Goal: Task Accomplishment & Management: Manage account settings

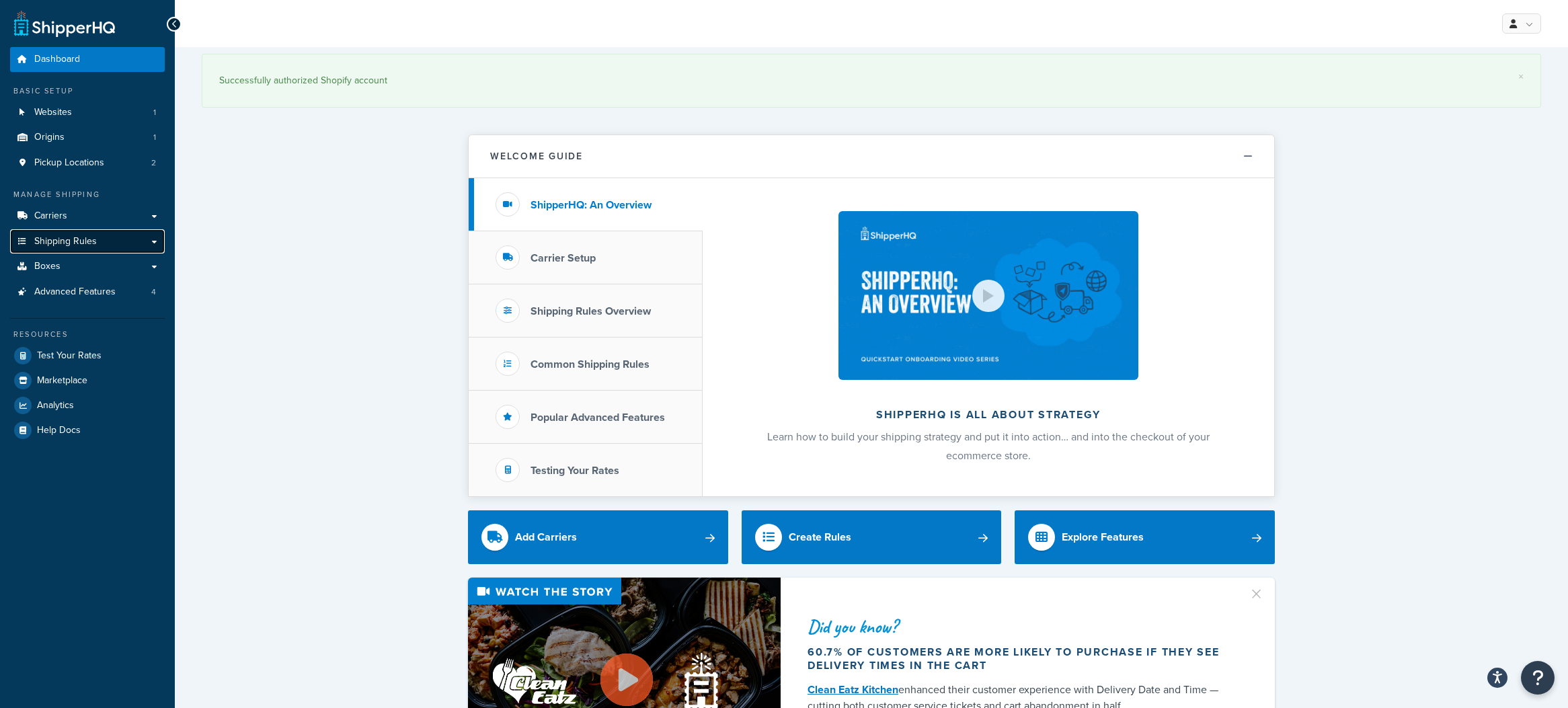
click at [116, 244] on link "Shipping Rules" at bounding box center [87, 241] width 154 height 25
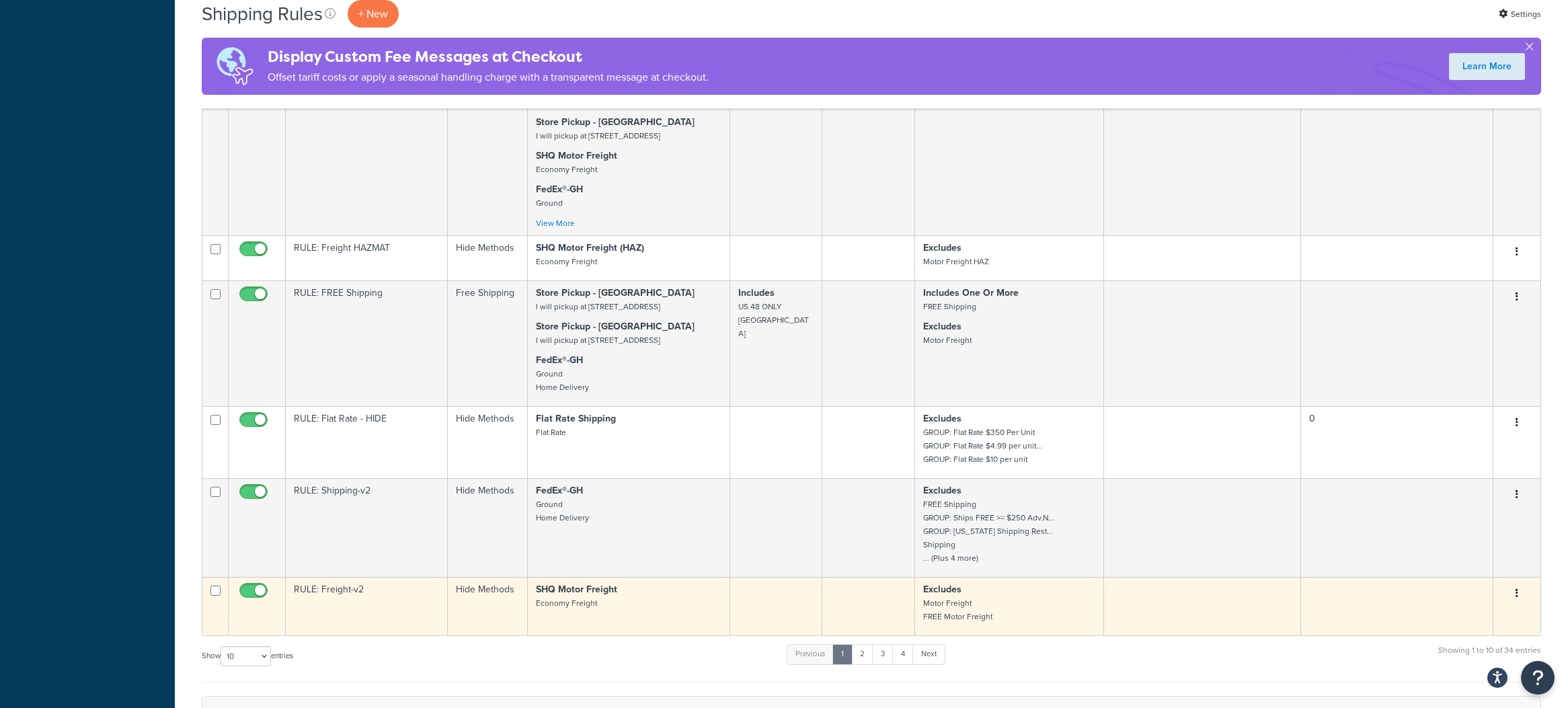
scroll to position [808, 0]
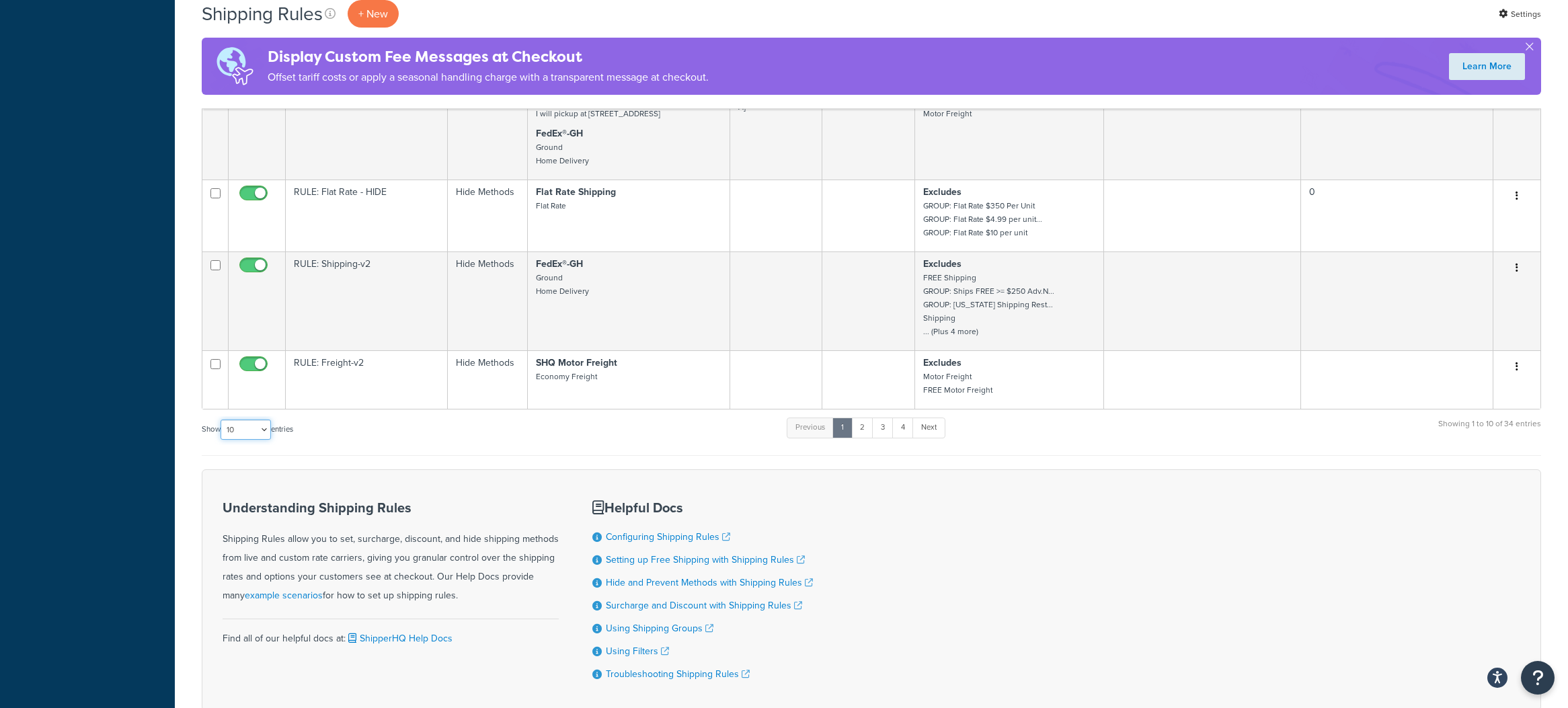
click at [263, 430] on select "10 15 25 50 100 1000" at bounding box center [245, 429] width 50 height 20
select select "1000"
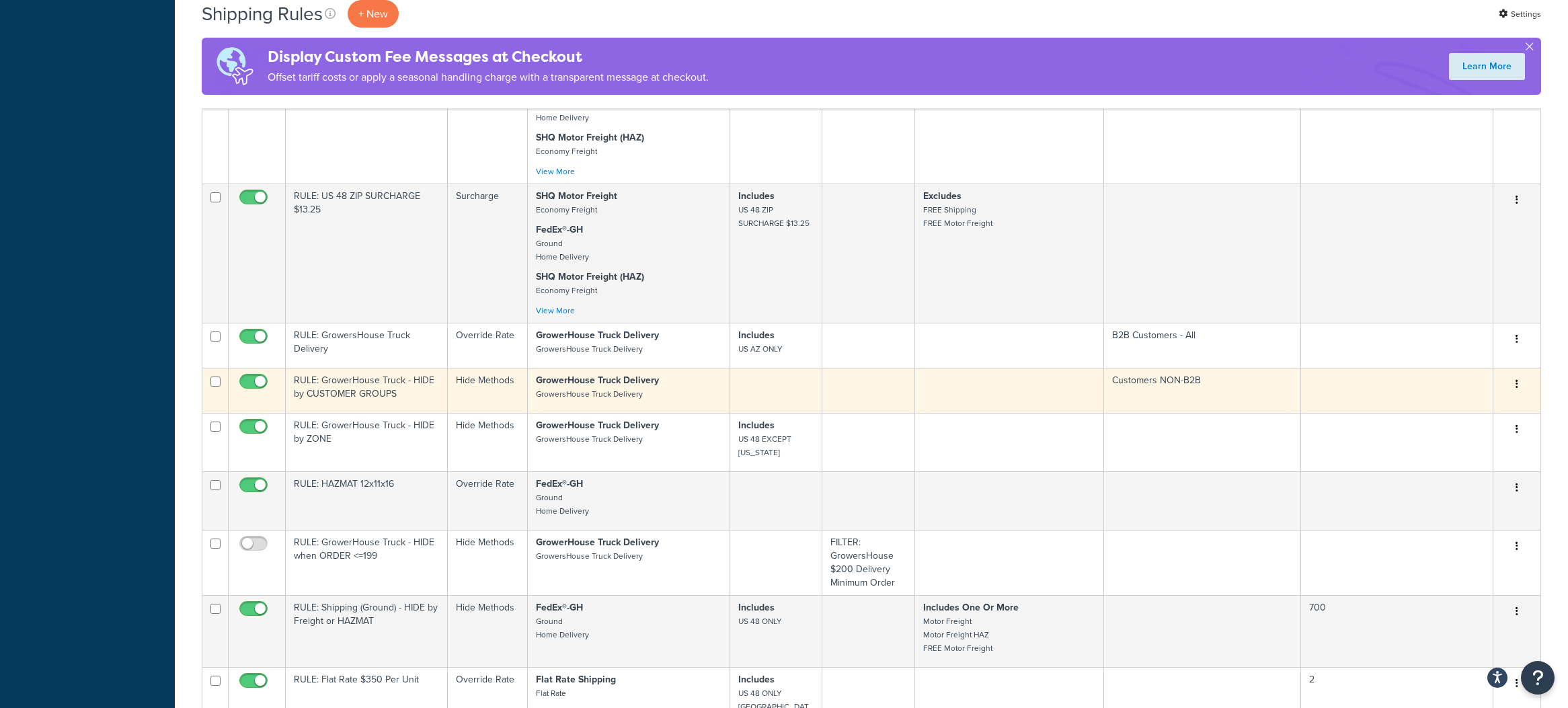
scroll to position [1550, 0]
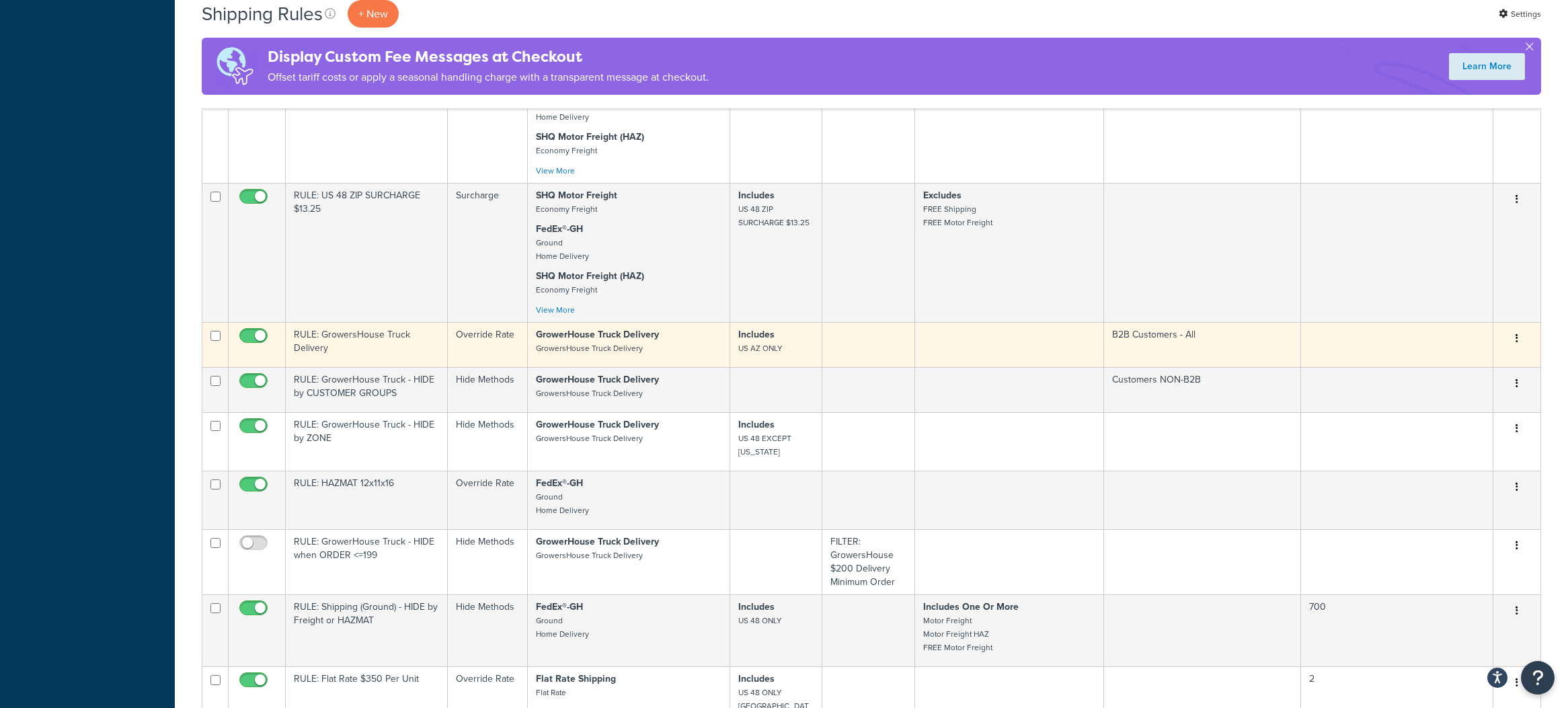
click at [358, 344] on td "RULE: GrowersHouse Truck Delivery" at bounding box center [367, 344] width 162 height 45
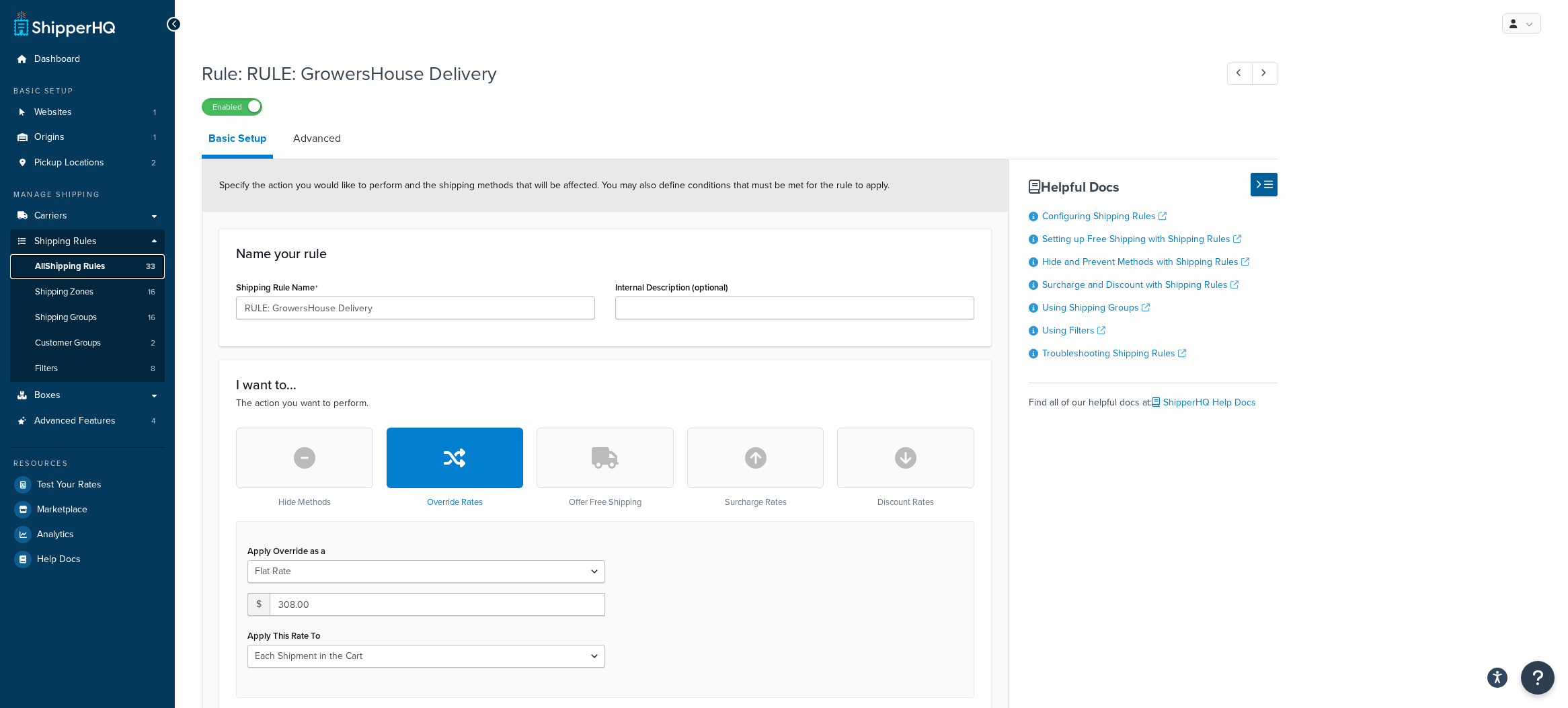
click at [89, 261] on span "All Shipping Rules" at bounding box center [70, 267] width 70 height 11
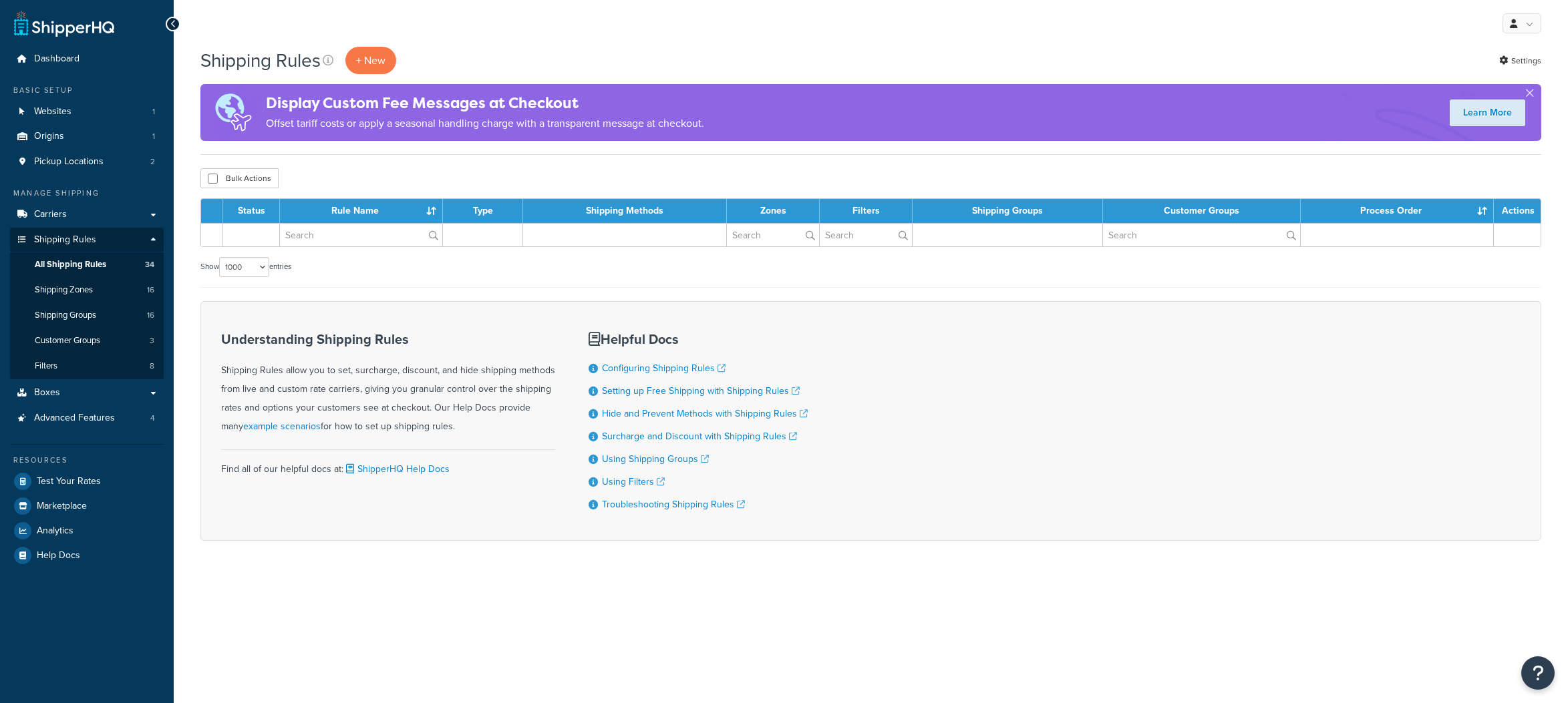
select select "1000"
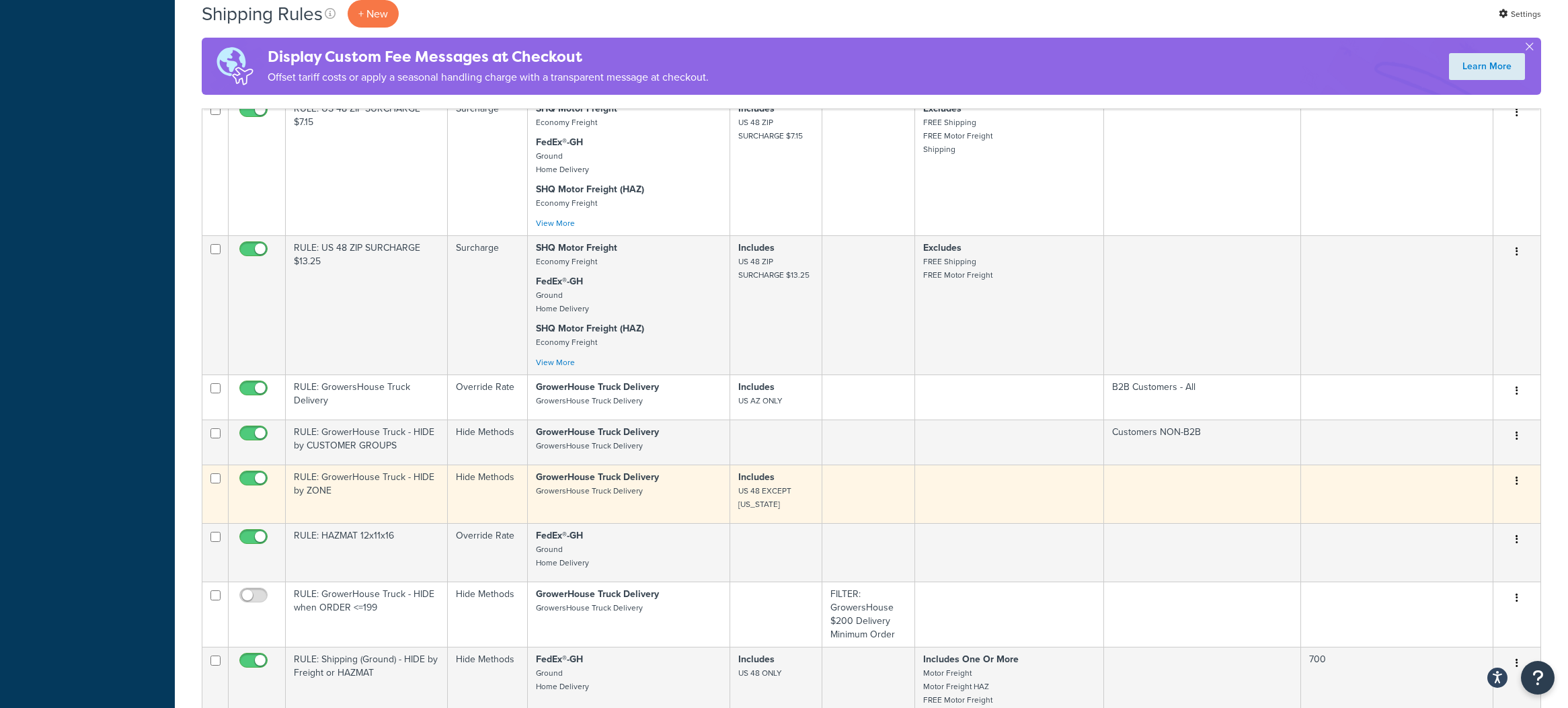
scroll to position [1592, 0]
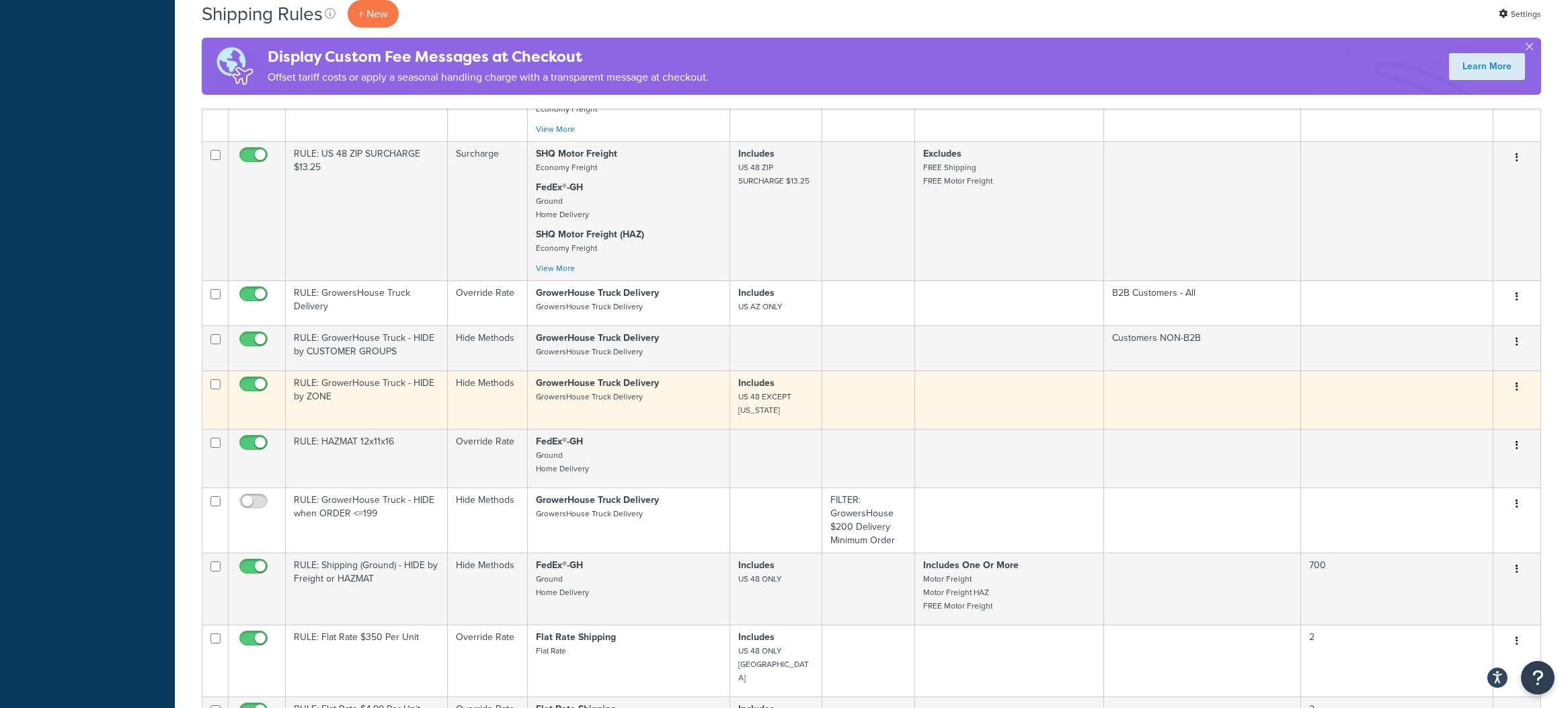
click at [1511, 386] on button "button" at bounding box center [1517, 387] width 19 height 21
click at [1436, 411] on icon at bounding box center [1433, 412] width 10 height 10
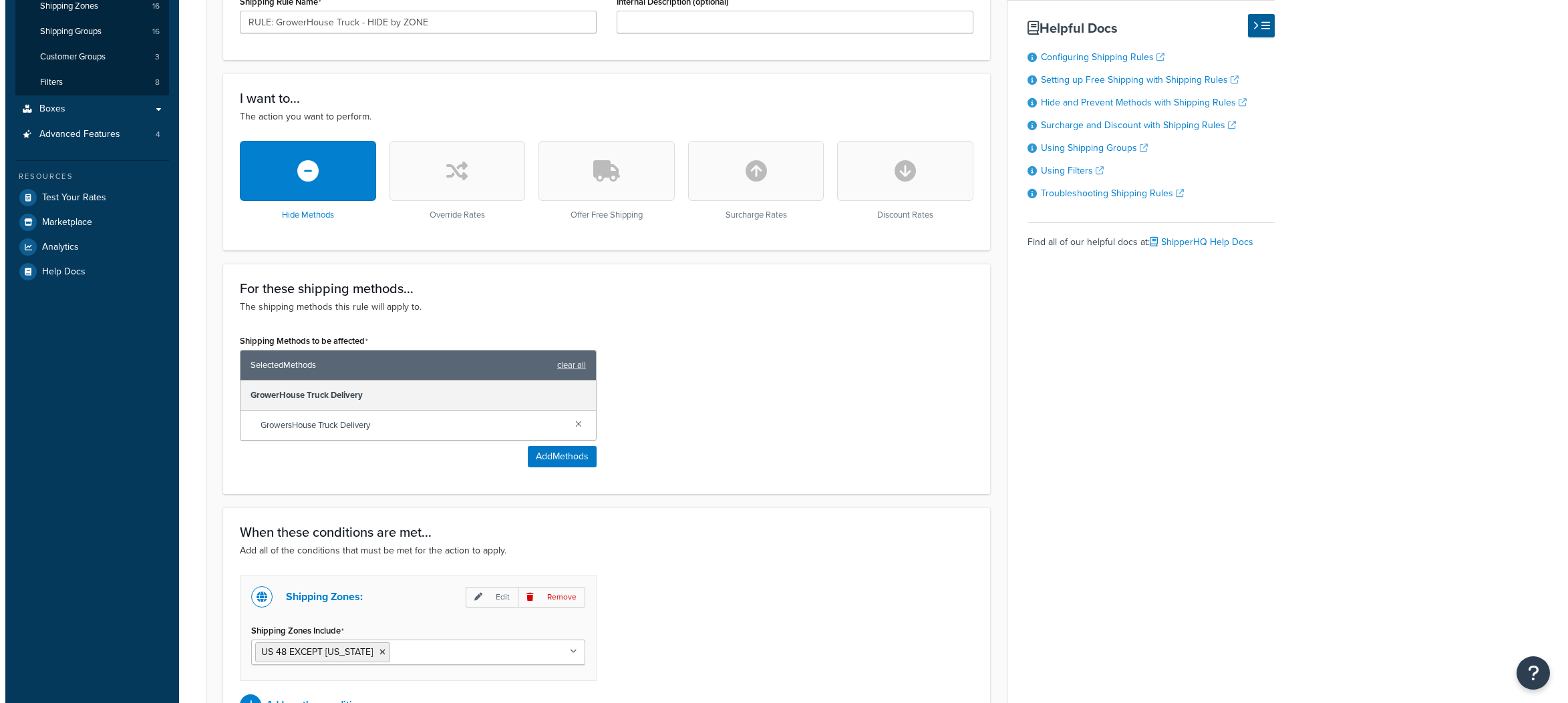
scroll to position [429, 0]
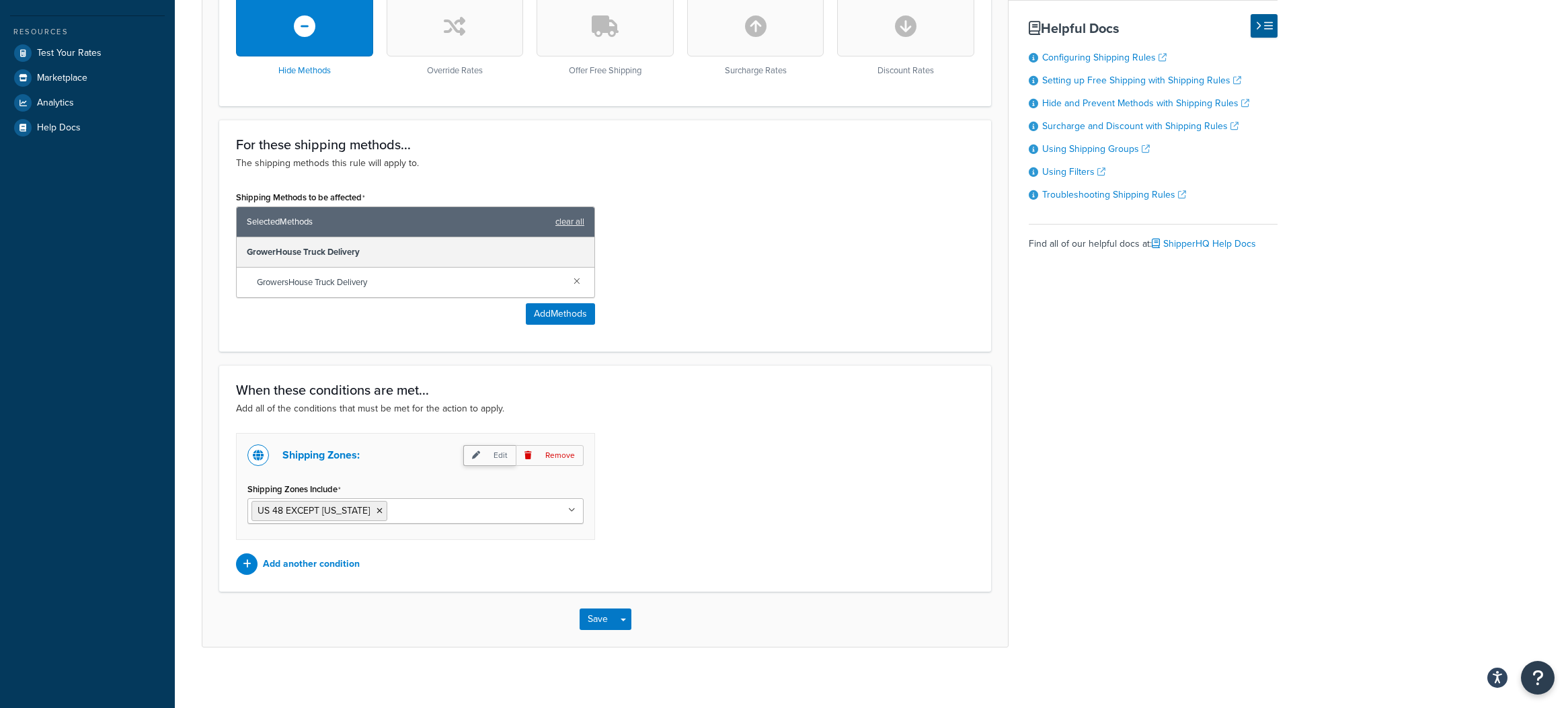
click at [480, 459] on icon at bounding box center [476, 455] width 8 height 8
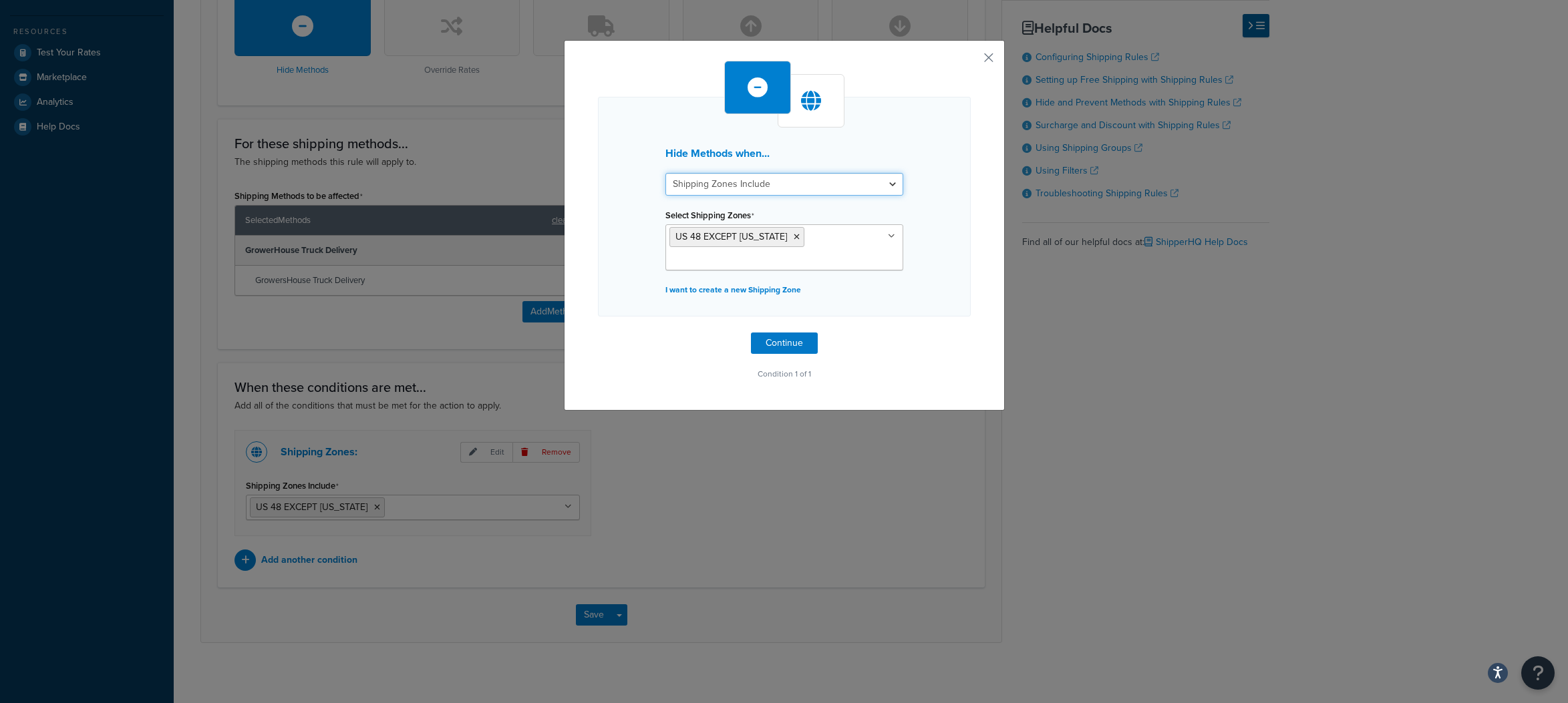
click at [744, 181] on select "Shipping Zones Include Shipping Zones Do Not Include" at bounding box center [784, 184] width 238 height 23
select select "exclude"
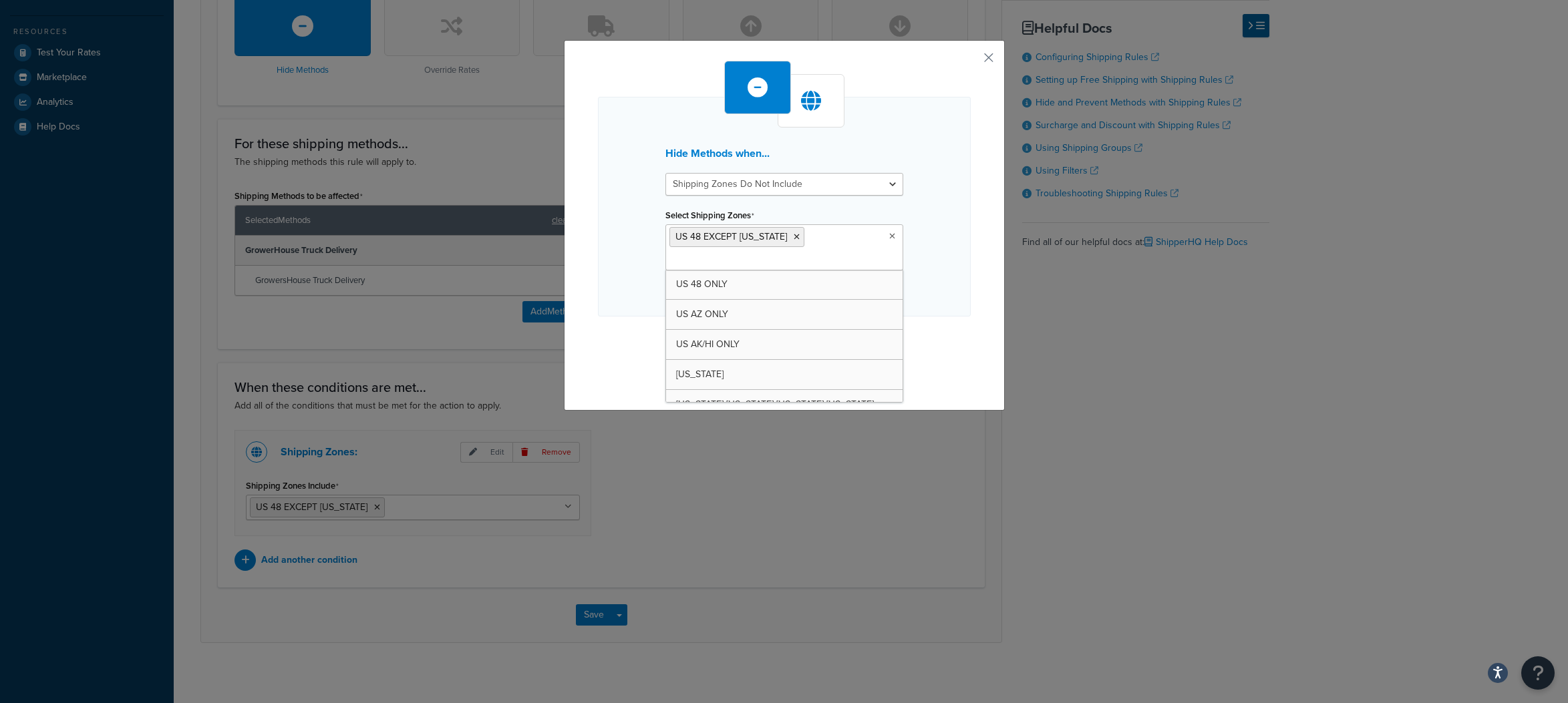
click at [825, 242] on ul "US 48 EXCEPT [US_STATE]" at bounding box center [784, 247] width 238 height 46
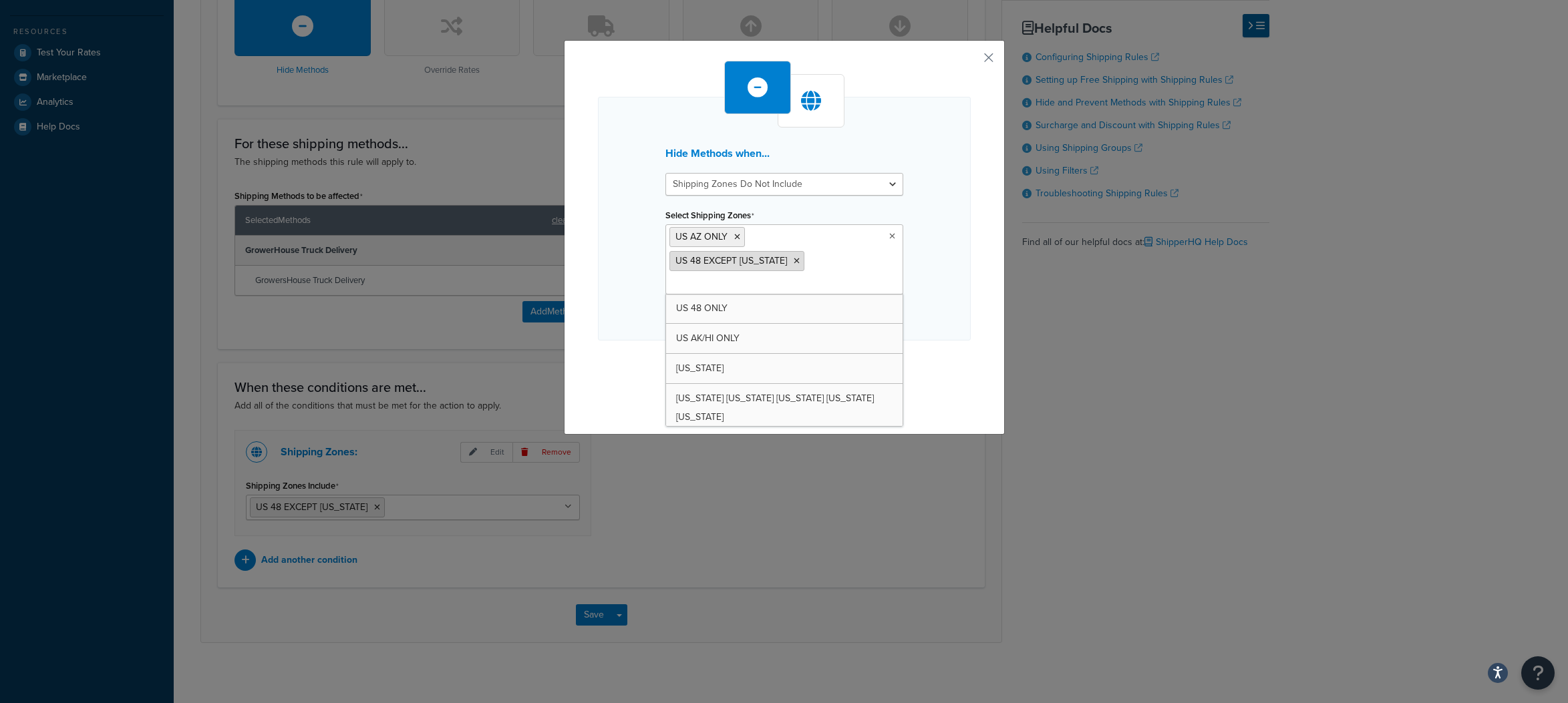
click at [799, 257] on icon at bounding box center [796, 262] width 6 height 8
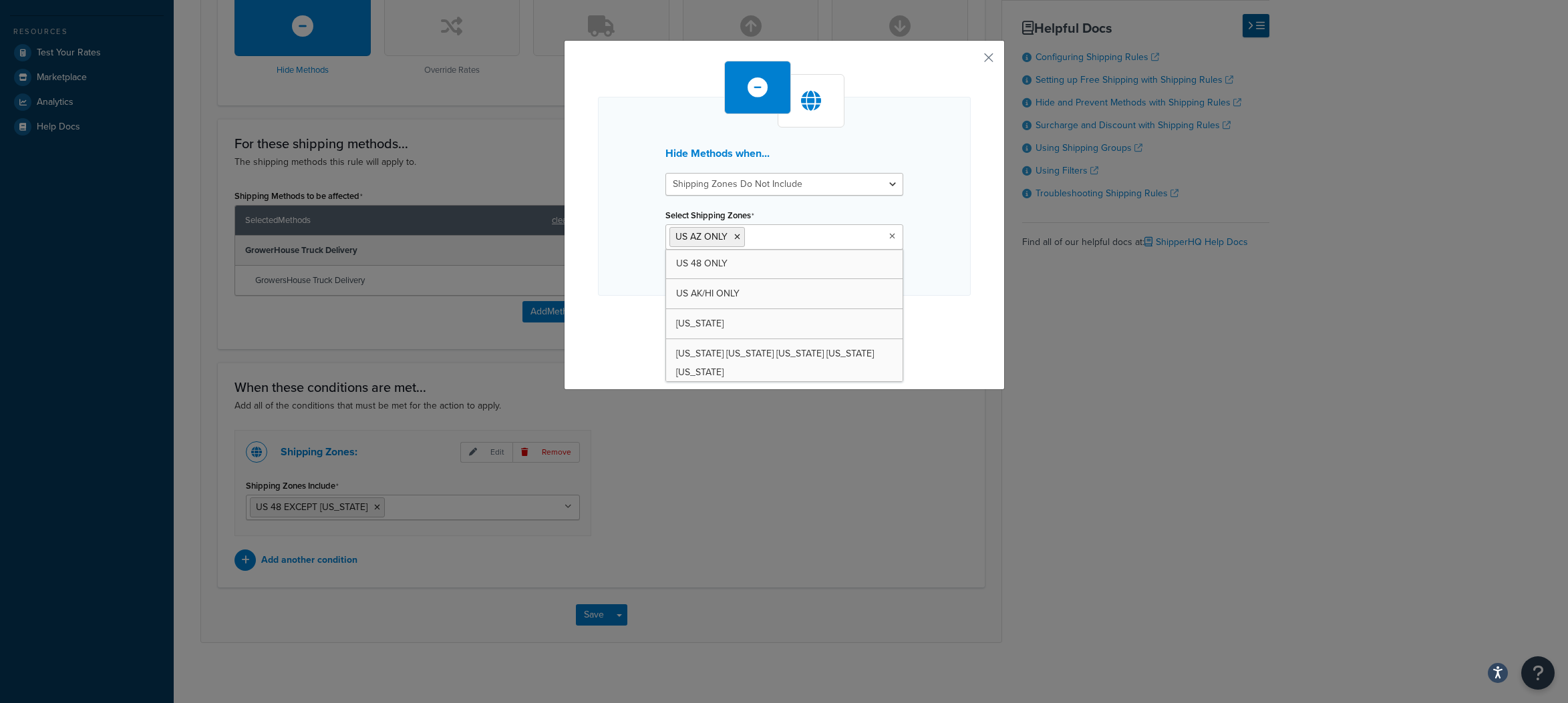
click at [954, 203] on div "Hide Methods when... Shipping Zones Include Shipping Zones Do Not Include Selec…" at bounding box center [785, 196] width 373 height 199
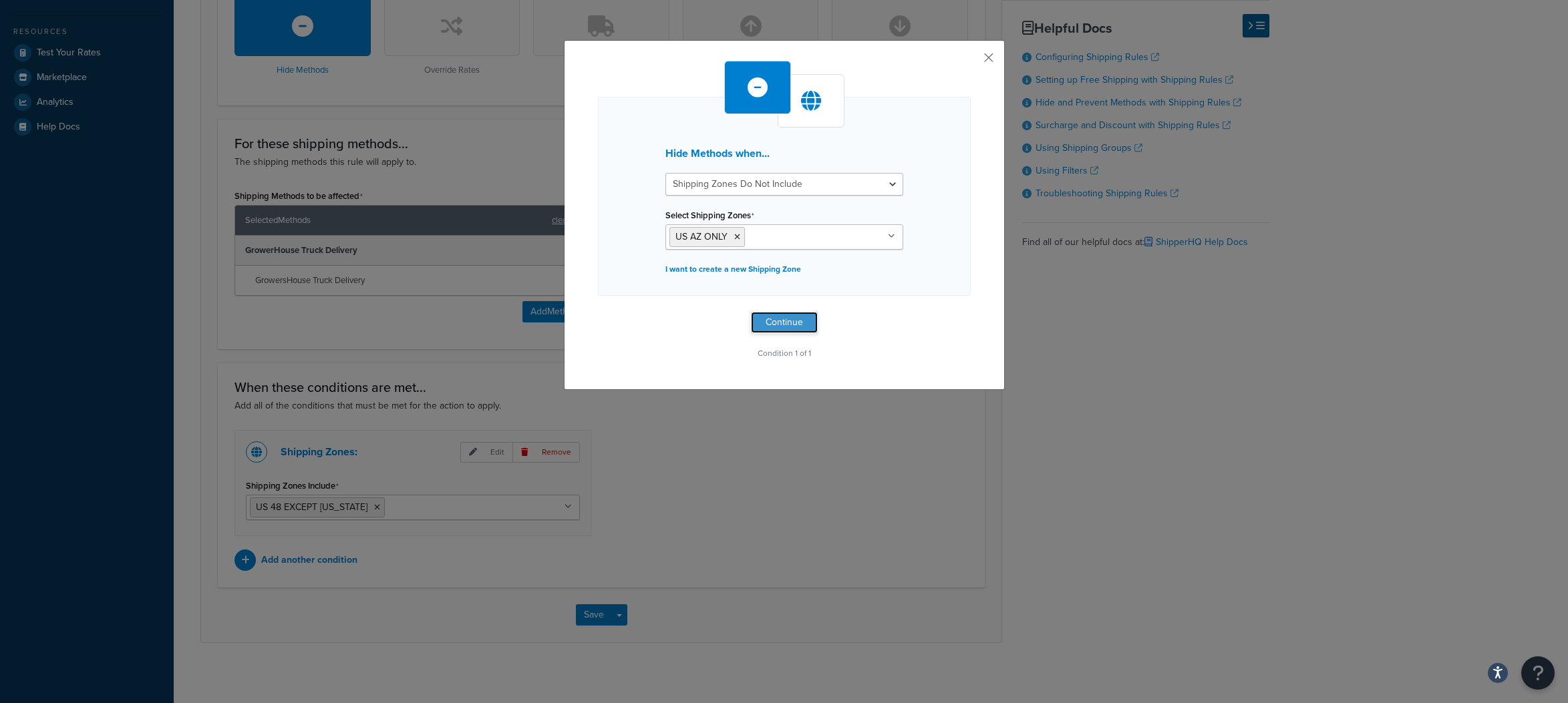
click at [784, 323] on button "Continue" at bounding box center [784, 322] width 67 height 21
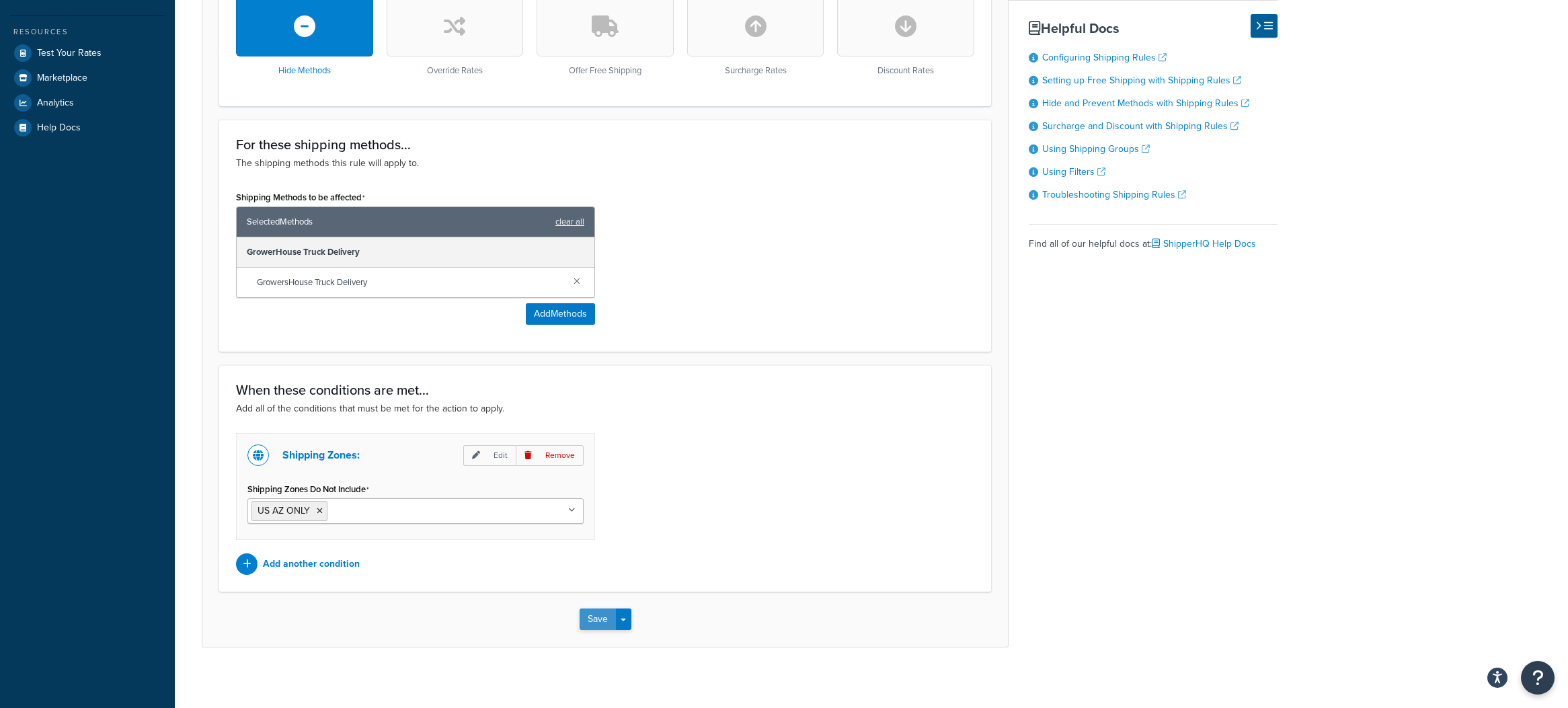
click at [597, 619] on button "Save" at bounding box center [597, 619] width 37 height 21
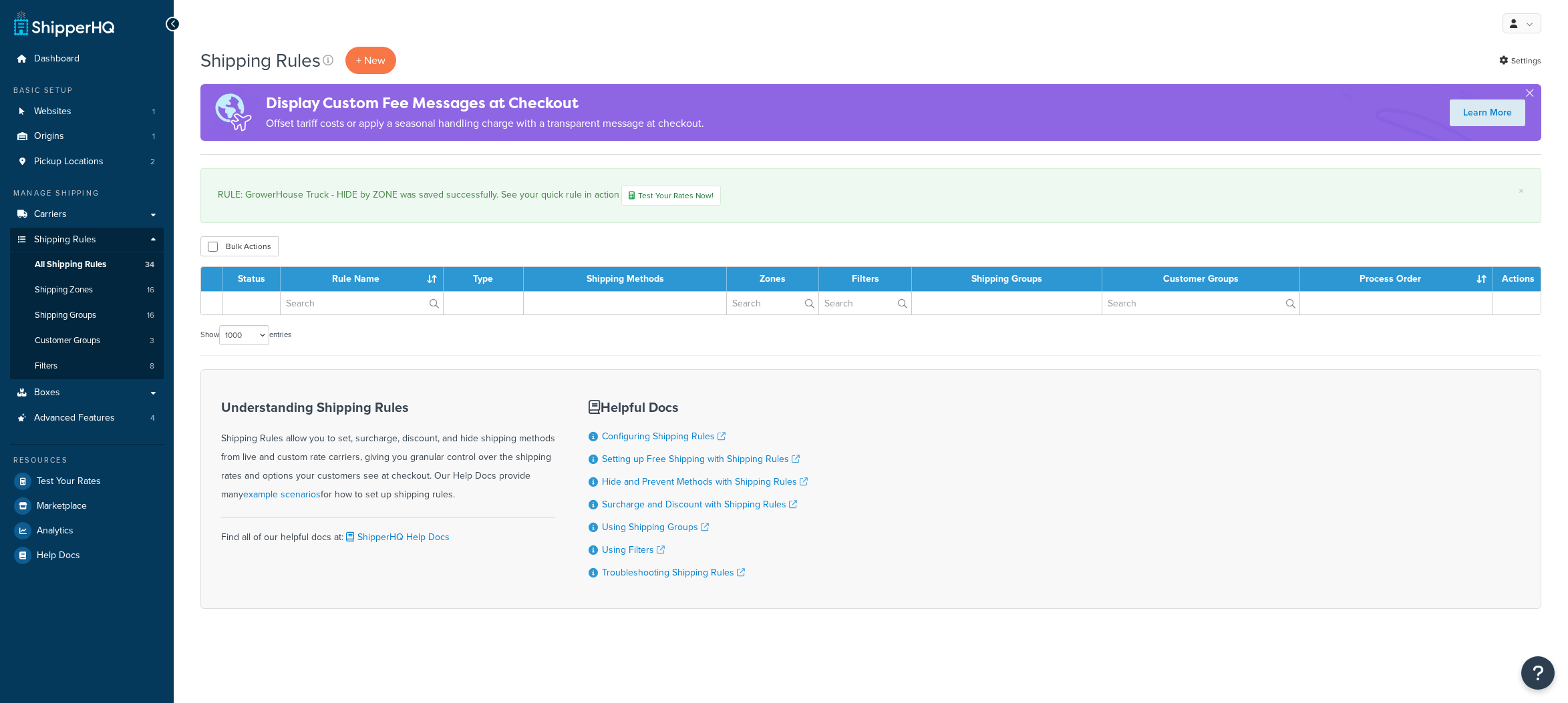
select select "1000"
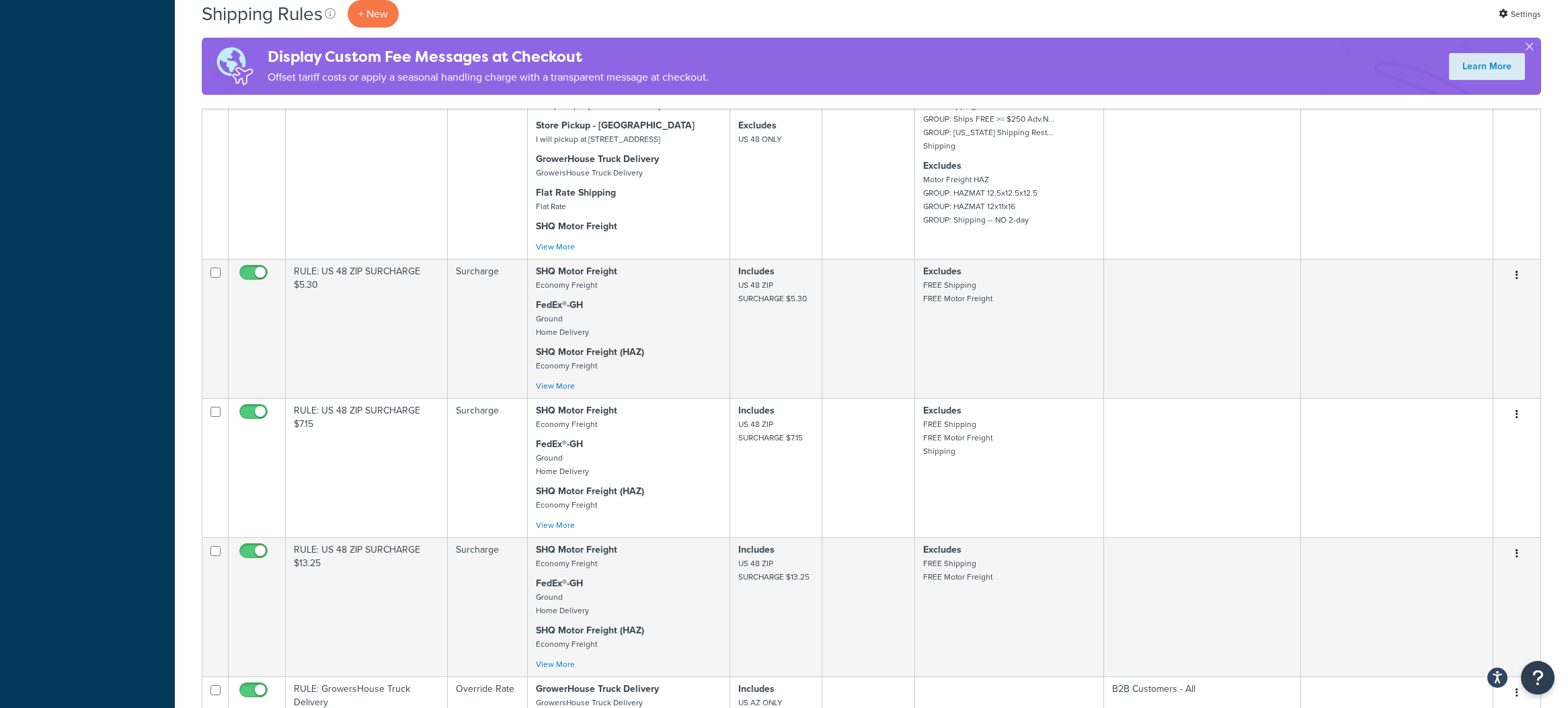
scroll to position [1709, 0]
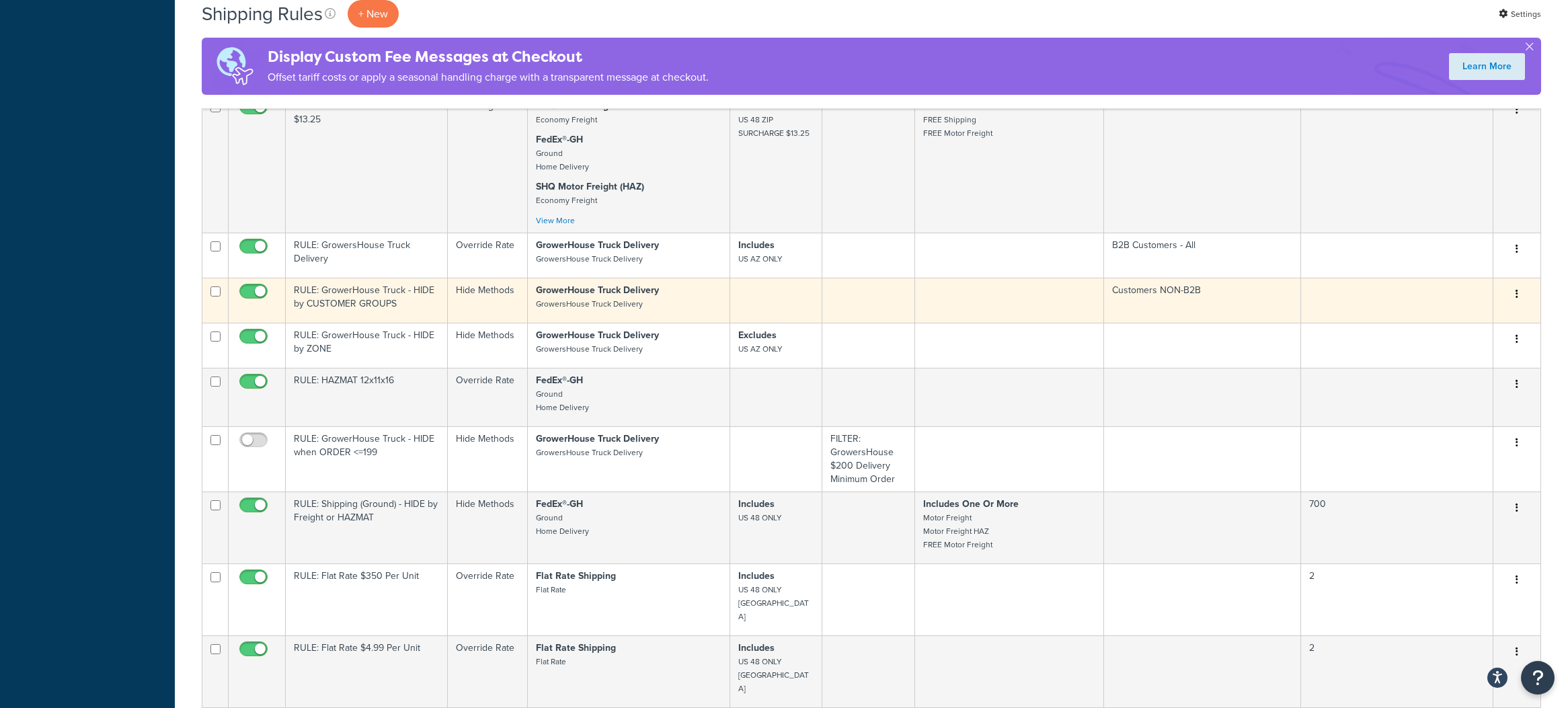
click at [540, 306] on small "GrowersHouse Truck Delivery" at bounding box center [589, 304] width 107 height 12
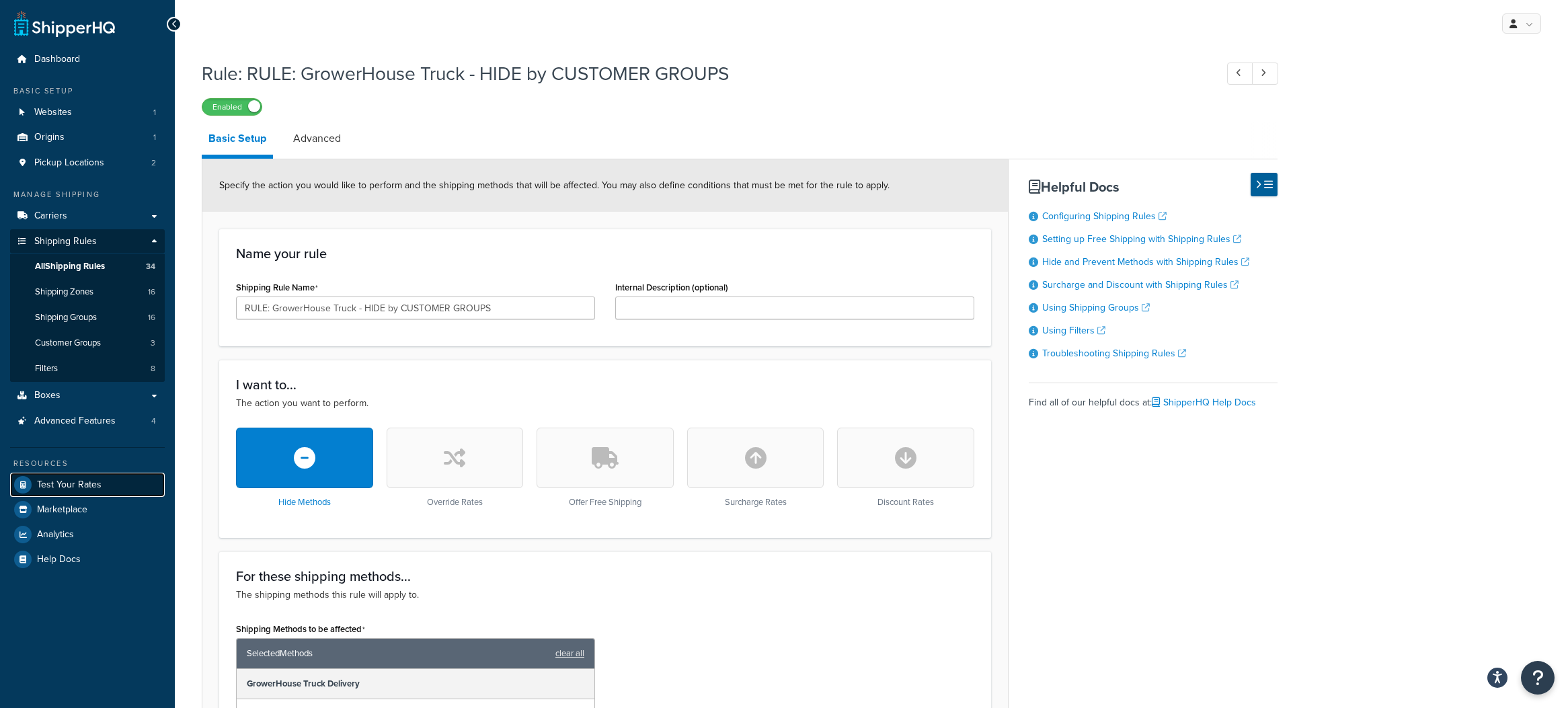
click at [106, 492] on link "Test Your Rates" at bounding box center [87, 485] width 154 height 24
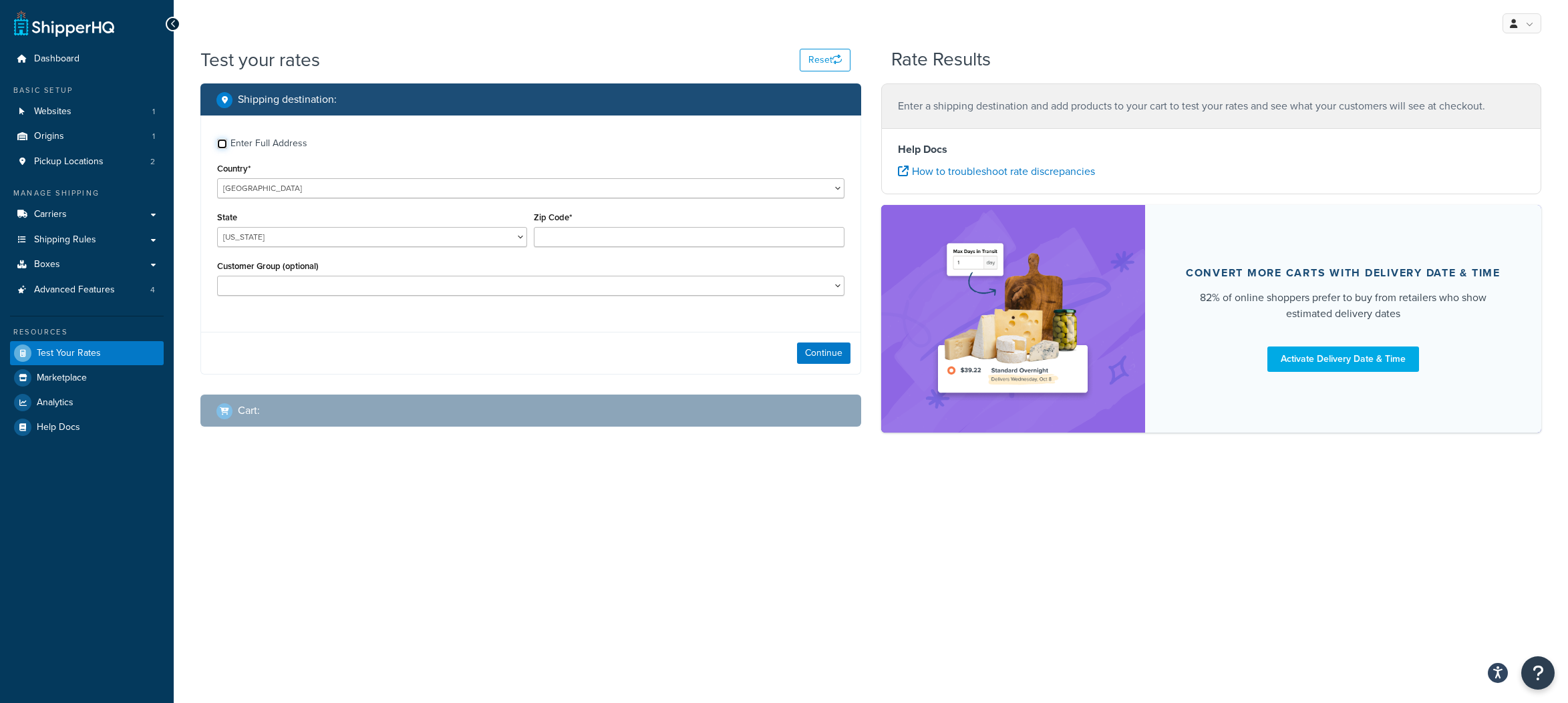
click at [224, 147] on input "Enter Full Address" at bounding box center [222, 144] width 10 height 10
checkbox input "true"
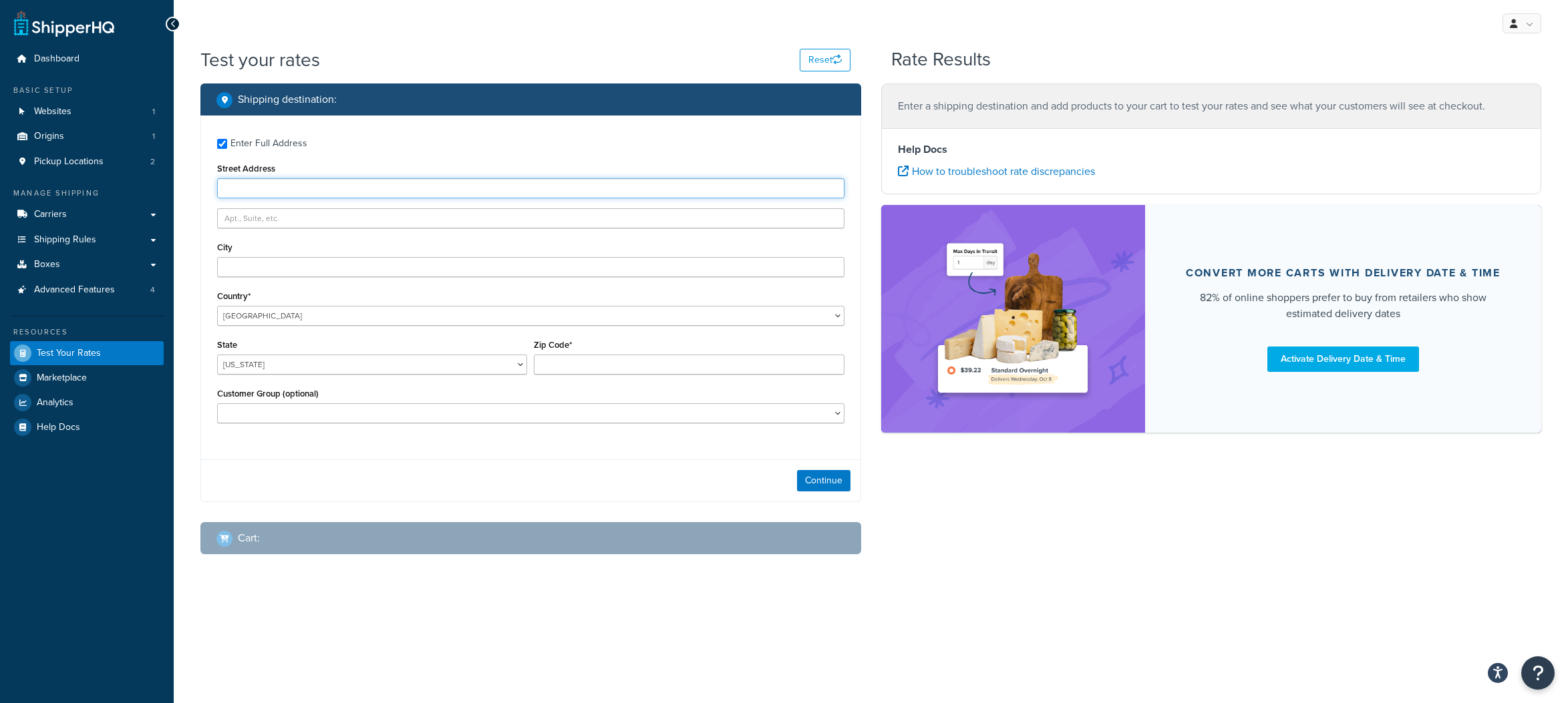
click at [243, 190] on input "Street Address" at bounding box center [530, 188] width 627 height 20
type input "[STREET_ADDRESS]"
type input "[GEOGRAPHIC_DATA]"
select select "AZ"
type input "85711"
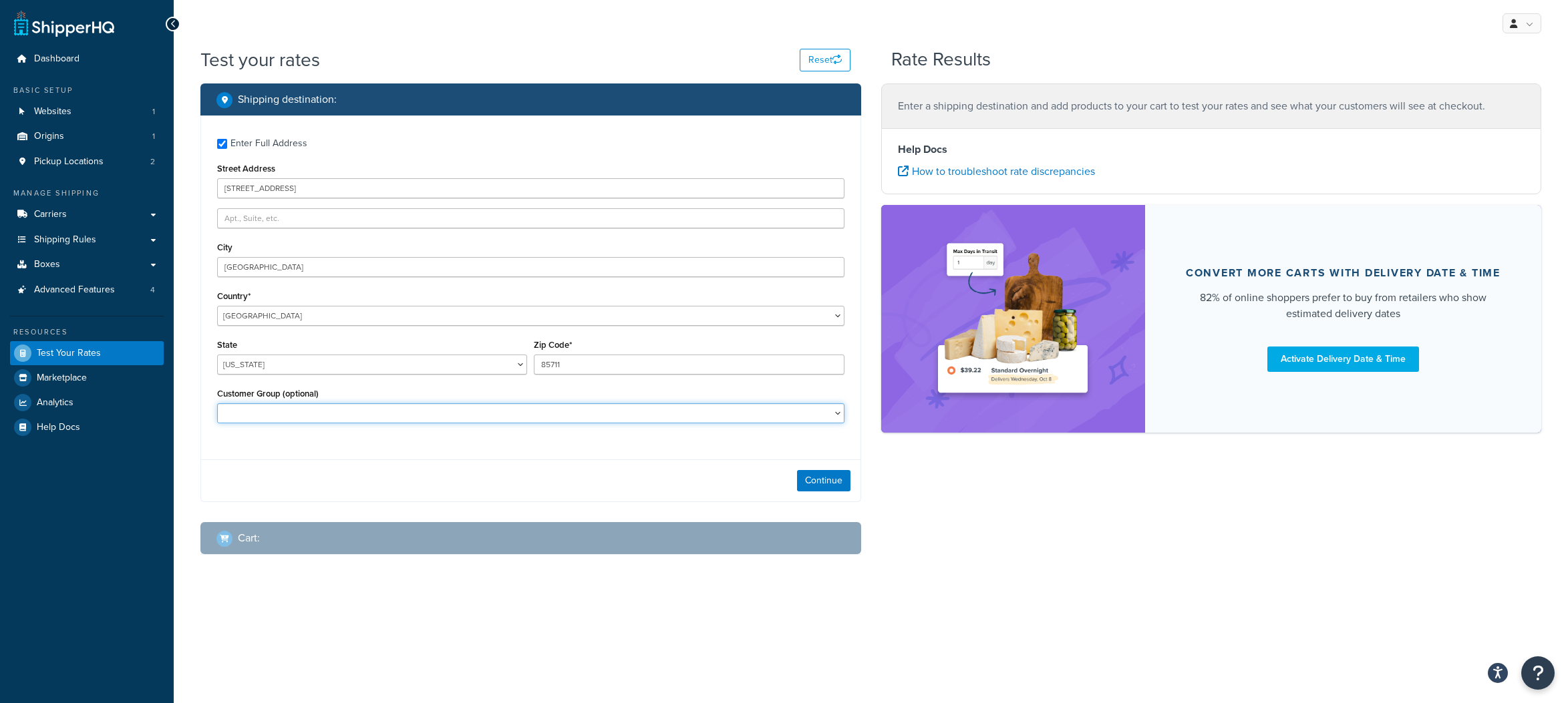
click at [421, 412] on select "B2B Customers - All Customers NON-B2B Not Logged In" at bounding box center [530, 413] width 627 height 20
select select "Customers NON-B2B"
click at [821, 476] on button "Continue" at bounding box center [824, 480] width 53 height 21
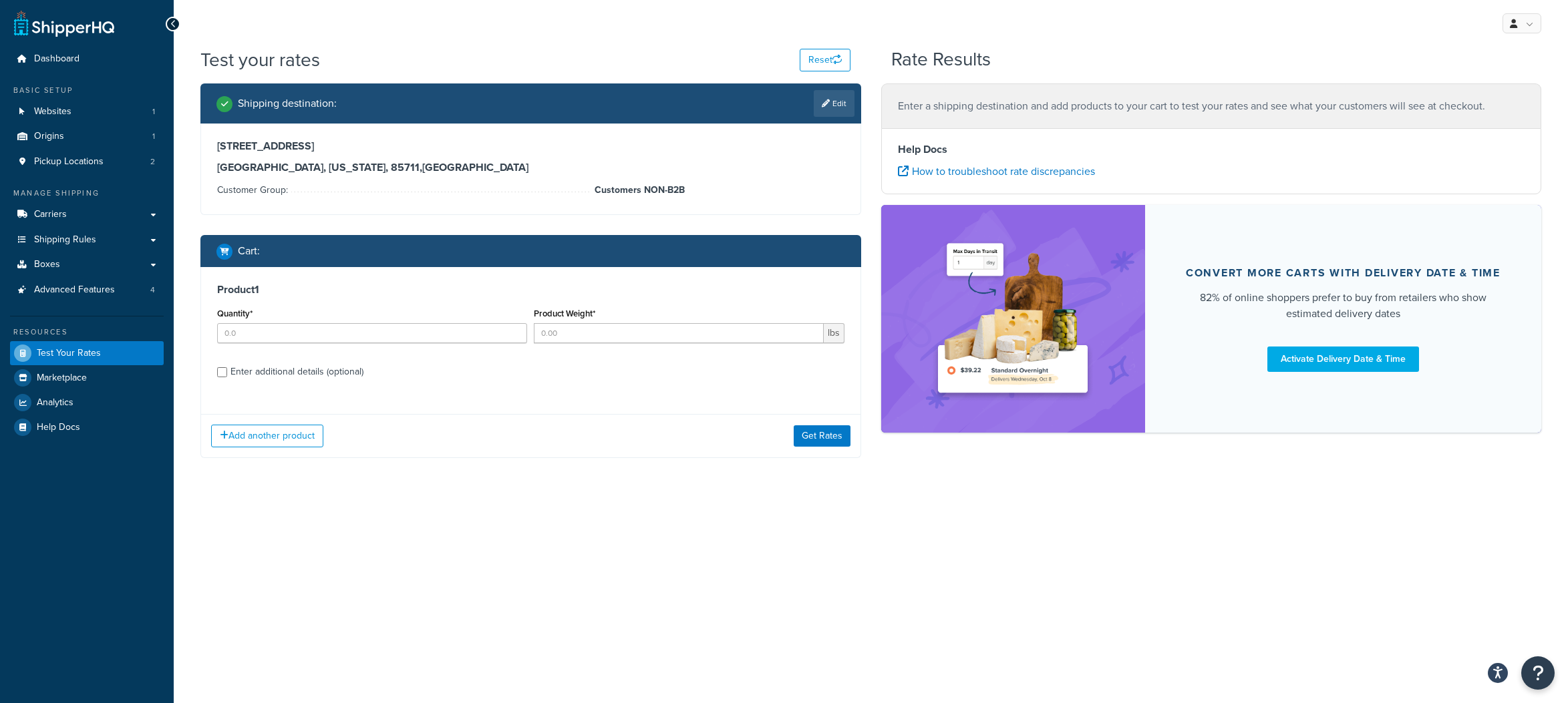
click at [215, 372] on div "Product 1 Quantity* Product Weight* lbs Enter additional details (optional)" at bounding box center [530, 336] width 660 height 137
click at [224, 374] on input "Enter additional details (optional)" at bounding box center [222, 372] width 10 height 10
checkbox input "true"
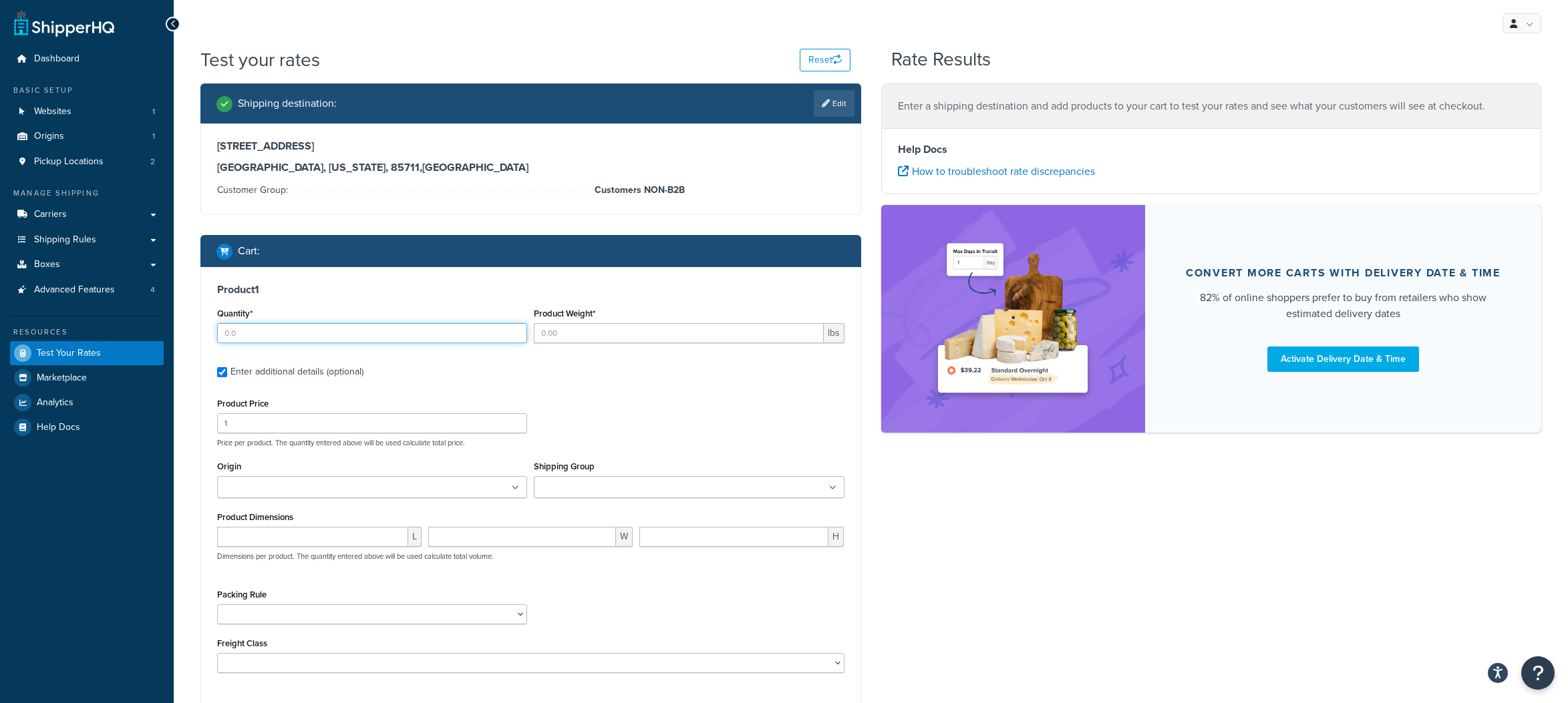
click at [234, 335] on input "Quantity*" at bounding box center [372, 333] width 310 height 20
type input "1"
click at [585, 327] on input "Product Weight*" at bounding box center [676, 333] width 287 height 20
type input "20"
drag, startPoint x: 247, startPoint y: 430, endPoint x: 212, endPoint y: 426, distance: 35.2
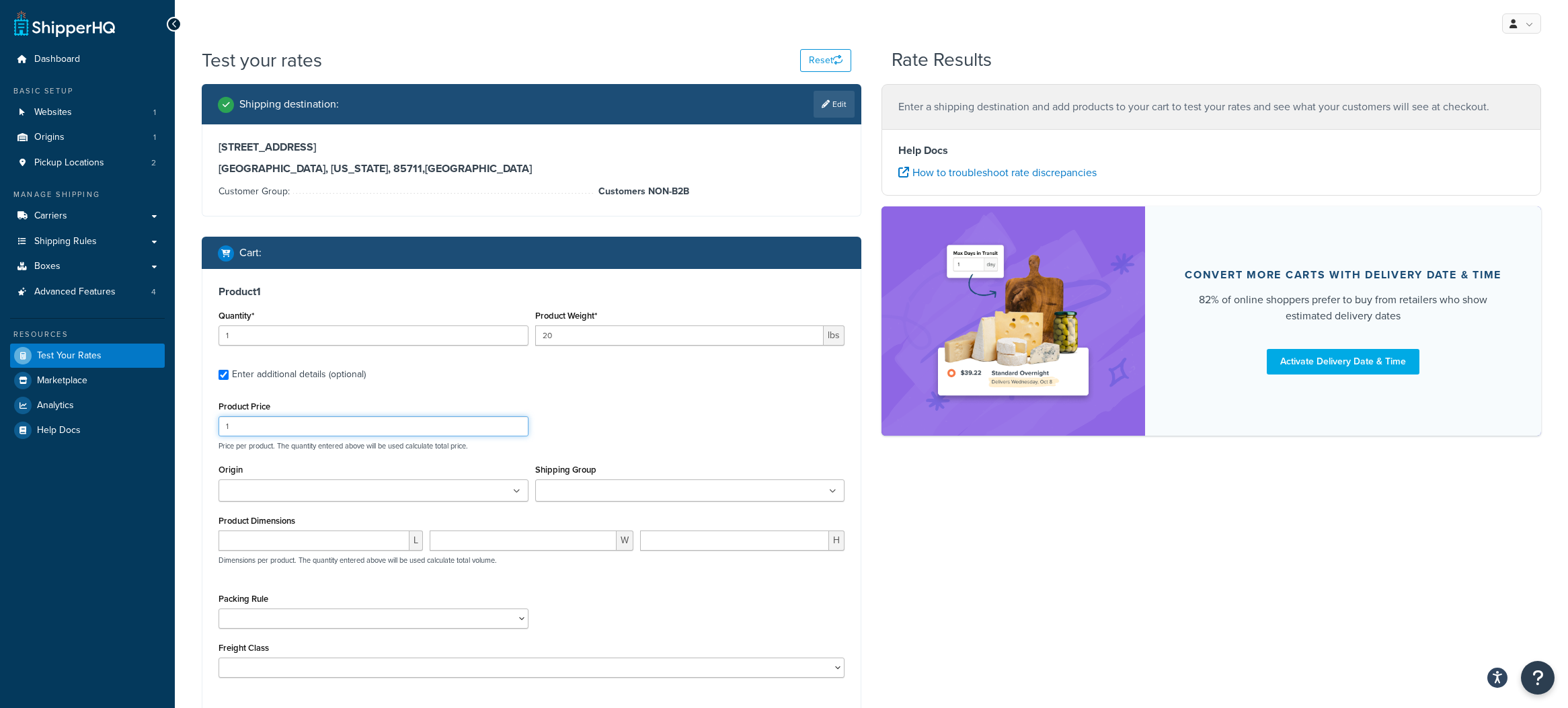
click at [214, 429] on div "Product 1 Quantity* 1 Product Weight* 20 lbs Enter additional details (optional…" at bounding box center [532, 486] width 658 height 435
type input "50"
drag, startPoint x: 655, startPoint y: 407, endPoint x: 656, endPoint y: 489, distance: 82.0
click at [655, 407] on div "Product Price 50 Price per product. The quantity entered above will be used cal…" at bounding box center [532, 423] width 633 height 53
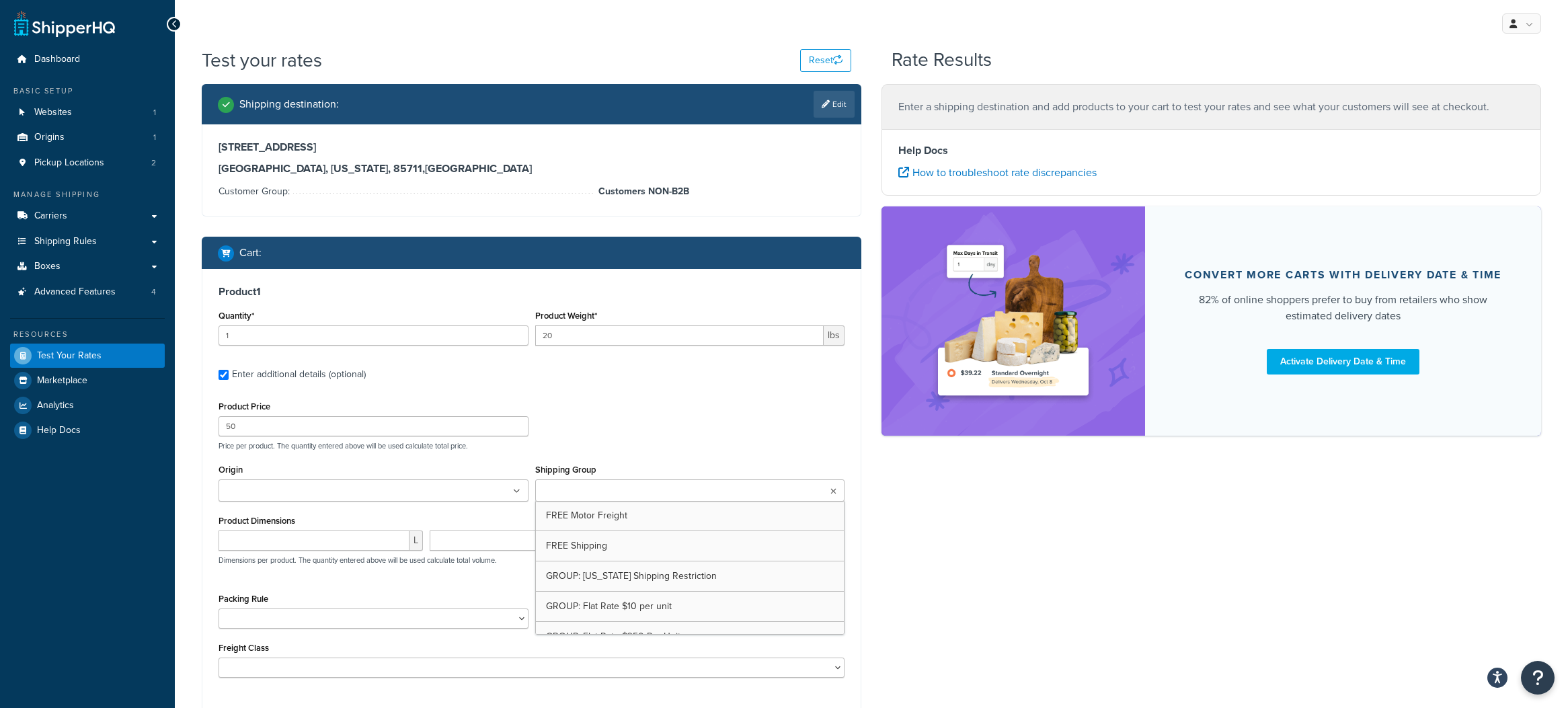
click at [657, 497] on ul at bounding box center [690, 490] width 310 height 22
click at [956, 558] on div "Shipping destination : Edit 4201 E Oxford Dr Tucson, Arizona, 85711 , United St…" at bounding box center [871, 428] width 1360 height 689
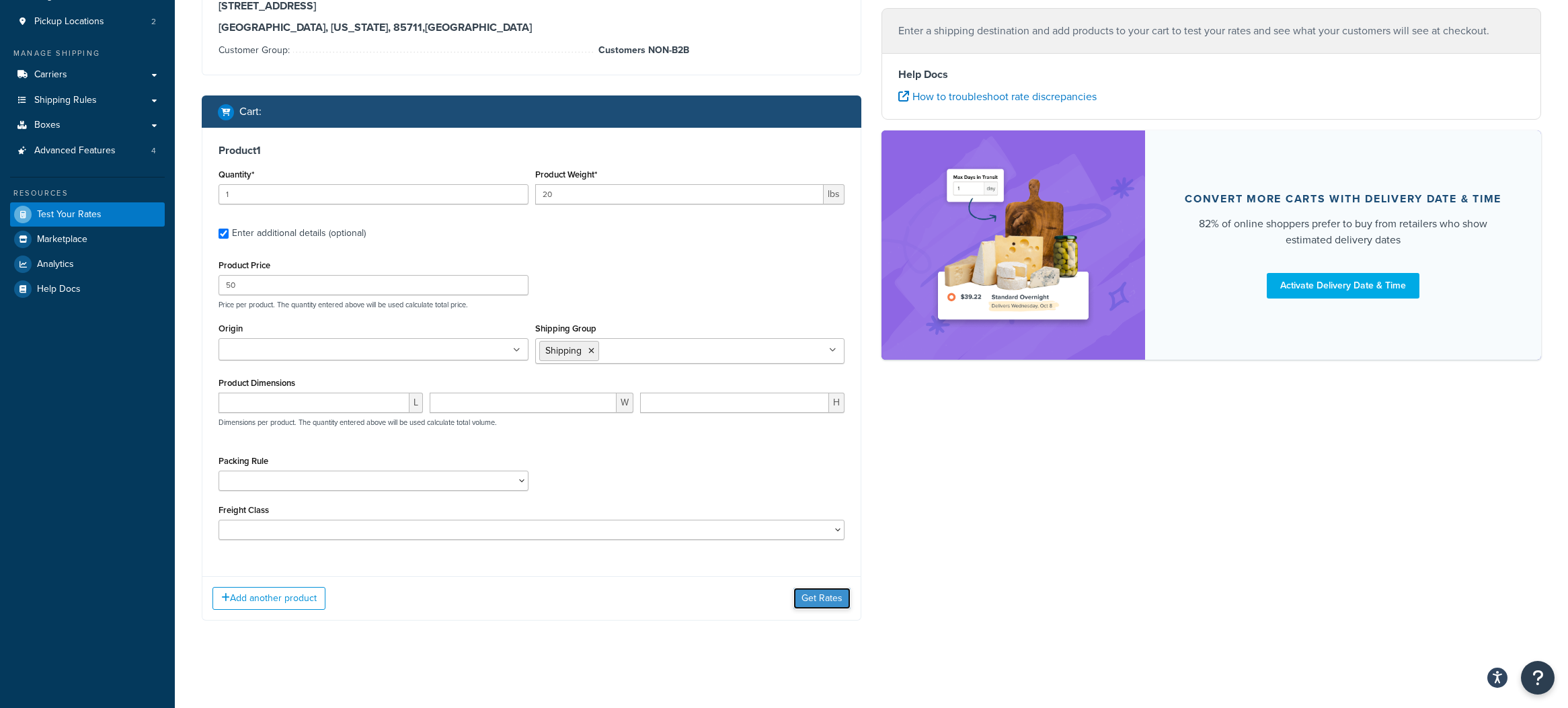
click at [827, 598] on button "Get Rates" at bounding box center [822, 598] width 57 height 21
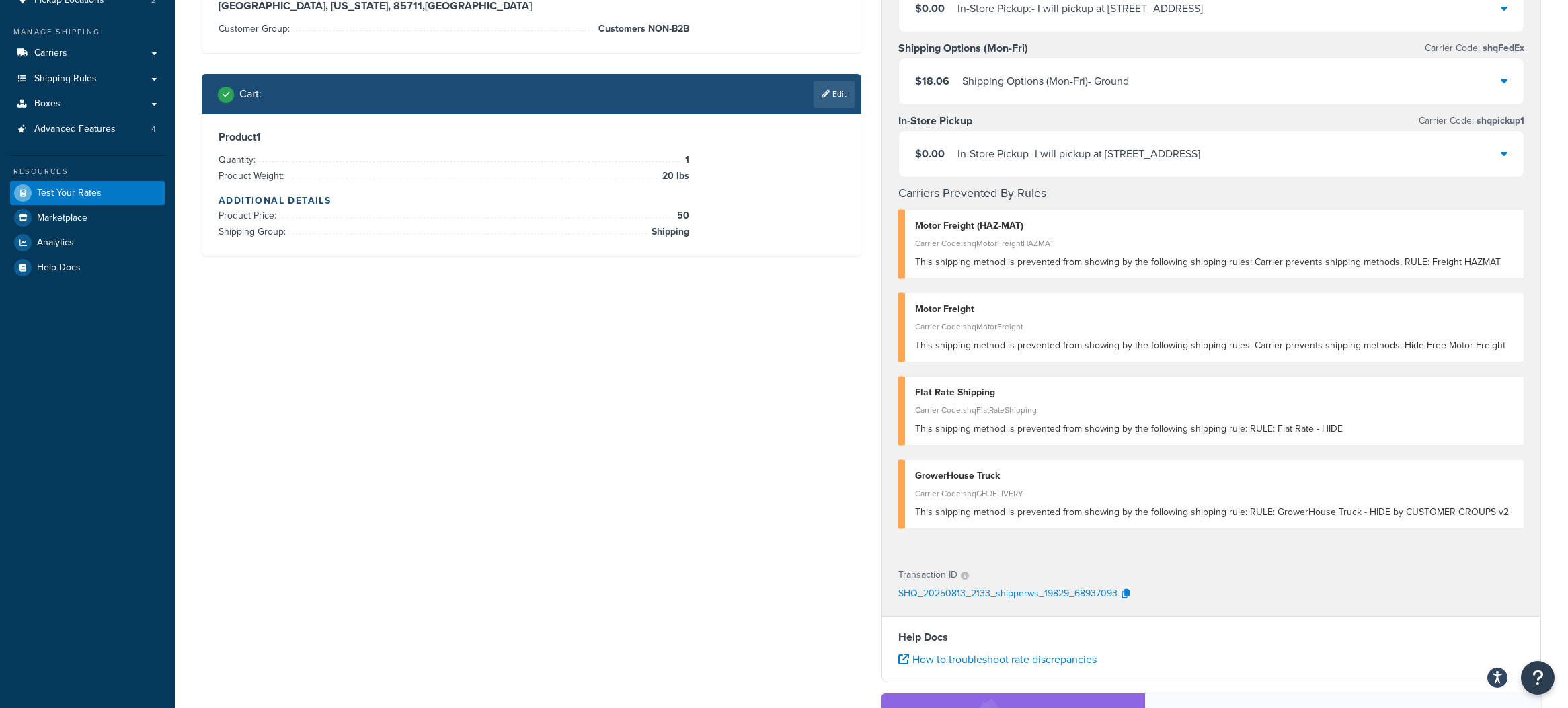
scroll to position [198, 0]
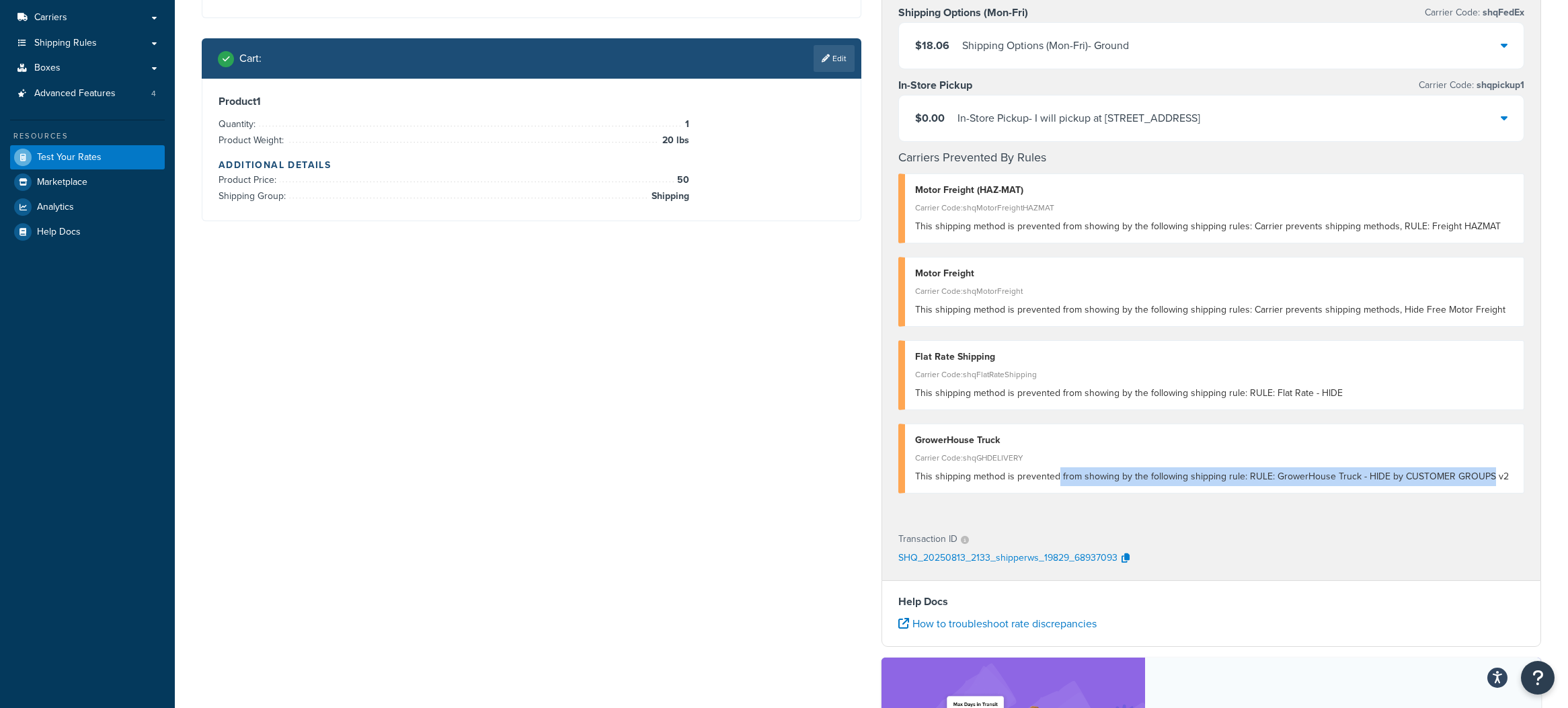
drag, startPoint x: 1119, startPoint y: 474, endPoint x: 1487, endPoint y: 475, distance: 368.0
click at [1487, 475] on span "This shipping method is prevented from showing by the following shipping rule: …" at bounding box center [1212, 476] width 594 height 14
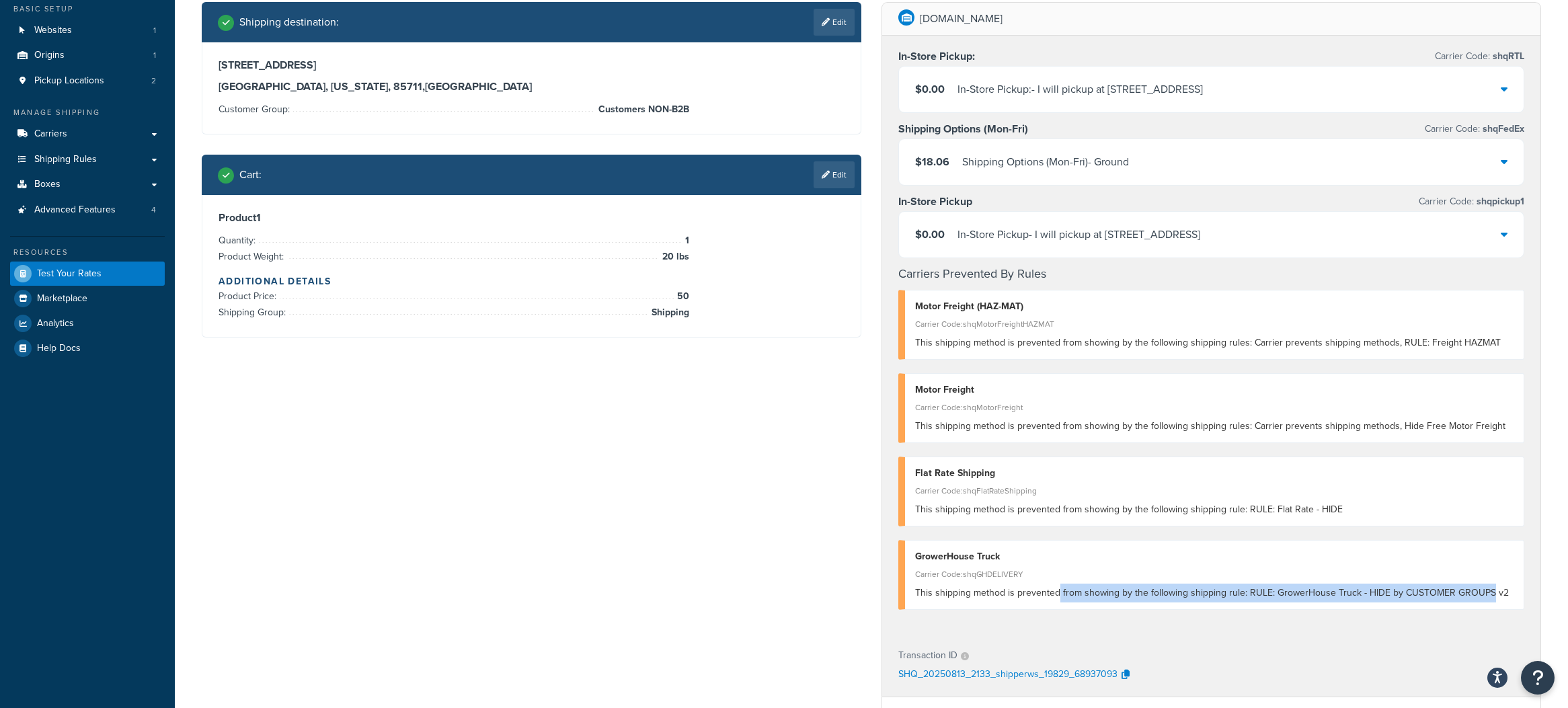
scroll to position [0, 0]
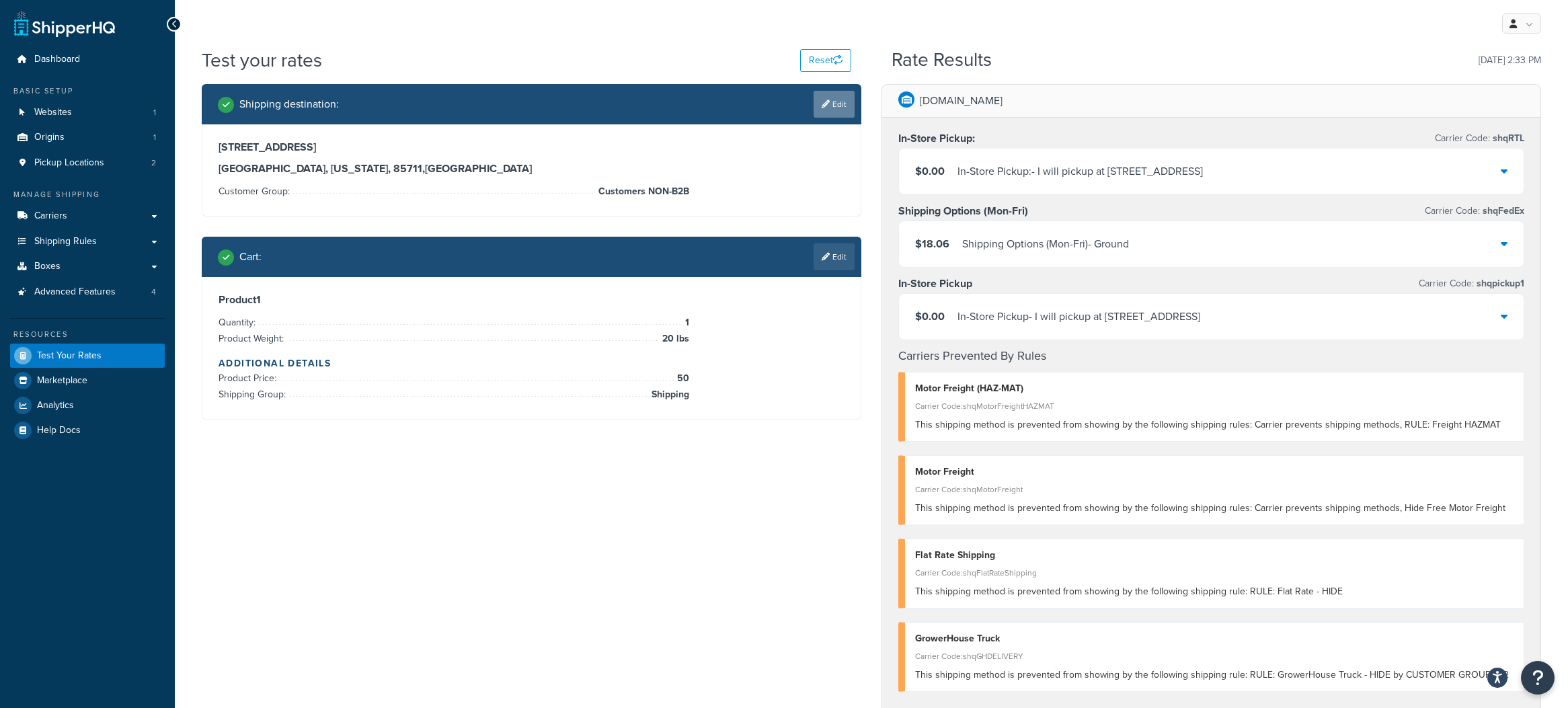
click at [834, 99] on link "Edit" at bounding box center [834, 104] width 41 height 27
select select "AZ"
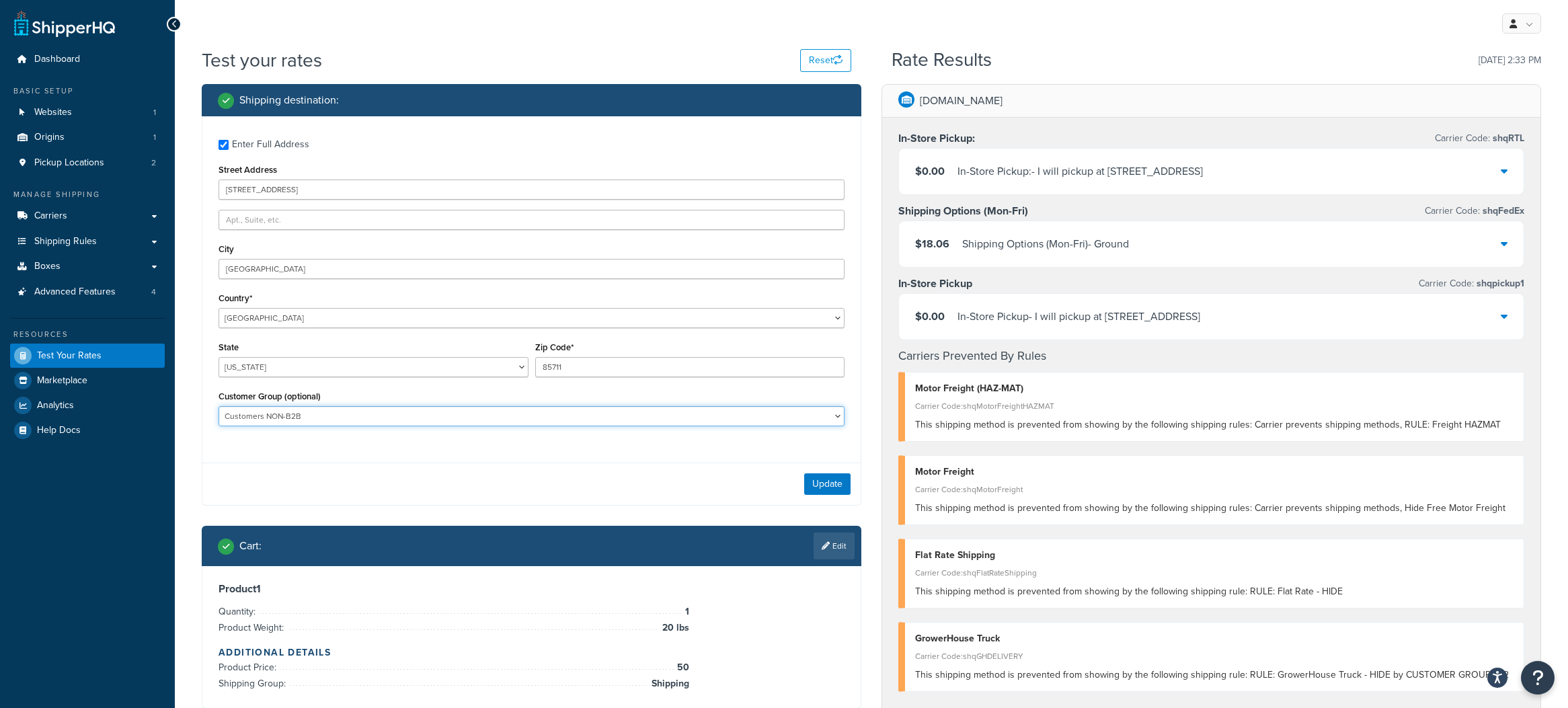
click at [391, 409] on select "B2B Customers - All Customers NON-B2B Not Logged In" at bounding box center [532, 416] width 626 height 20
select select "Not Logged In"
click at [829, 486] on button "Update" at bounding box center [827, 484] width 46 height 21
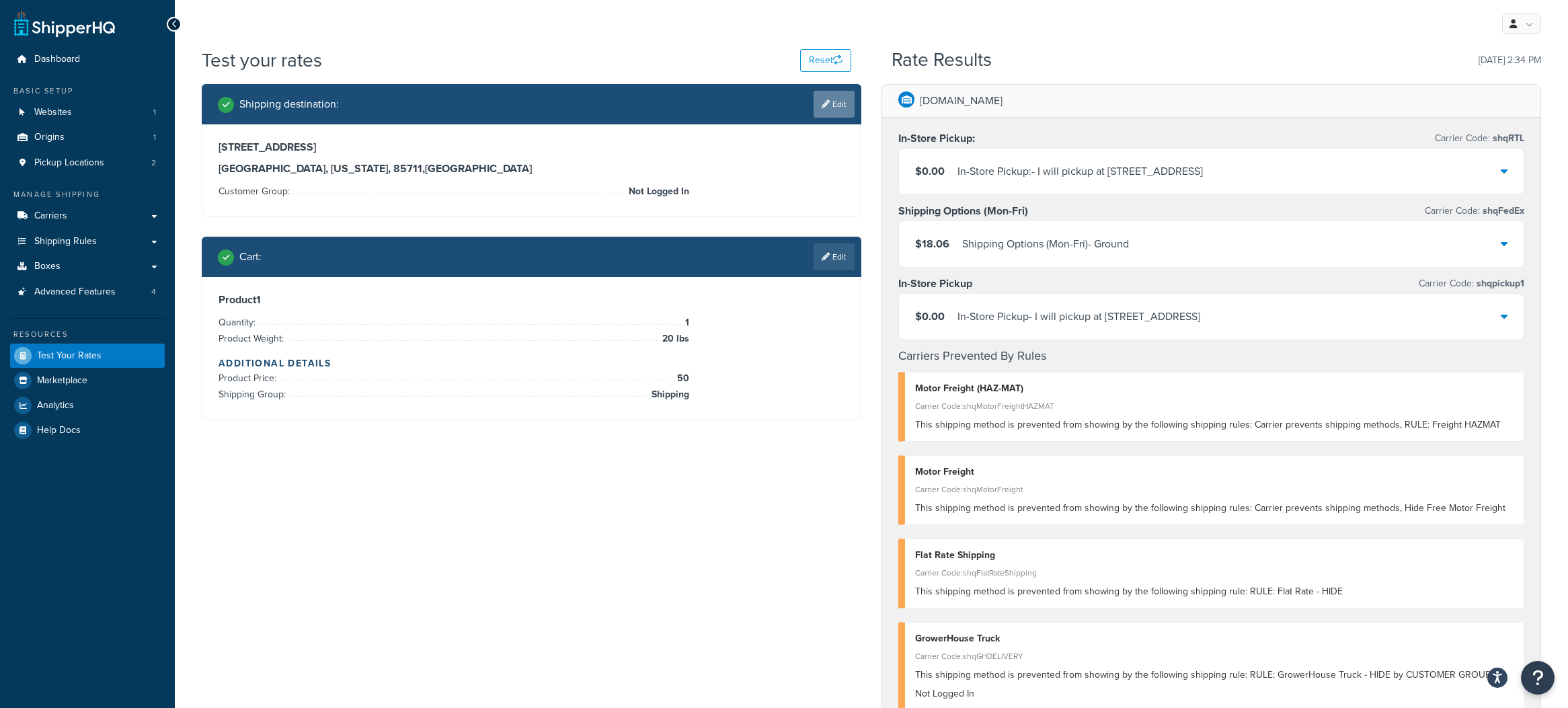
click at [827, 104] on icon at bounding box center [826, 104] width 8 height 8
select select "AZ"
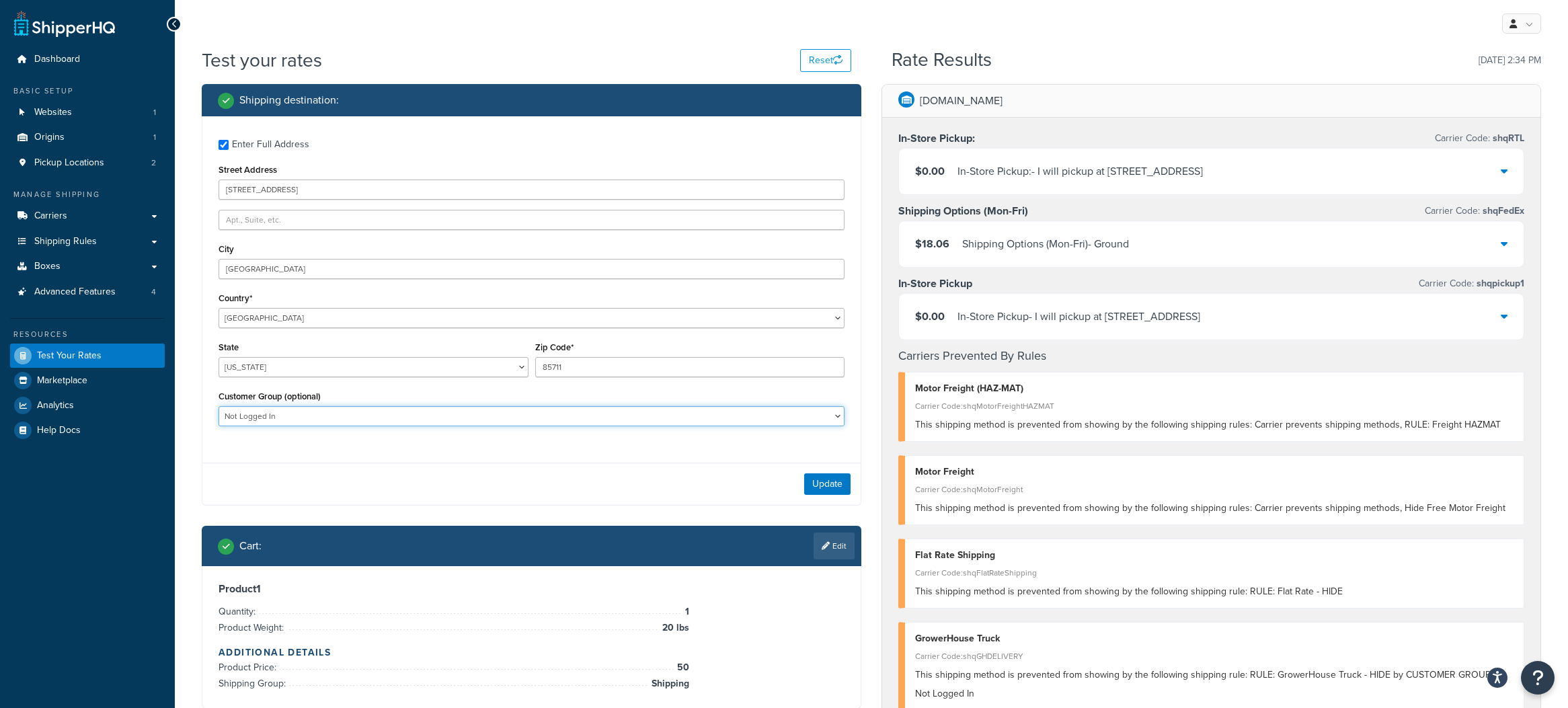
click at [375, 424] on select "B2B Customers - All Customers NON-B2B Not Logged In" at bounding box center [532, 416] width 626 height 20
select select "Customers NON-B2B"
click at [827, 486] on button "Update" at bounding box center [827, 484] width 46 height 21
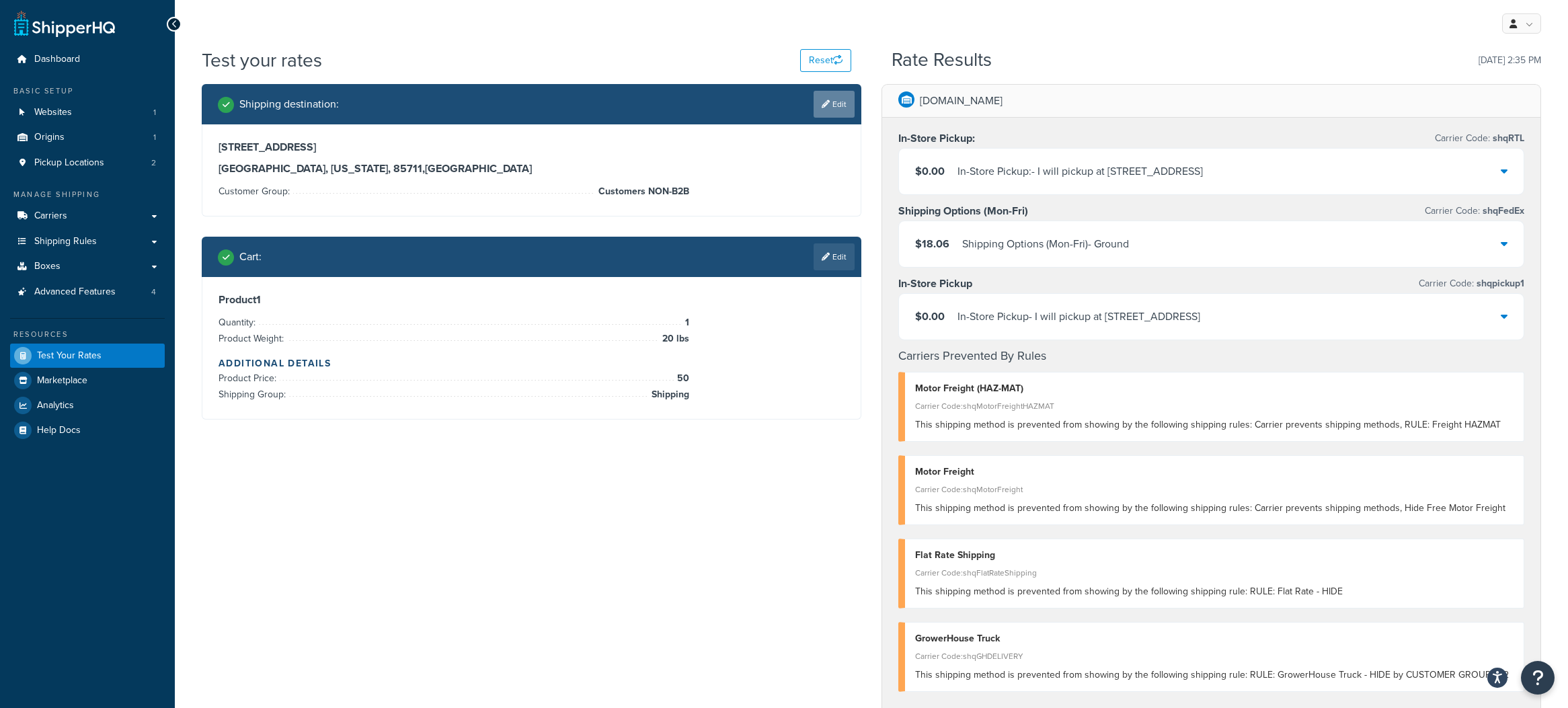
click at [837, 105] on link "Edit" at bounding box center [834, 104] width 41 height 27
select select "AZ"
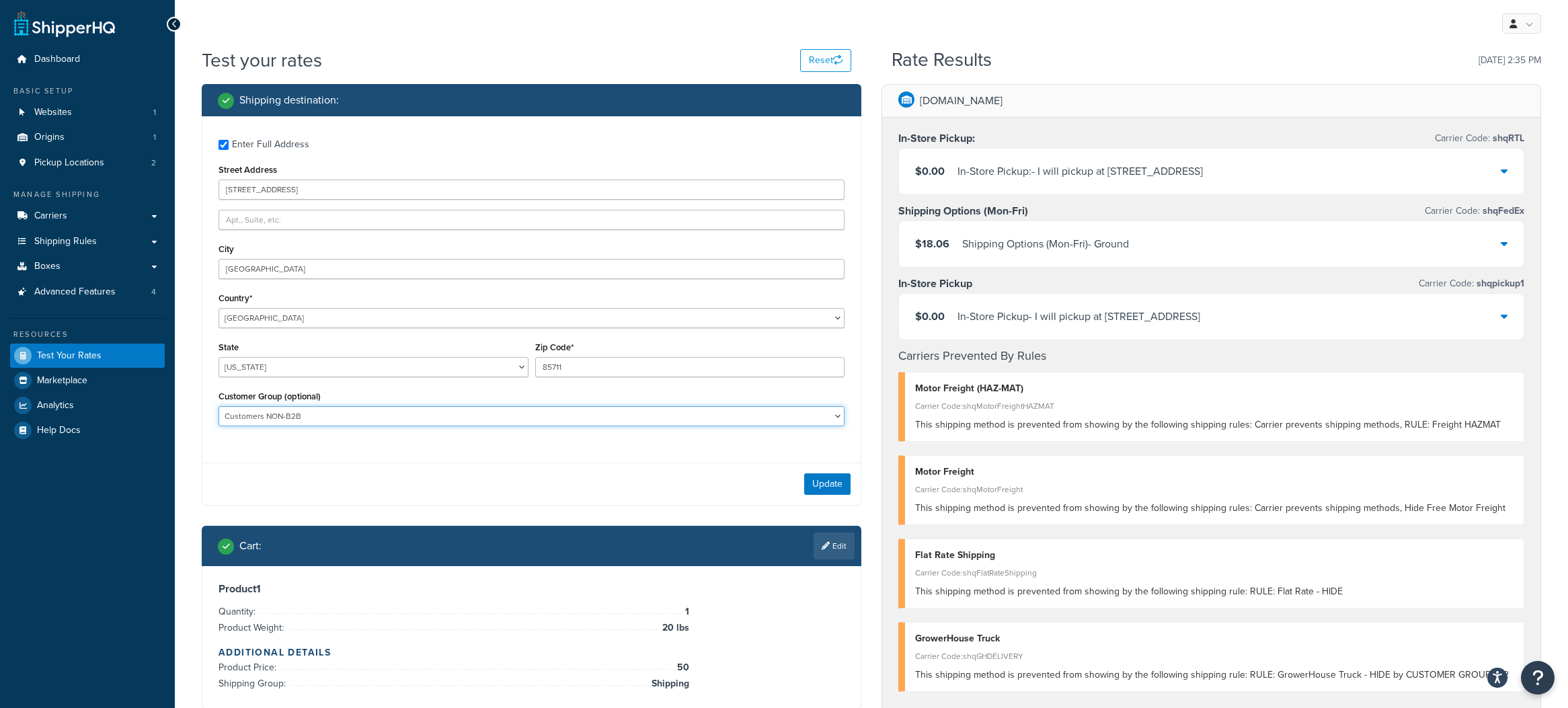
click at [358, 419] on select "B2B Customers - All Customers NON-B2B Not Logged In" at bounding box center [532, 416] width 626 height 20
select select "B2B Customers - All"
click at [836, 485] on button "Update" at bounding box center [827, 484] width 46 height 21
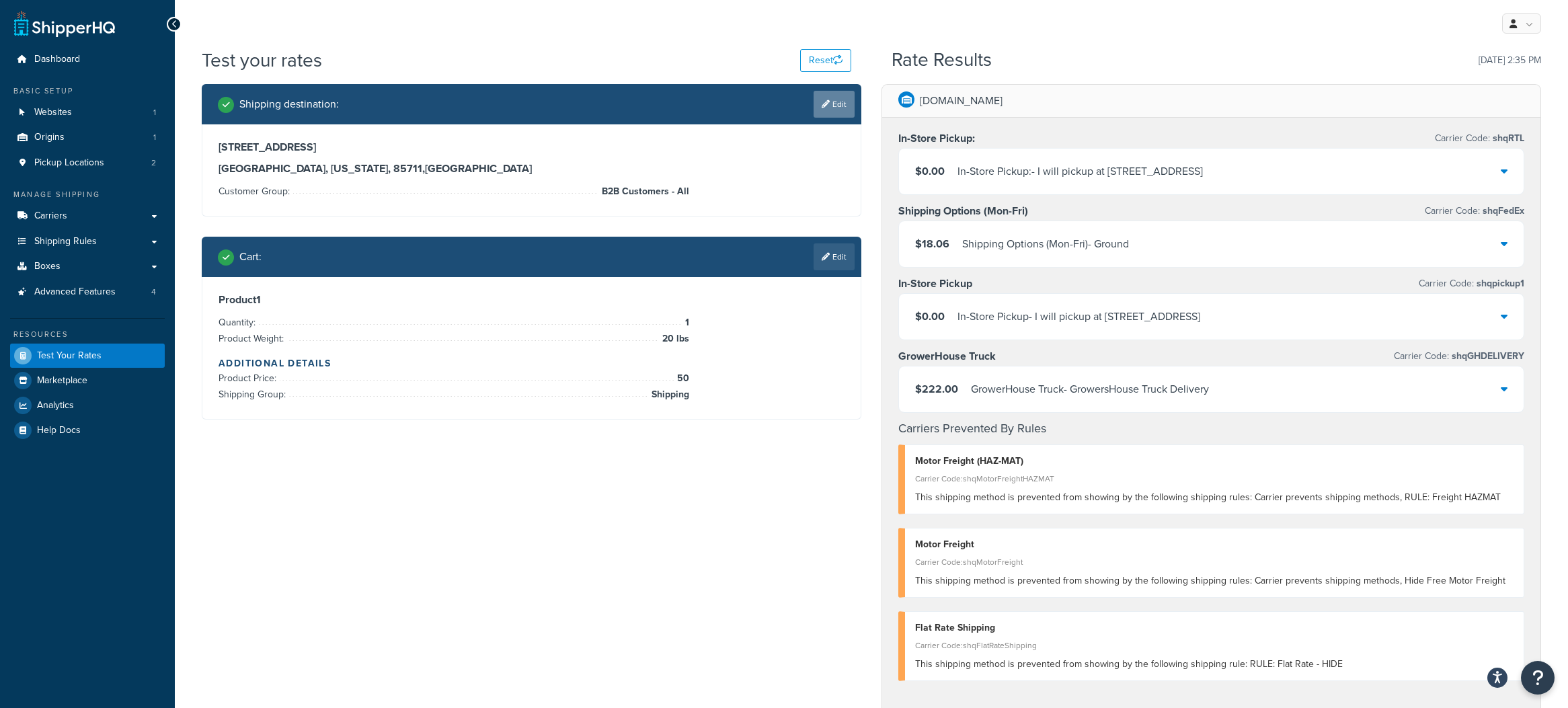
click at [827, 108] on link "Edit" at bounding box center [834, 104] width 41 height 27
select select "AZ"
select select "B2B Customers - All"
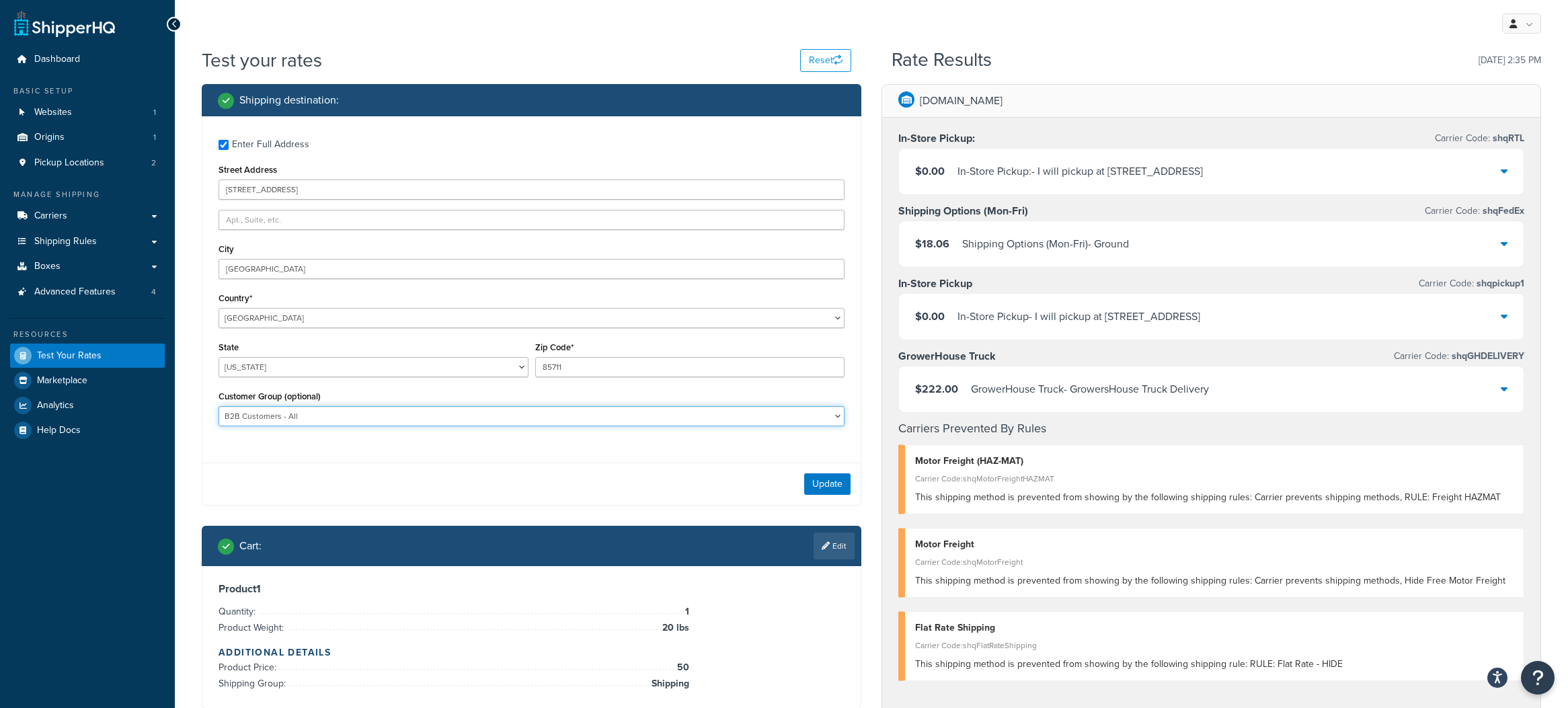
click at [433, 424] on select "B2B Customers - All Customers NON-B2B Not Logged In" at bounding box center [532, 416] width 626 height 20
select select
click at [829, 487] on button "Update" at bounding box center [827, 484] width 46 height 21
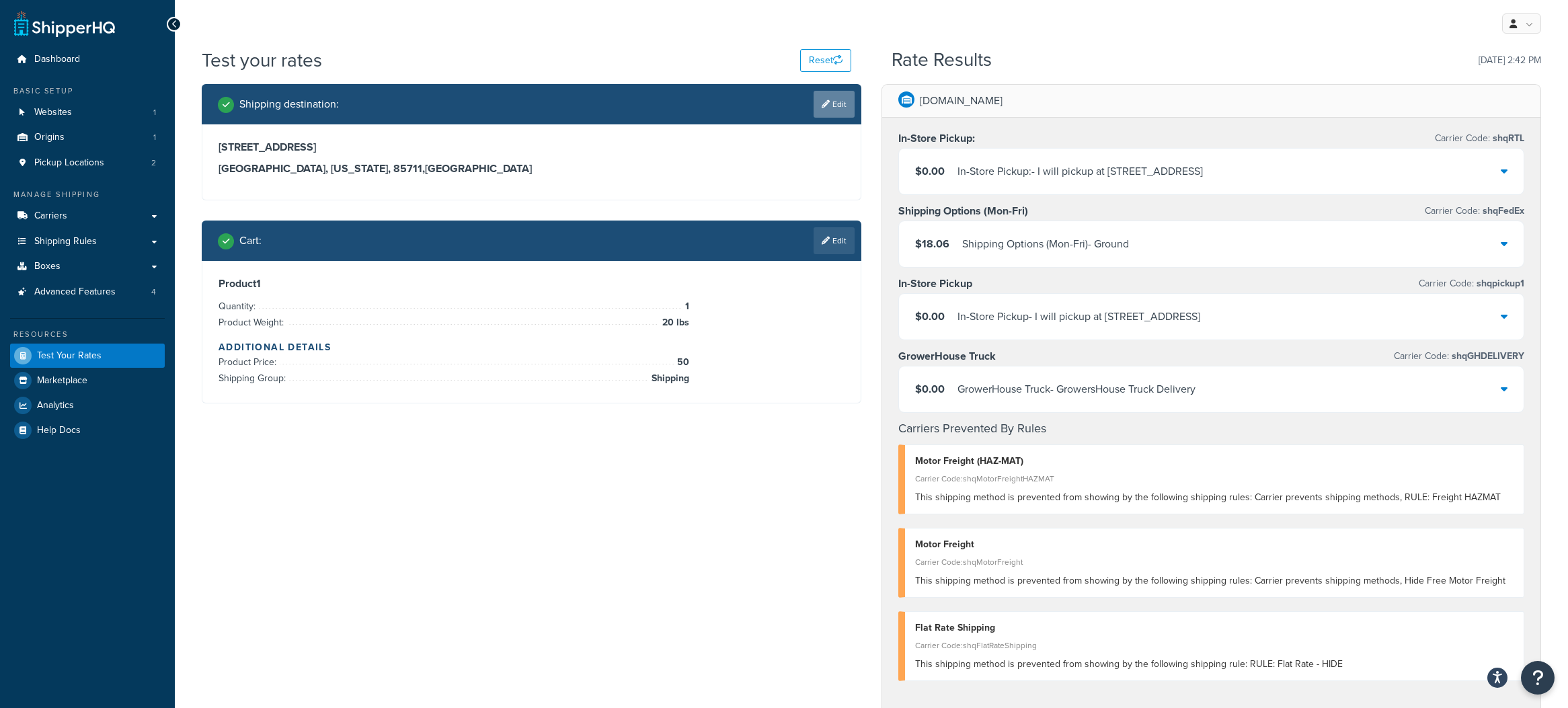
click at [833, 106] on link "Edit" at bounding box center [834, 104] width 41 height 27
select select "AZ"
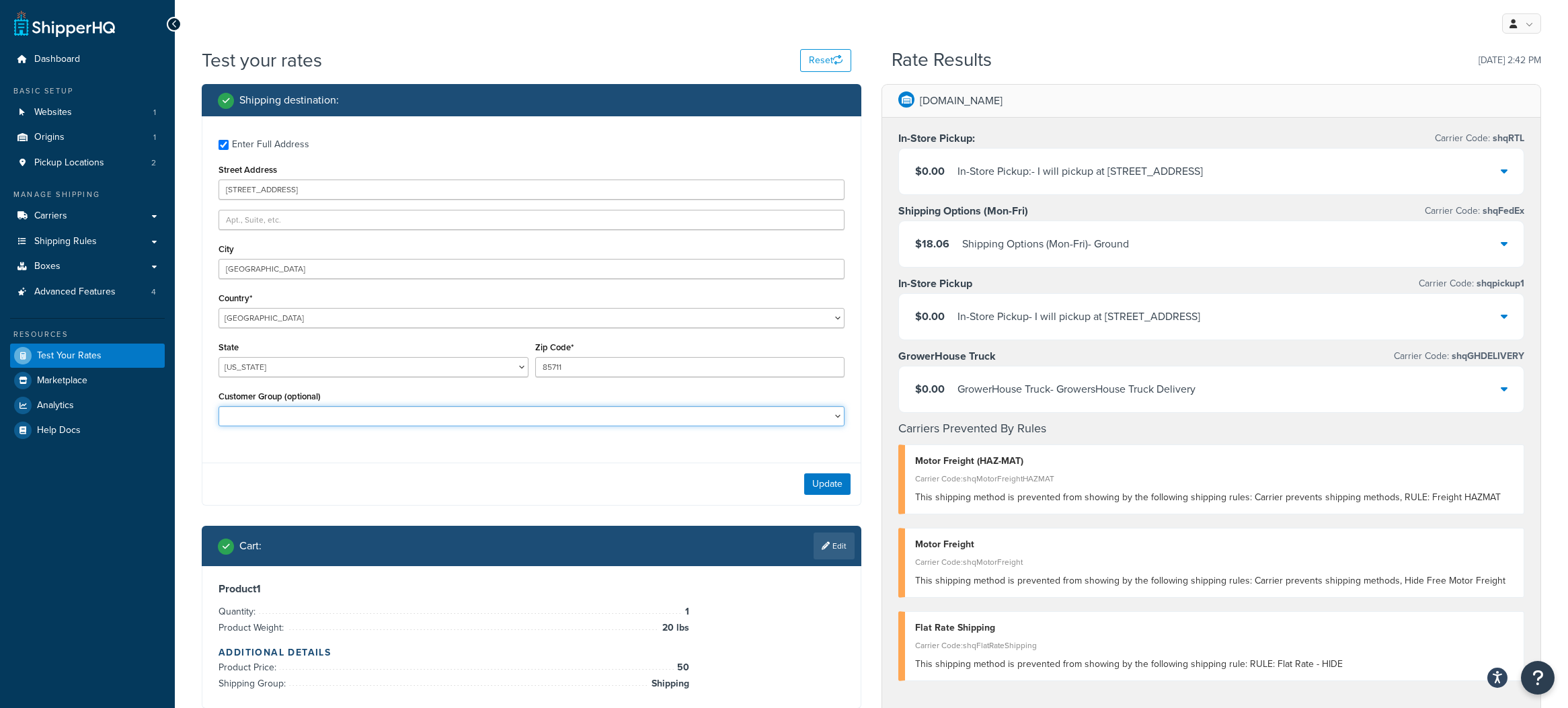
click at [510, 419] on select "B2B Customers - All Customers NON-B2B Not Logged In" at bounding box center [532, 416] width 626 height 20
select select "Customers NON-B2B"
click at [832, 486] on button "Update" at bounding box center [827, 484] width 46 height 21
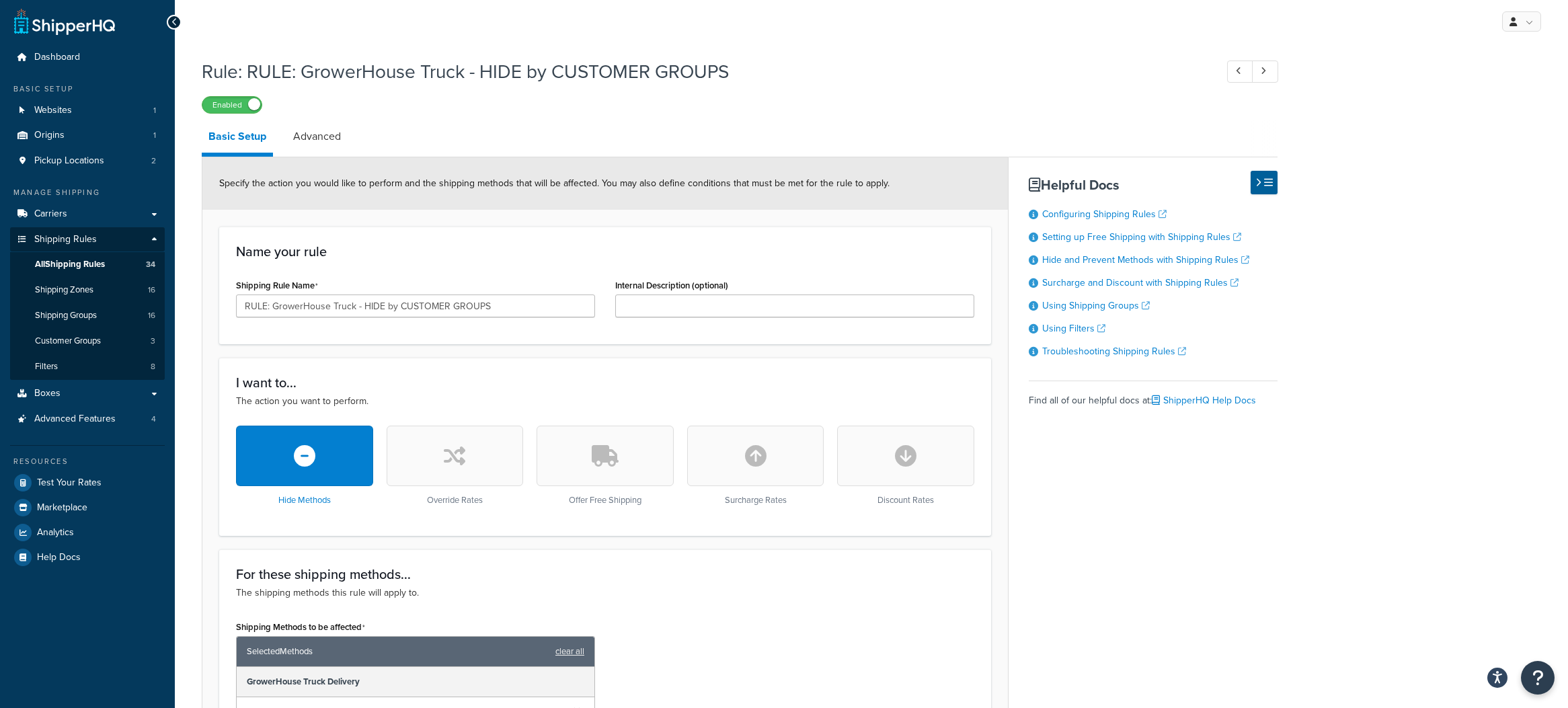
scroll to position [2, 0]
click at [96, 264] on span "All Shipping Rules" at bounding box center [70, 264] width 70 height 11
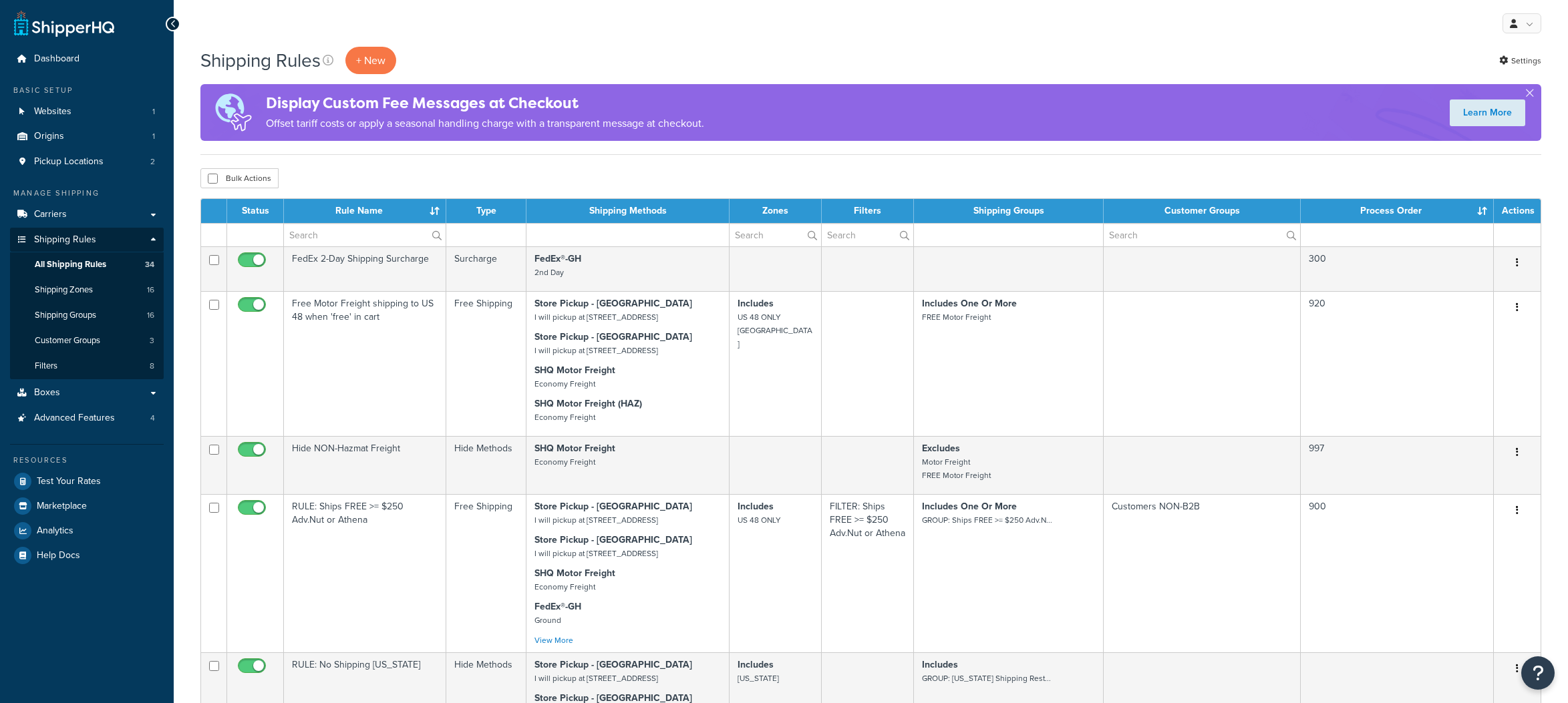
select select "1000"
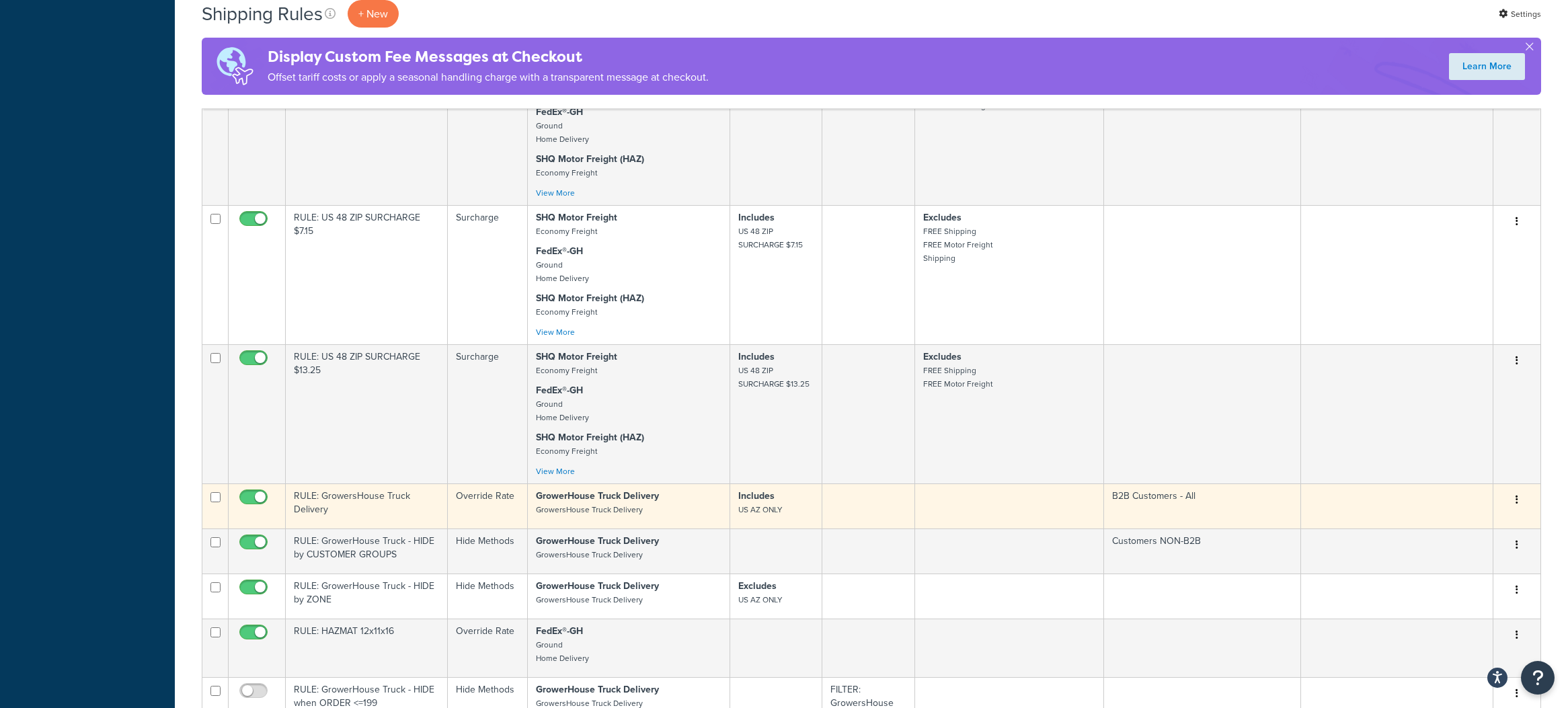
scroll to position [1483, 0]
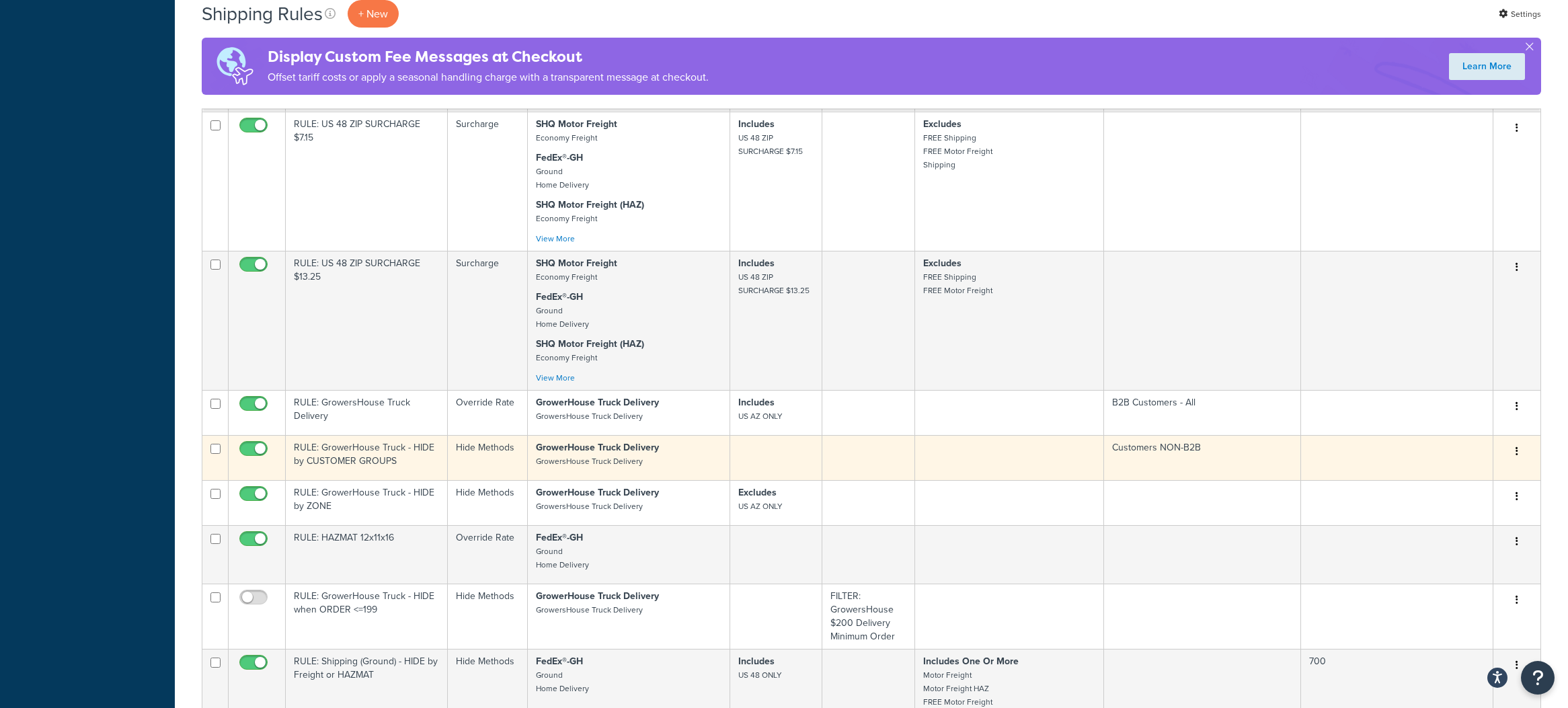
click at [1516, 451] on icon "button" at bounding box center [1517, 451] width 2 height 10
click at [1453, 535] on link "Delete" at bounding box center [1473, 532] width 106 height 28
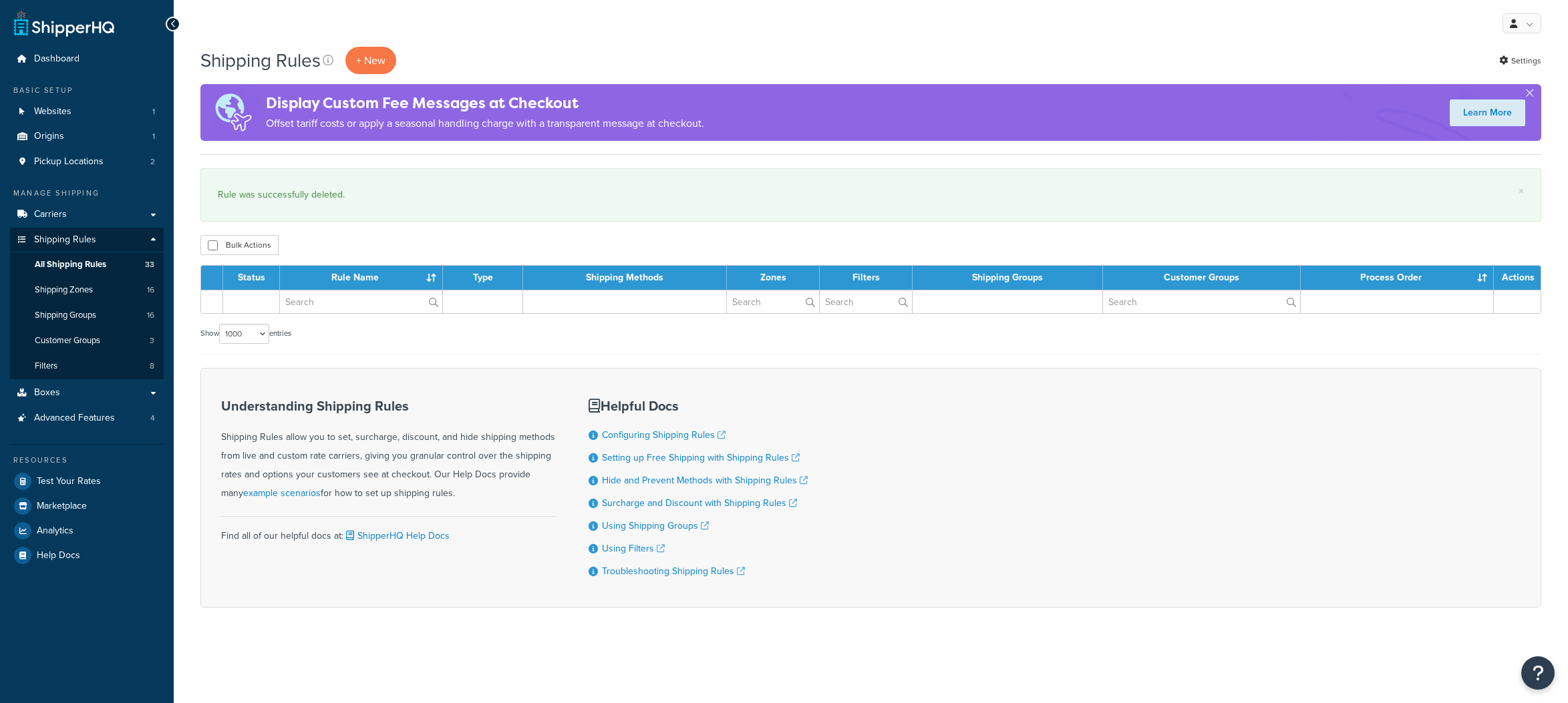
select select "1000"
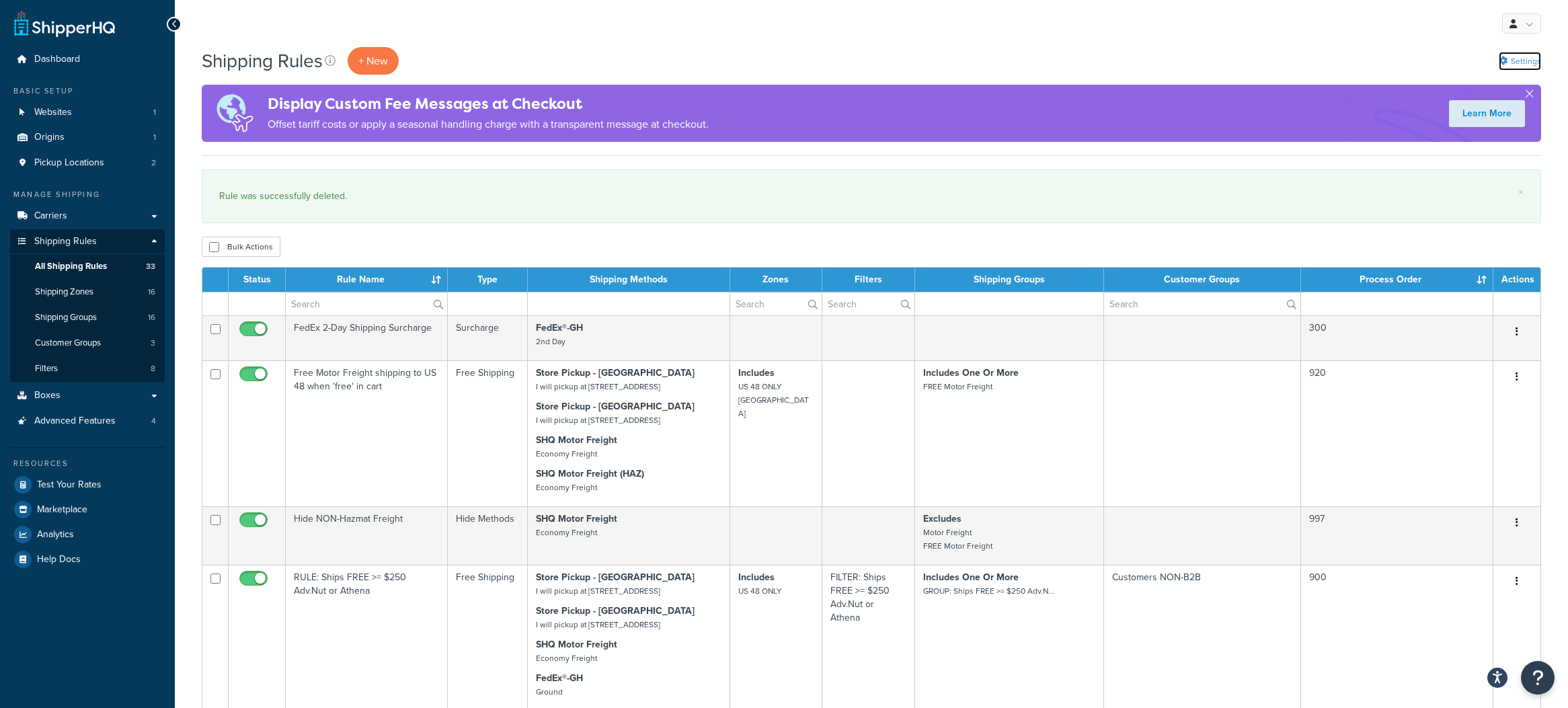
click at [1506, 63] on icon at bounding box center [1503, 61] width 9 height 9
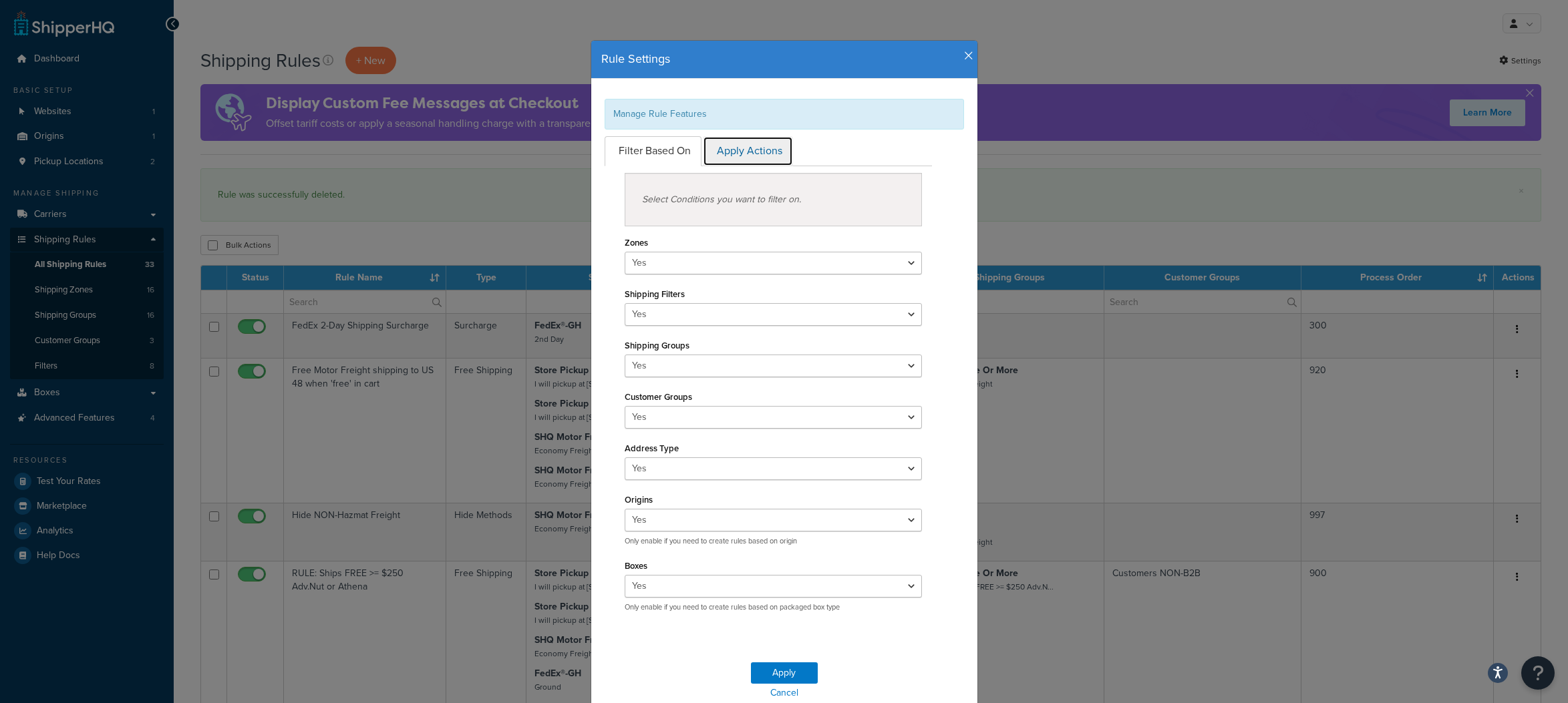
click at [756, 149] on link "Apply Actions" at bounding box center [748, 151] width 90 height 30
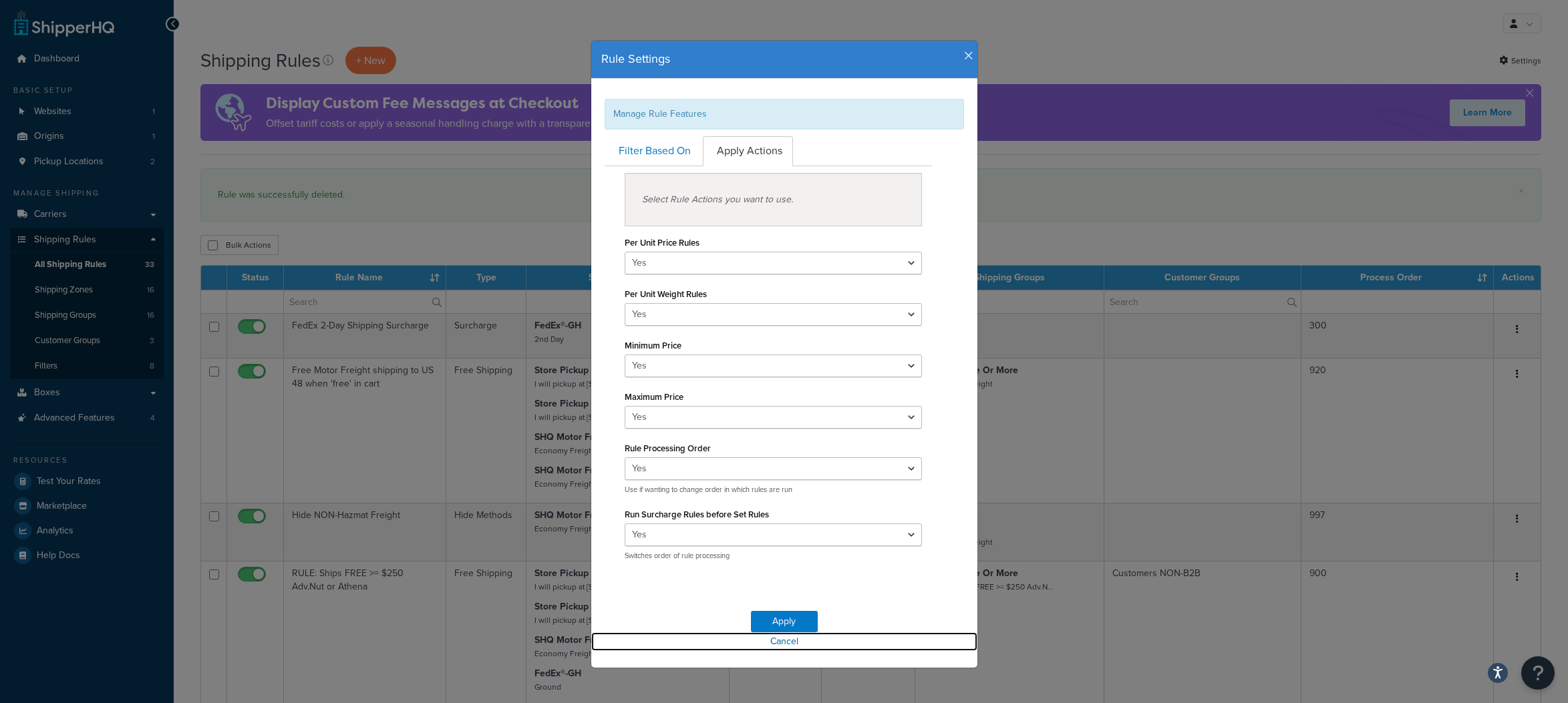
click at [771, 647] on link "Cancel" at bounding box center [784, 642] width 386 height 19
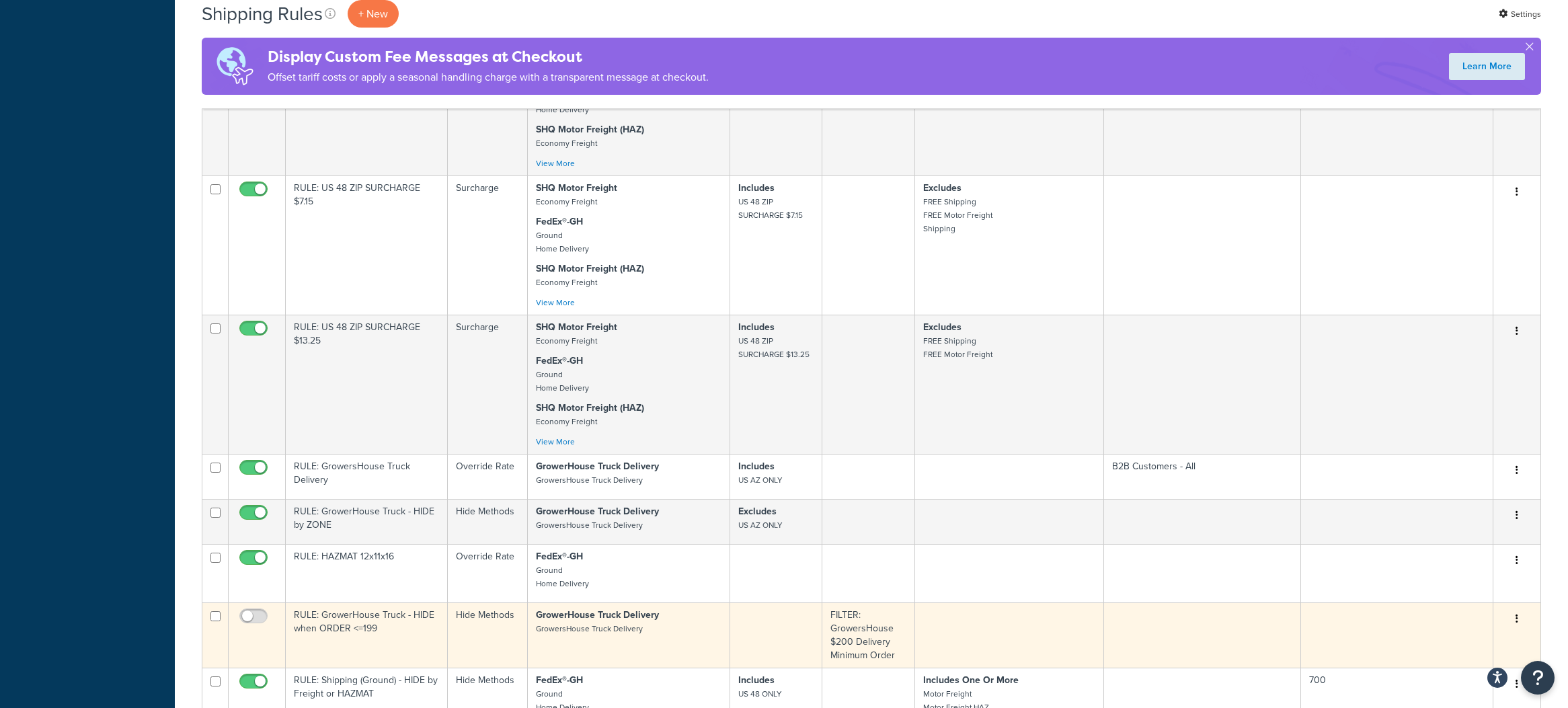
scroll to position [1473, 0]
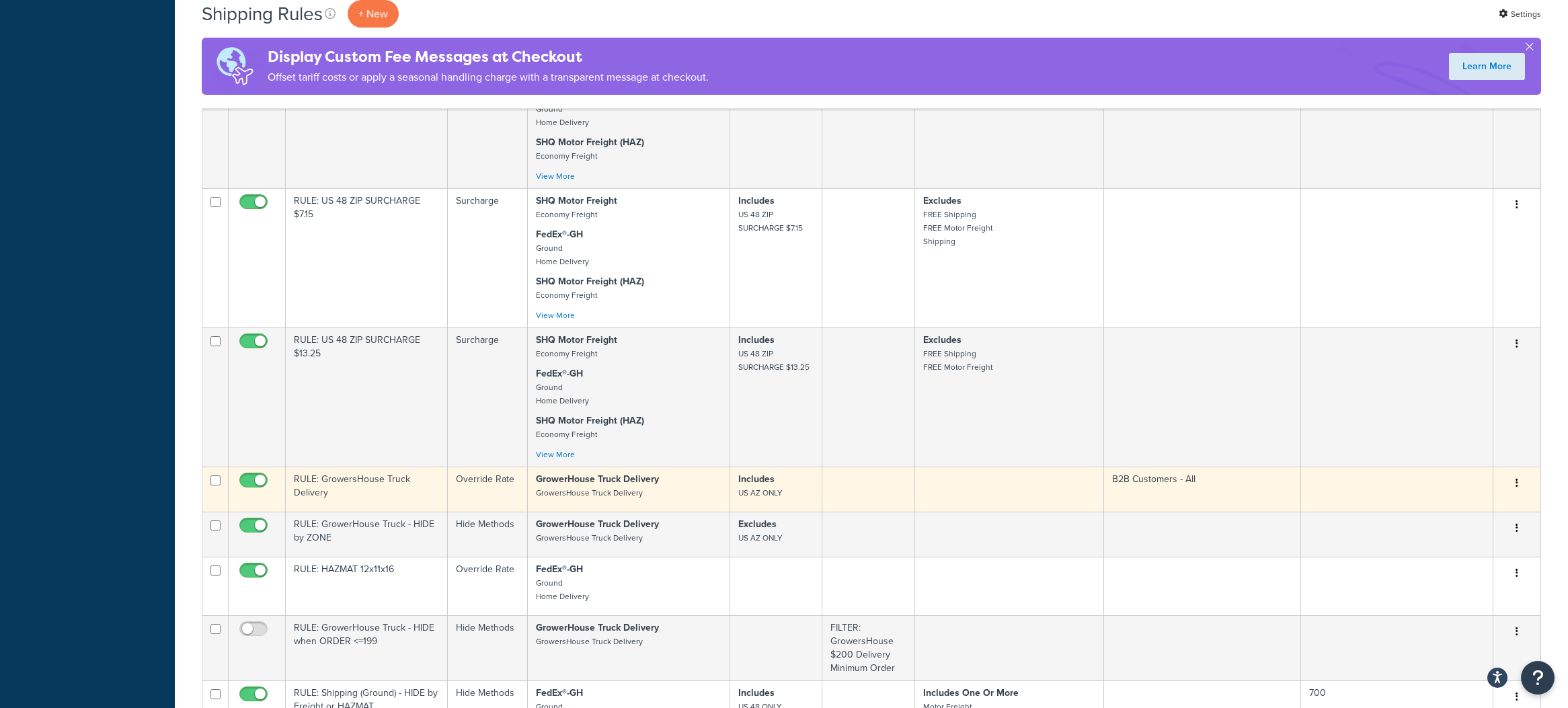
click at [1518, 483] on button "button" at bounding box center [1517, 484] width 19 height 21
click at [1461, 536] on link "Duplicate" at bounding box center [1473, 536] width 106 height 28
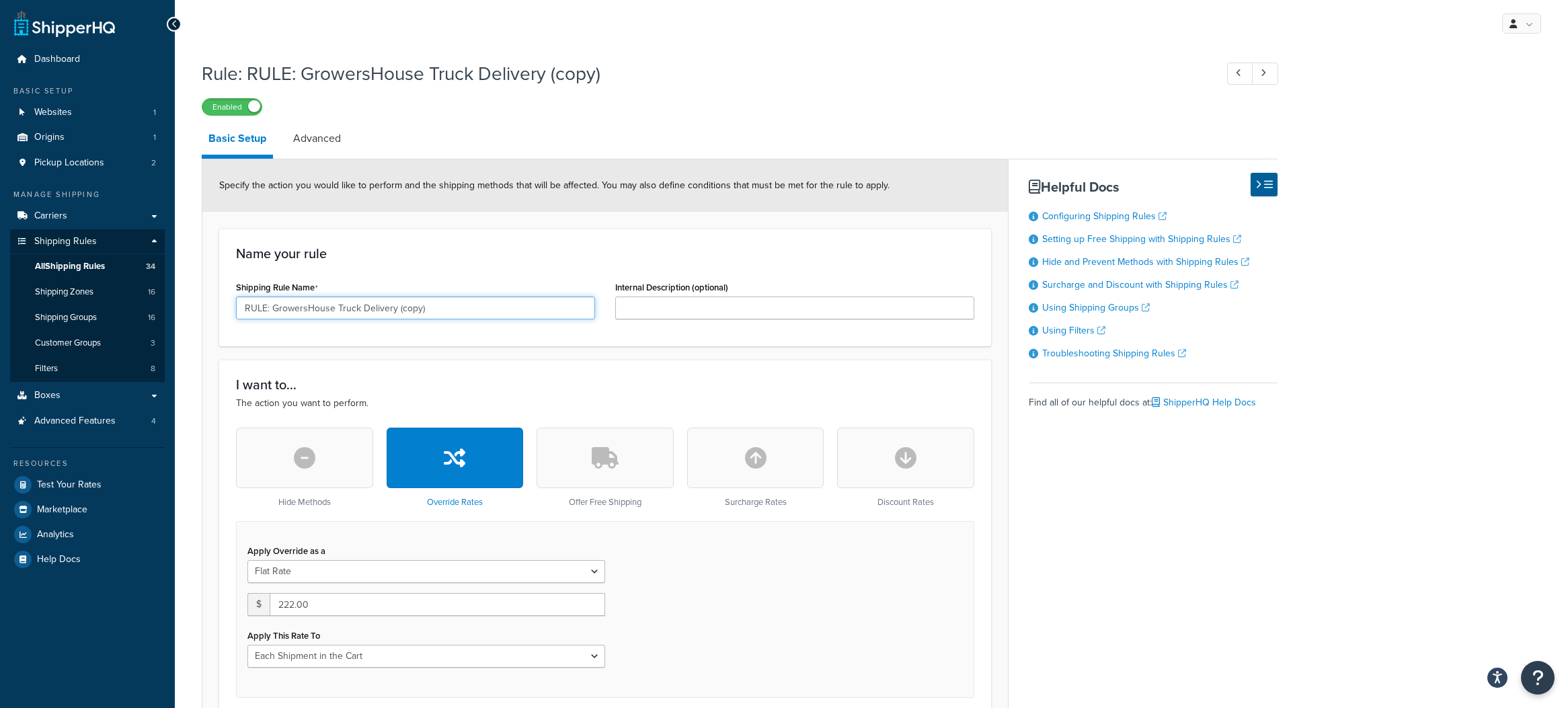
drag, startPoint x: 437, startPoint y: 314, endPoint x: 397, endPoint y: 313, distance: 40.0
click at [397, 313] on input "RULE: GrowersHouse Truck Delivery (copy)" at bounding box center [415, 308] width 359 height 23
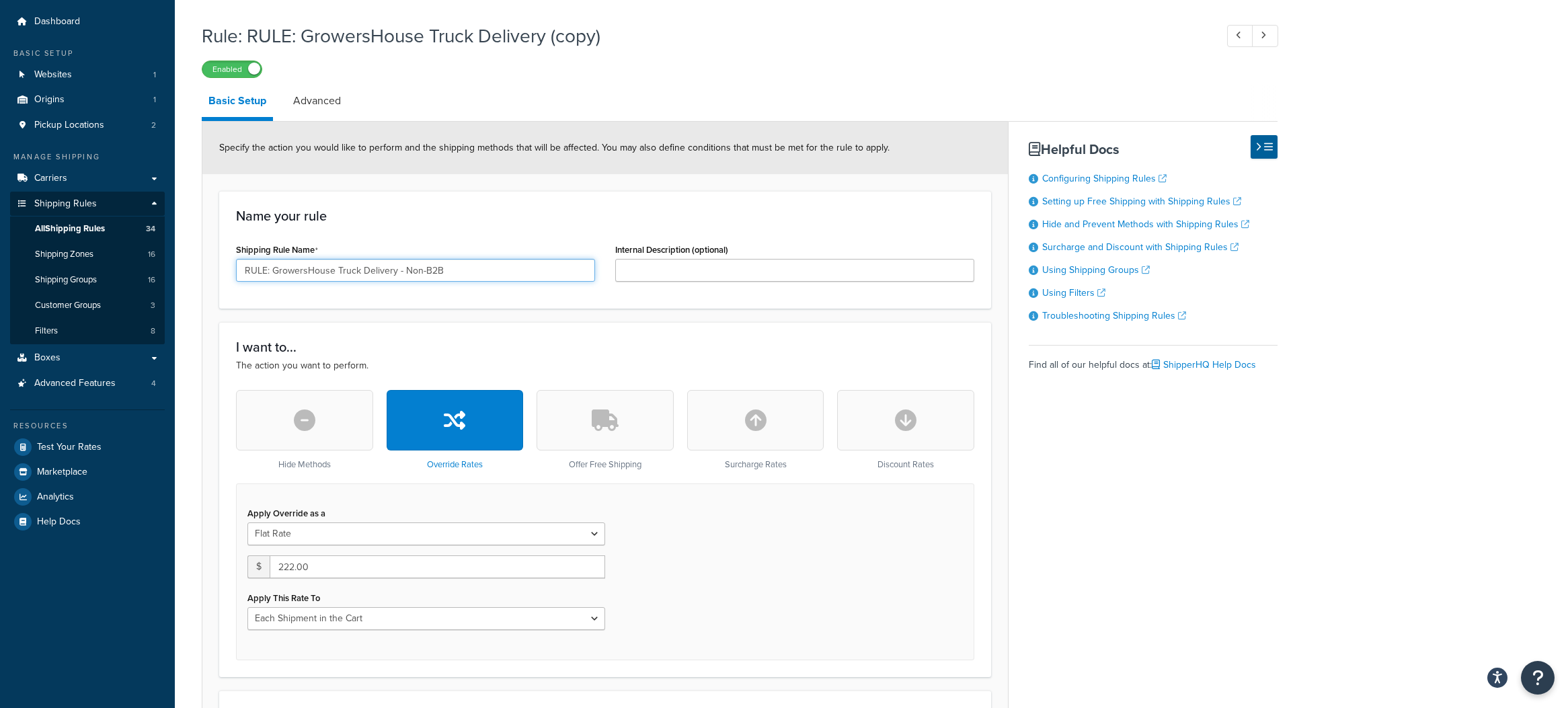
scroll to position [238, 0]
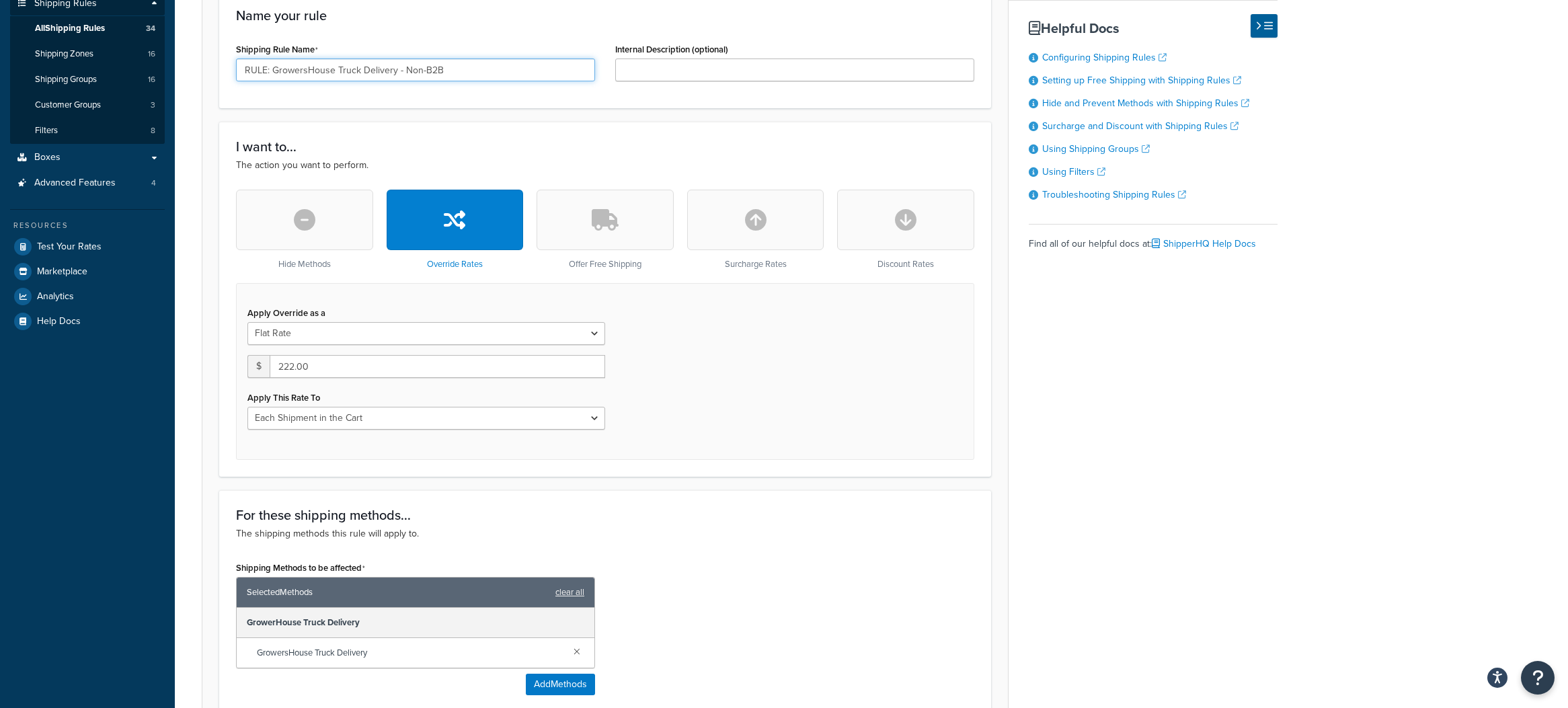
type input "RULE: GrowersHouse Truck Delivery - Non-B2B"
drag, startPoint x: 293, startPoint y: 367, endPoint x: 272, endPoint y: 364, distance: 21.2
click at [274, 364] on input "222.00" at bounding box center [437, 367] width 336 height 23
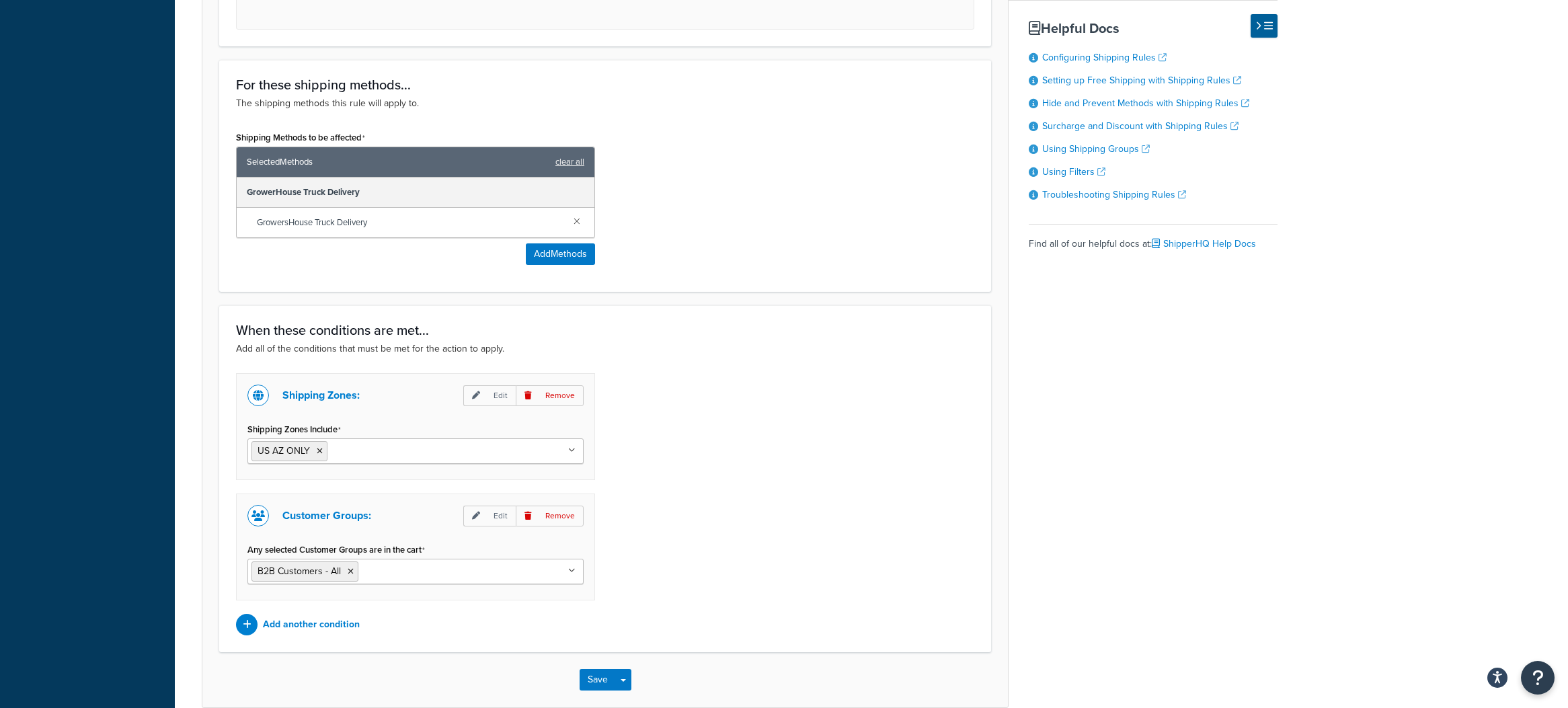
scroll to position [694, 0]
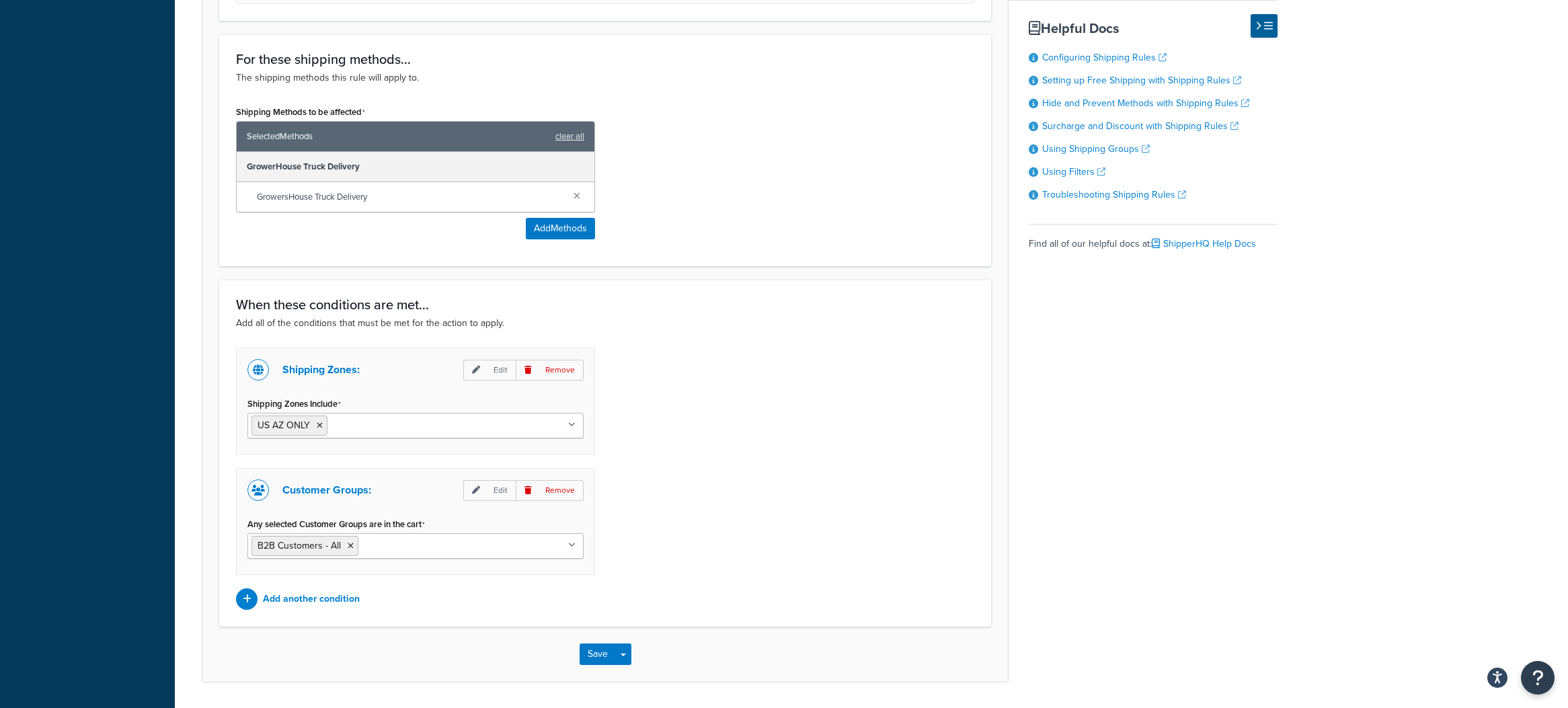
type input "2088"
click at [399, 548] on input "Any selected Customer Groups are in the cart" at bounding box center [421, 545] width 119 height 15
click at [463, 549] on icon at bounding box center [466, 546] width 6 height 8
click at [749, 509] on div "Shipping Zones: Edit Remove Shipping Zones Include US AZ ONLY US 48 ONLY US AK/…" at bounding box center [605, 479] width 758 height 263
click at [594, 653] on button "Save" at bounding box center [597, 654] width 37 height 21
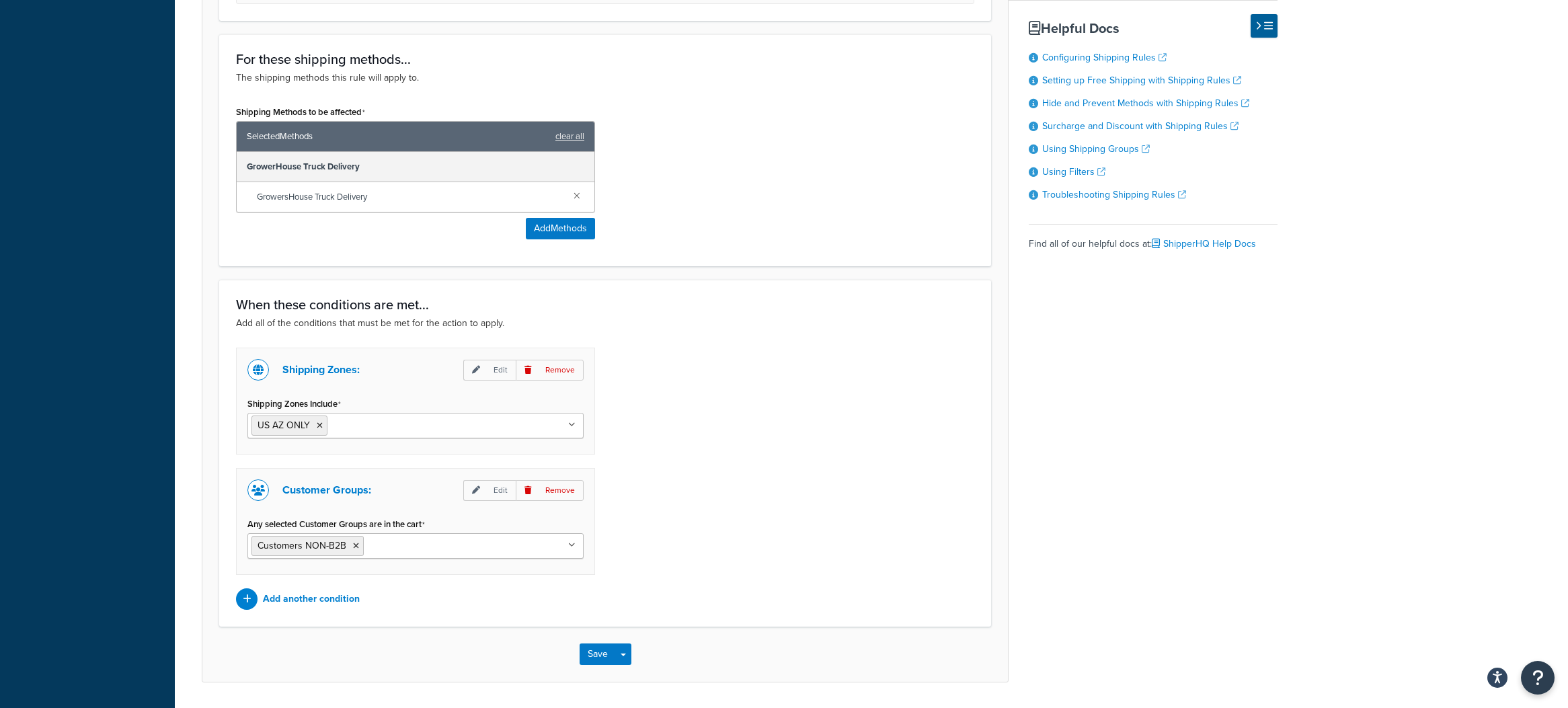
scroll to position [0, 0]
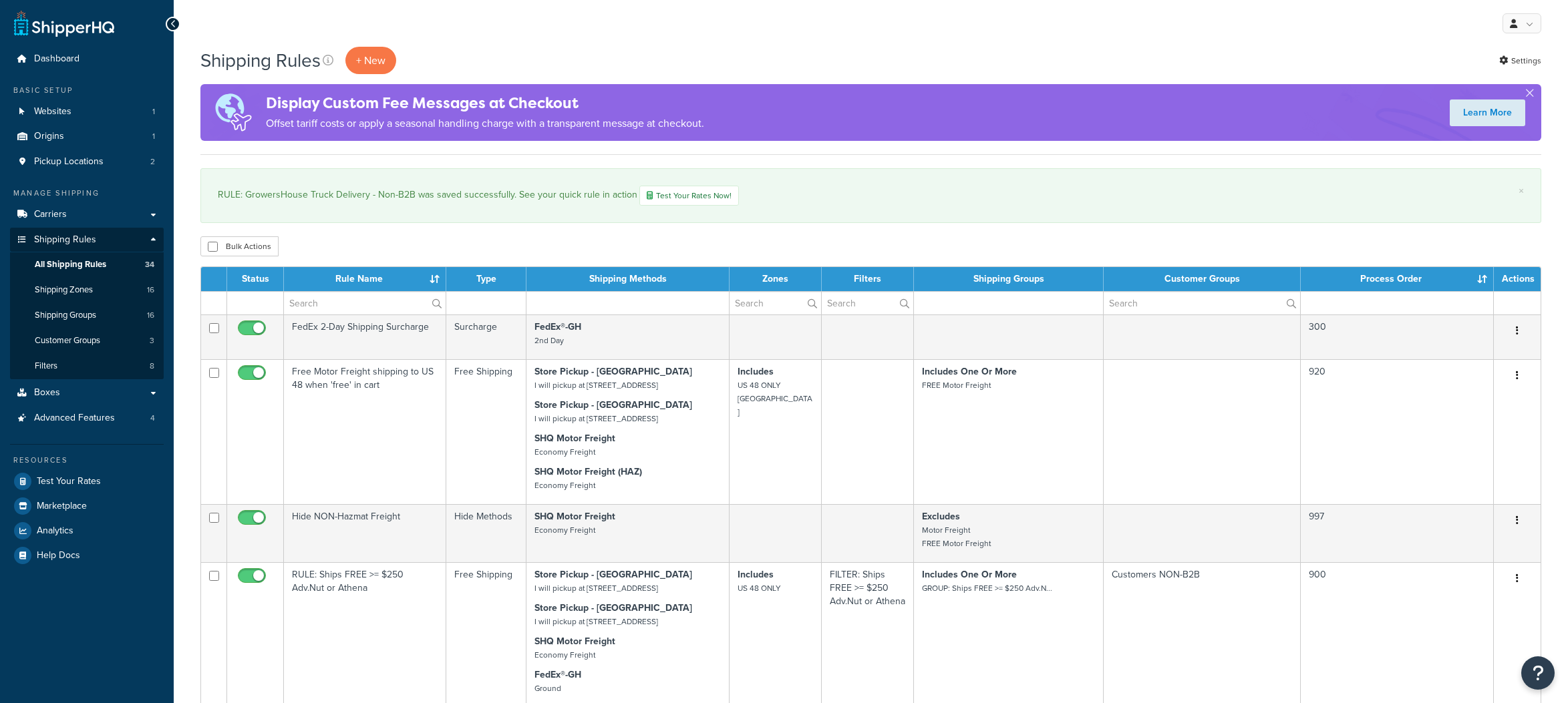
select select "1000"
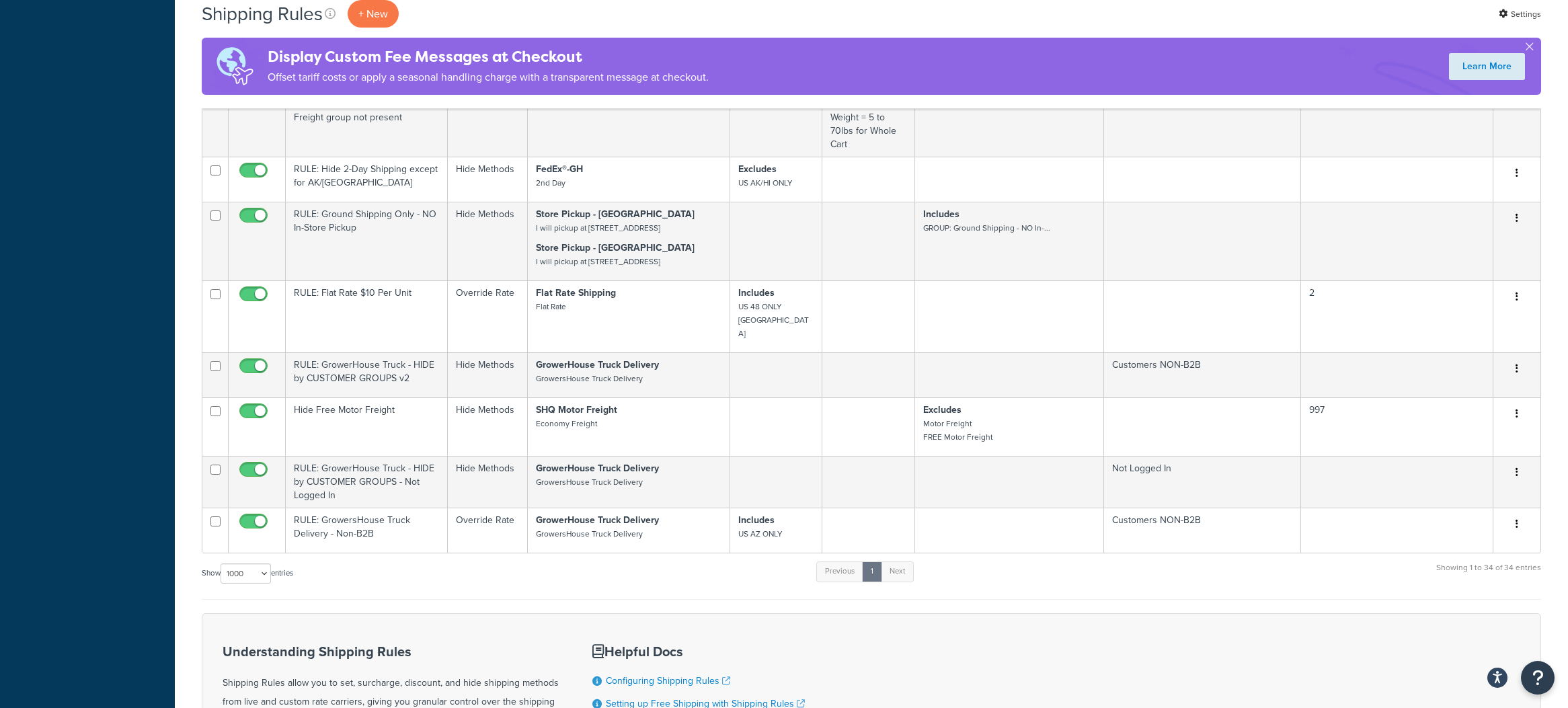
scroll to position [2766, 0]
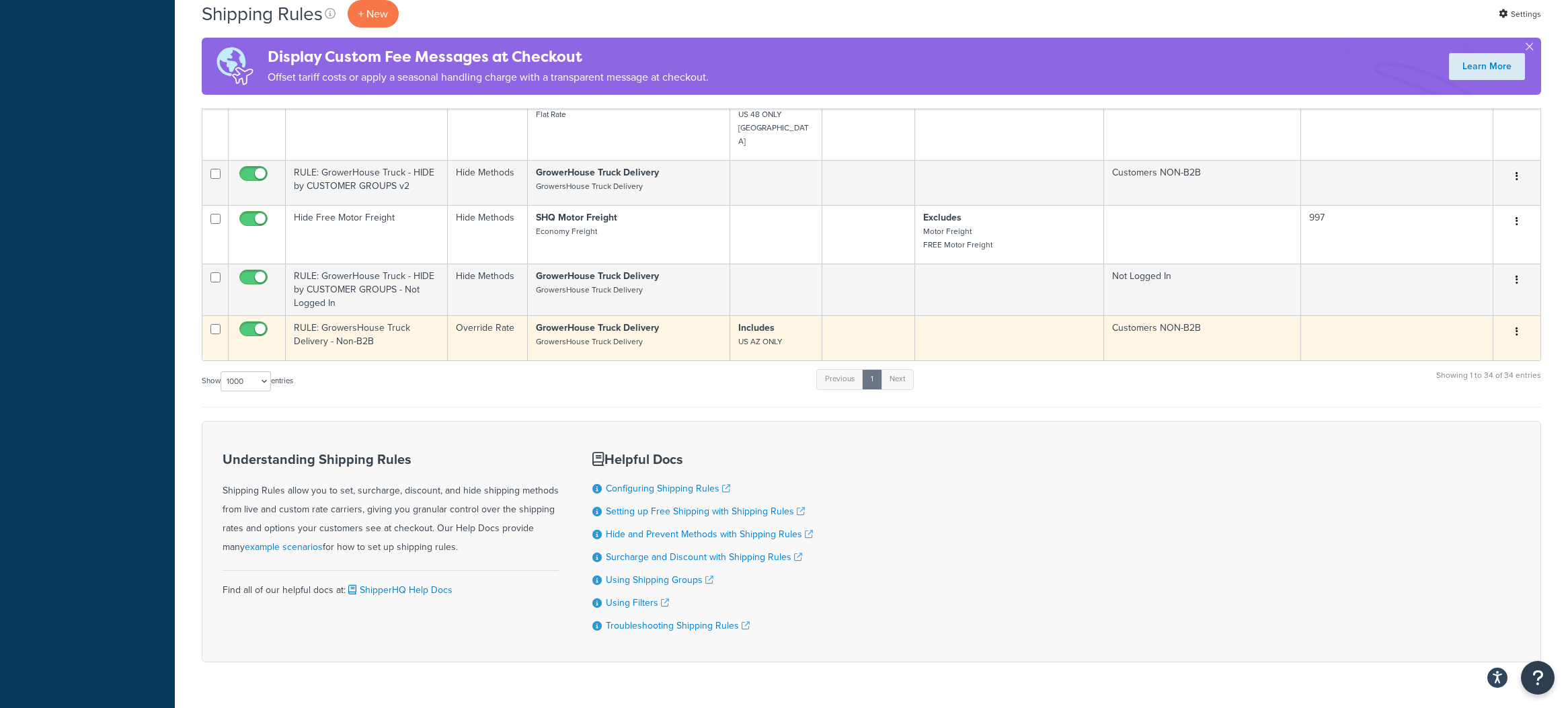
click at [397, 315] on td "RULE: GrowersHouse Truck Delivery - Non-B2B" at bounding box center [367, 337] width 162 height 45
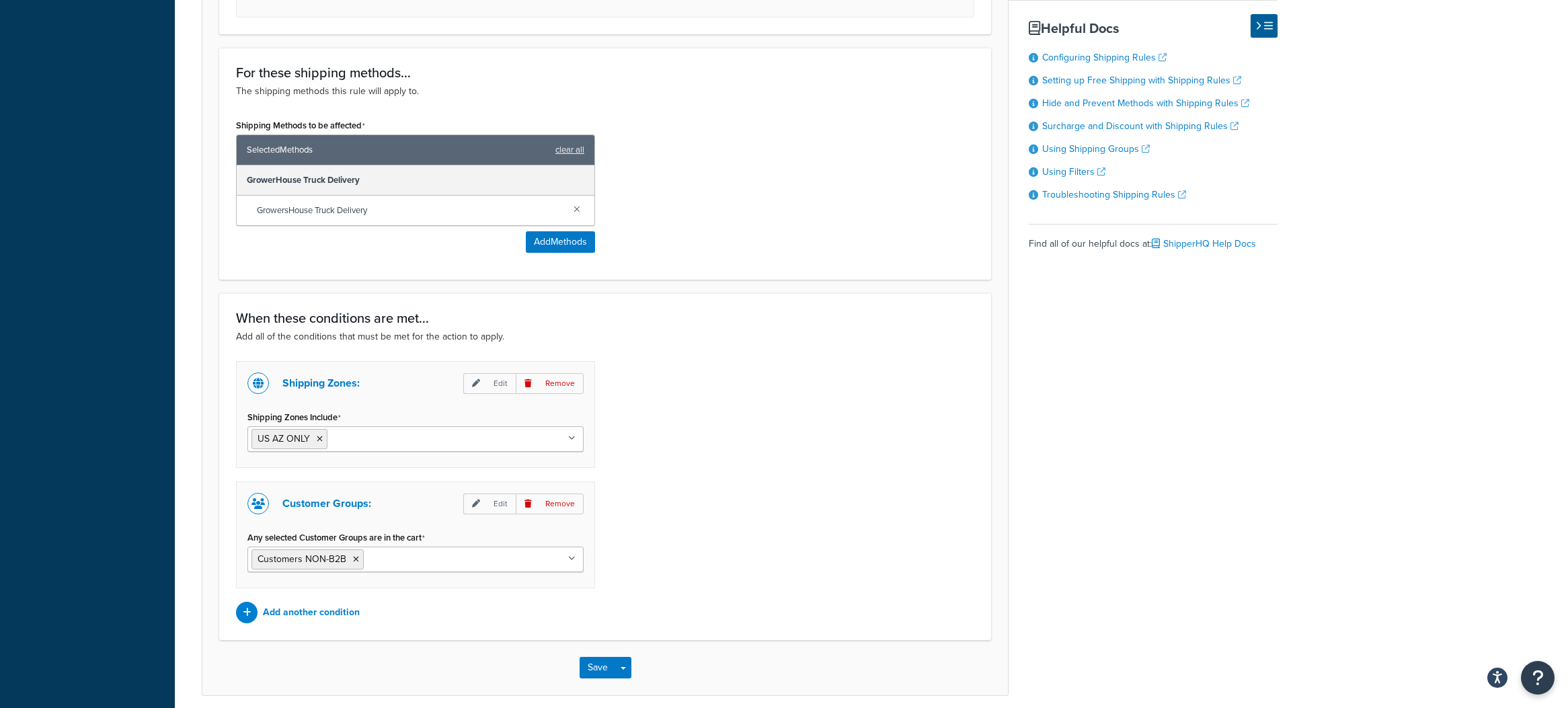
scroll to position [684, 0]
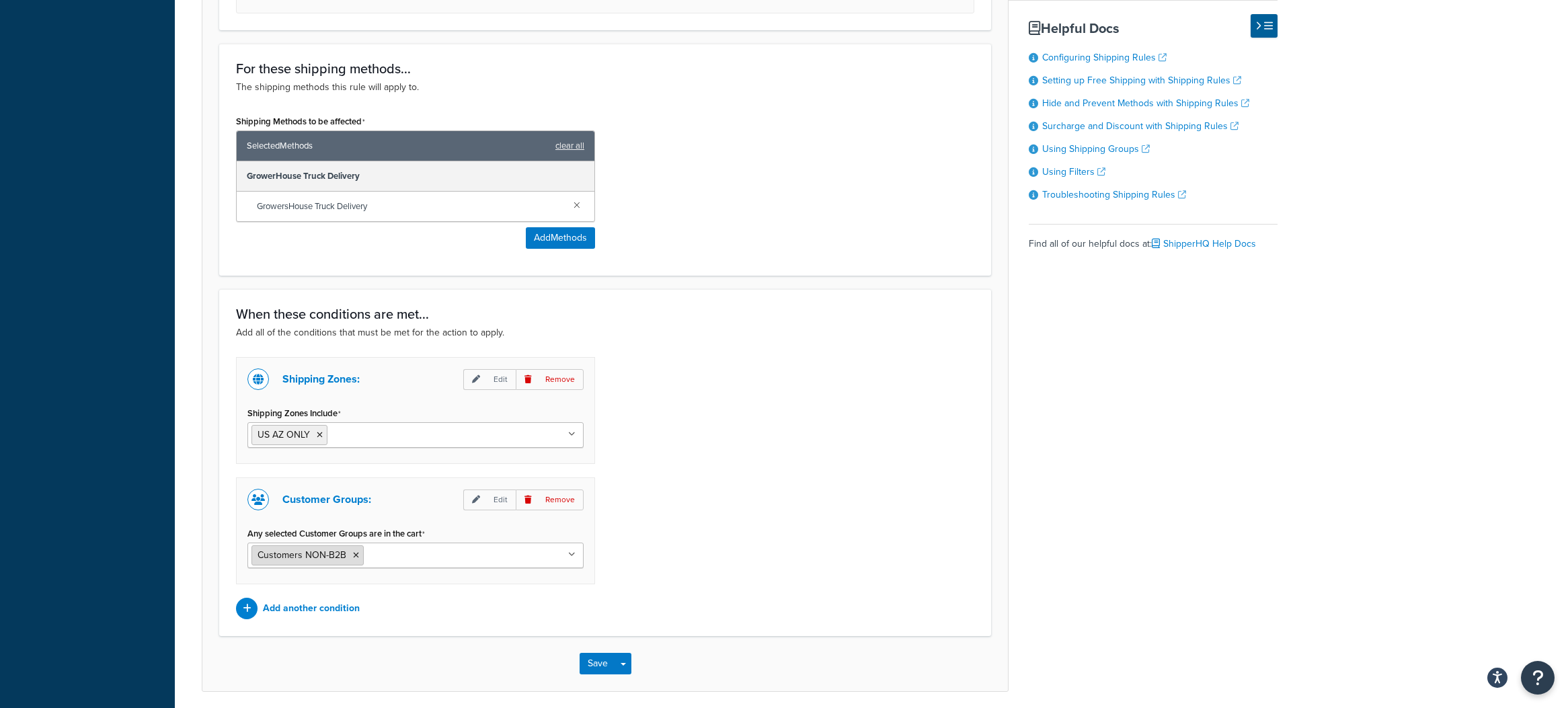
click at [358, 557] on li "Customers NON-B2B" at bounding box center [307, 555] width 112 height 20
click at [356, 555] on icon at bounding box center [355, 555] width 6 height 8
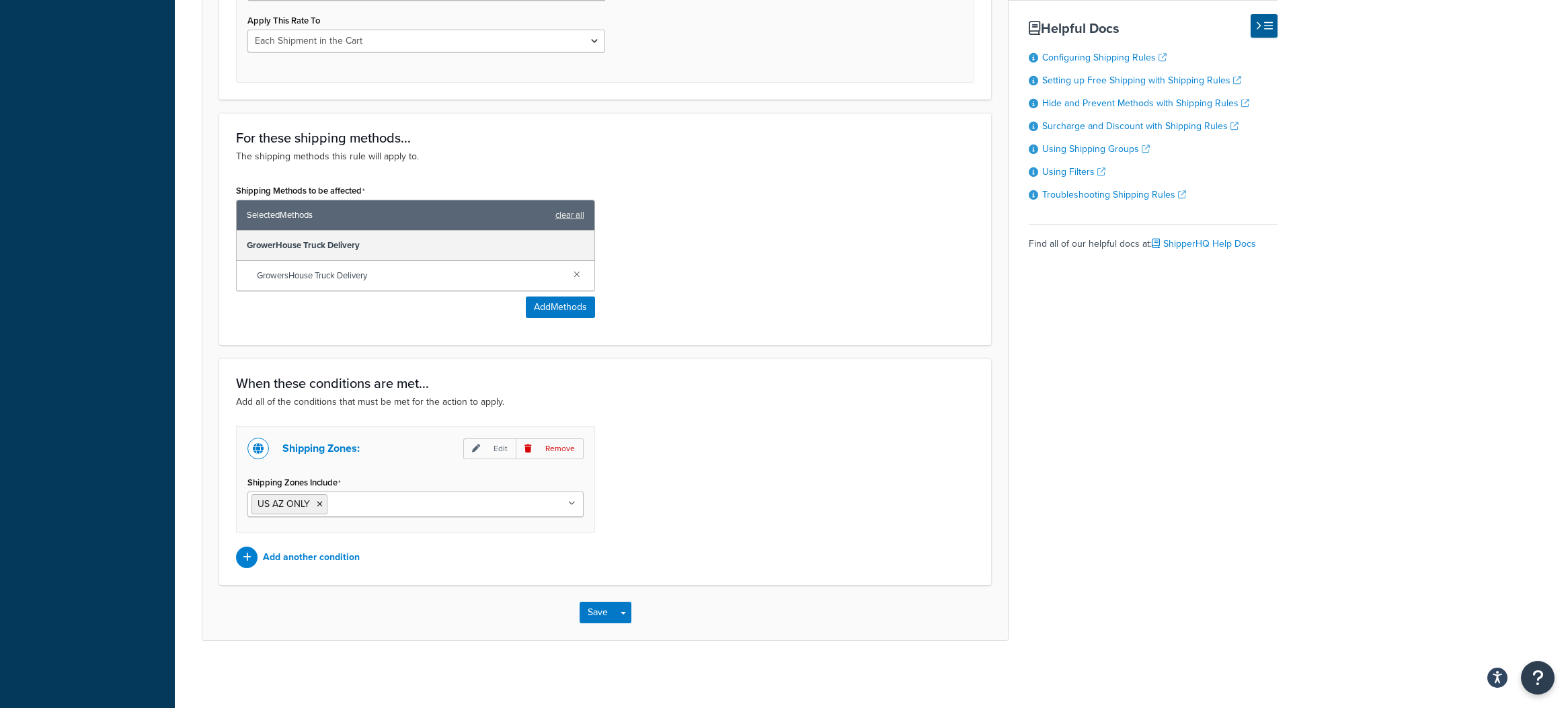
scroll to position [618, 0]
click at [590, 611] on button "Save" at bounding box center [597, 613] width 37 height 21
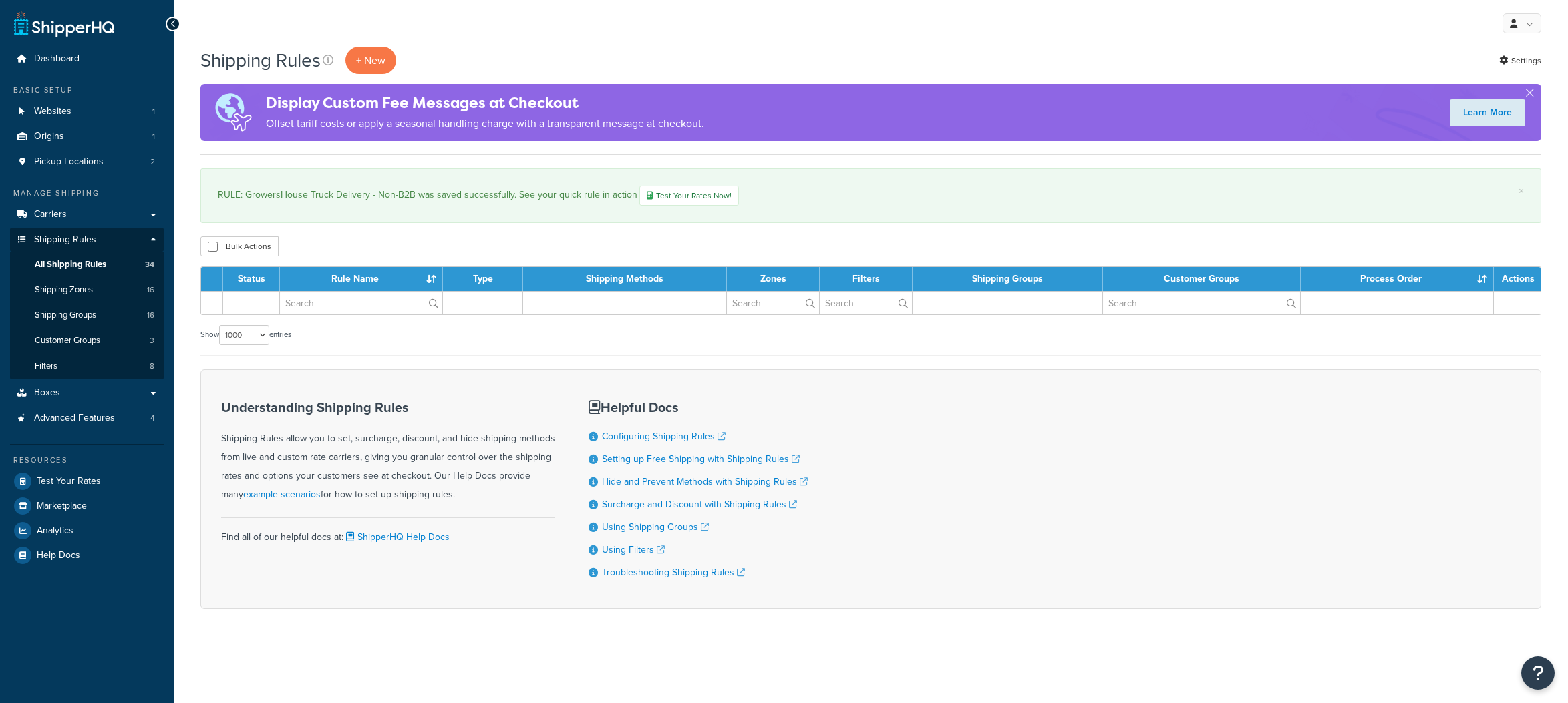
select select "1000"
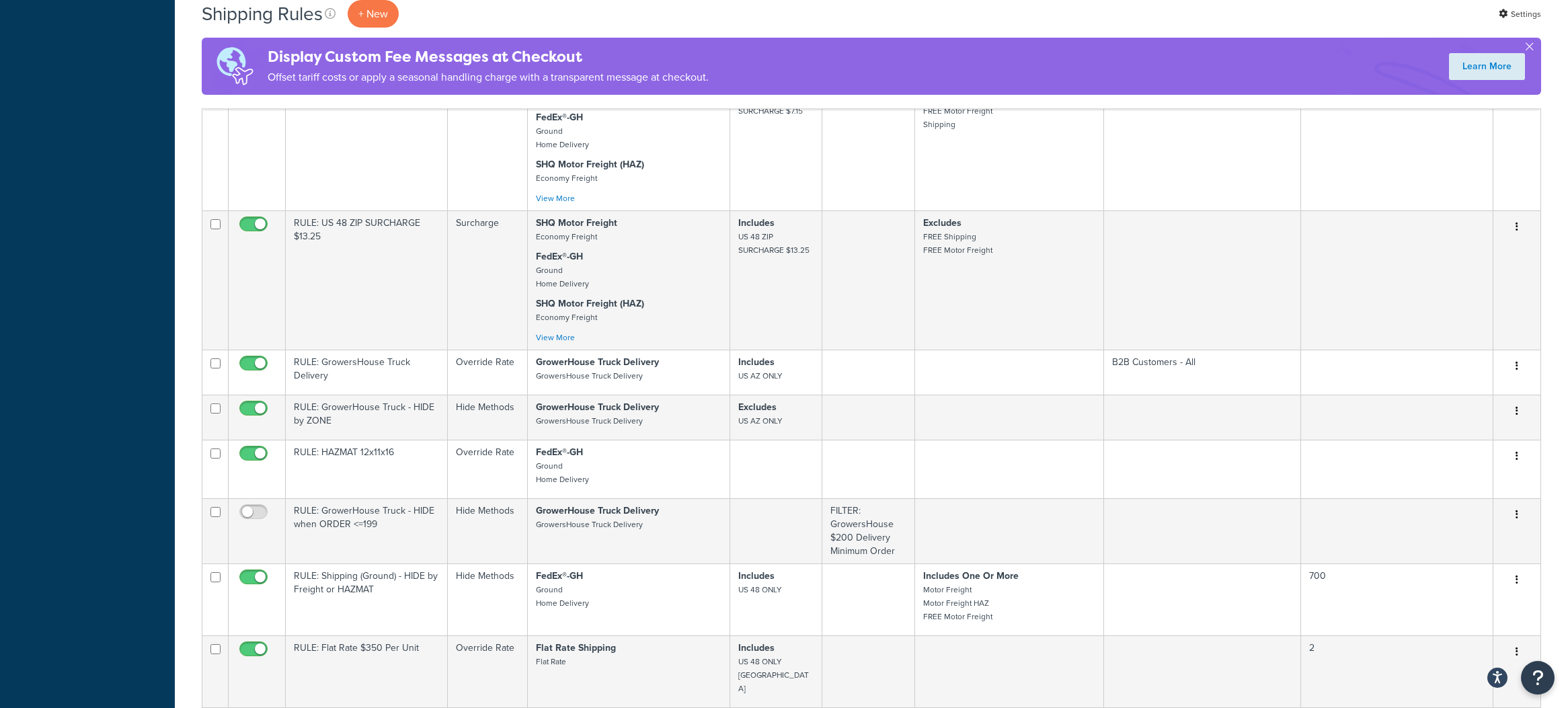
scroll to position [2766, 0]
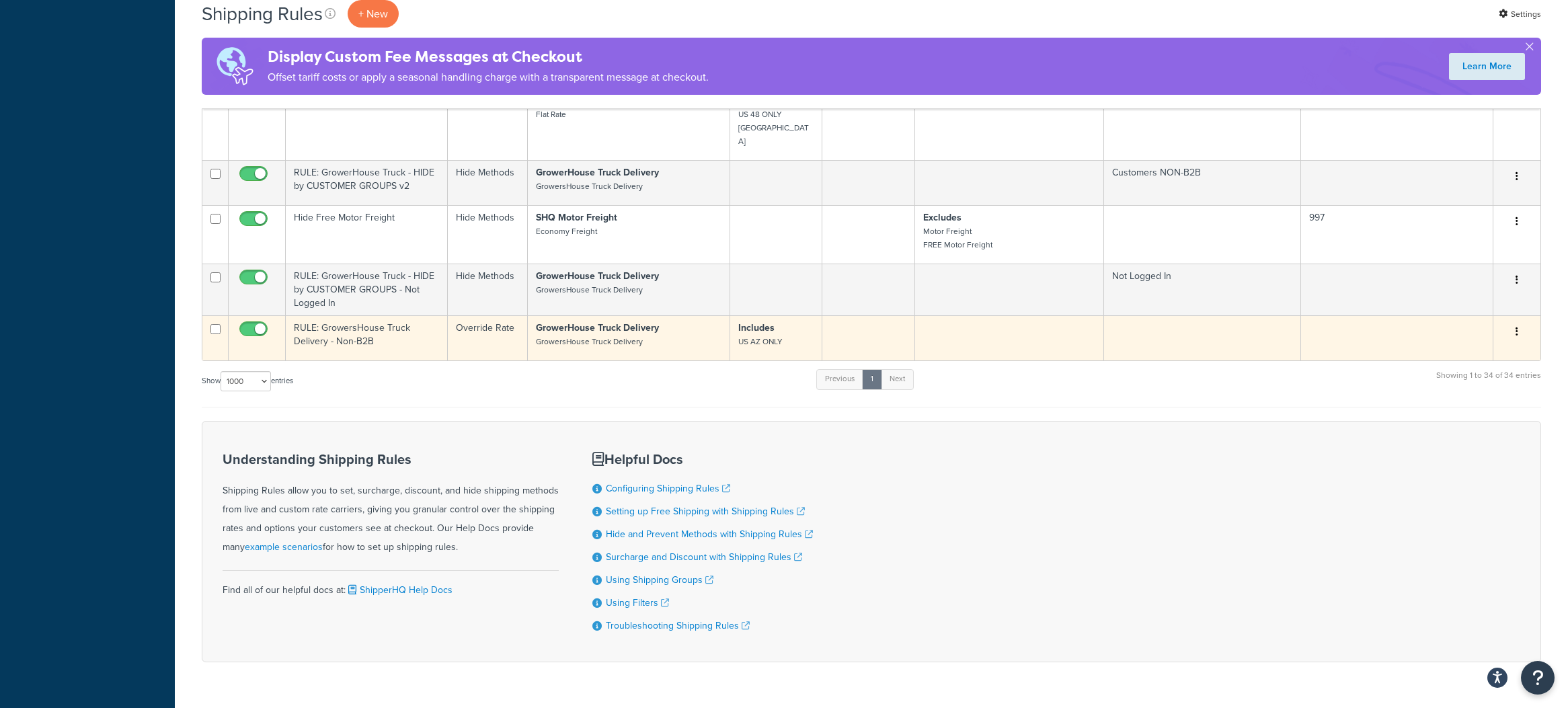
click at [372, 315] on td "RULE: GrowersHouse Truck Delivery - Non-B2B" at bounding box center [367, 337] width 162 height 45
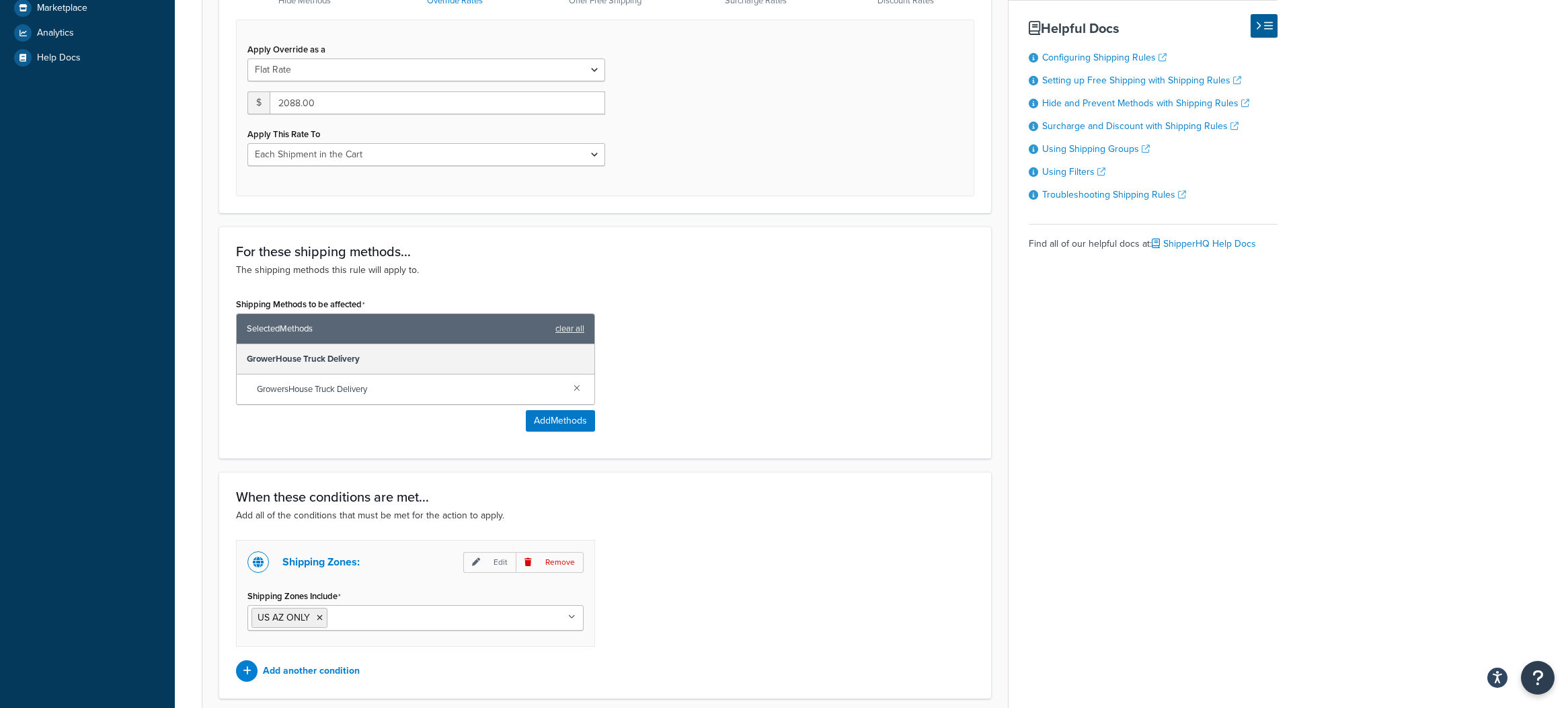
scroll to position [618, 0]
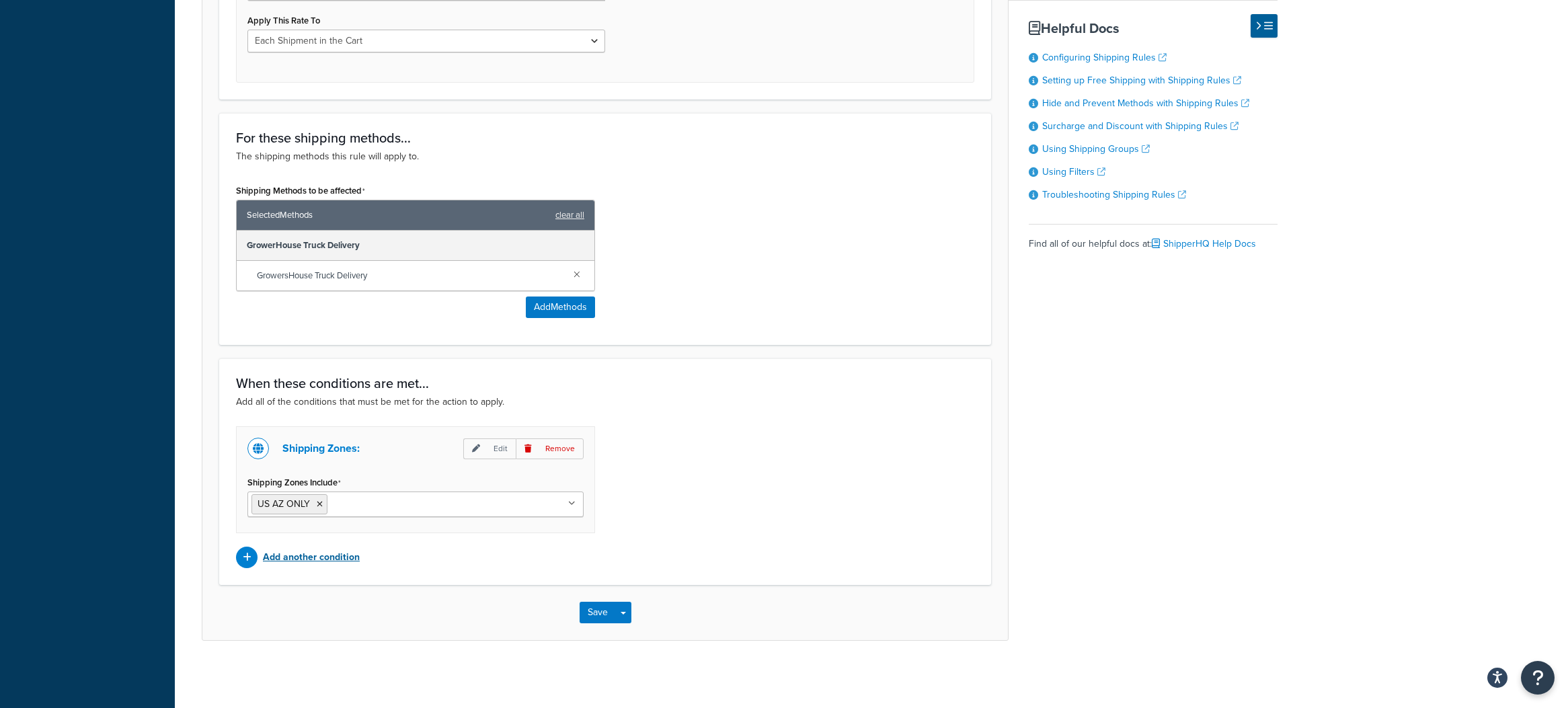
click at [278, 551] on p "Add another condition" at bounding box center [311, 557] width 97 height 19
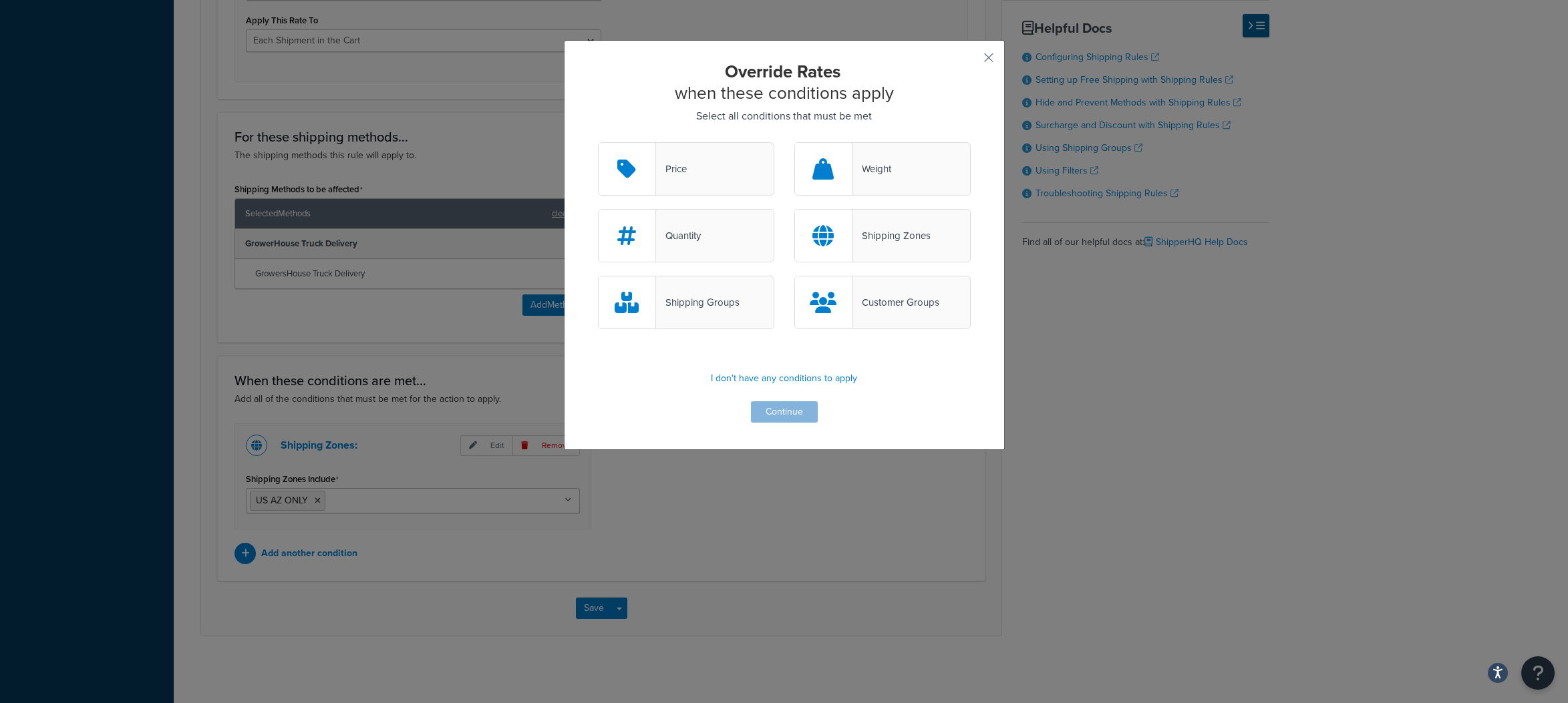
click at [873, 303] on div "Customer Groups" at bounding box center [896, 302] width 87 height 19
click at [0, 0] on input "Customer Groups" at bounding box center [0, 0] width 0 height 0
click at [785, 412] on button "Continue" at bounding box center [784, 412] width 67 height 21
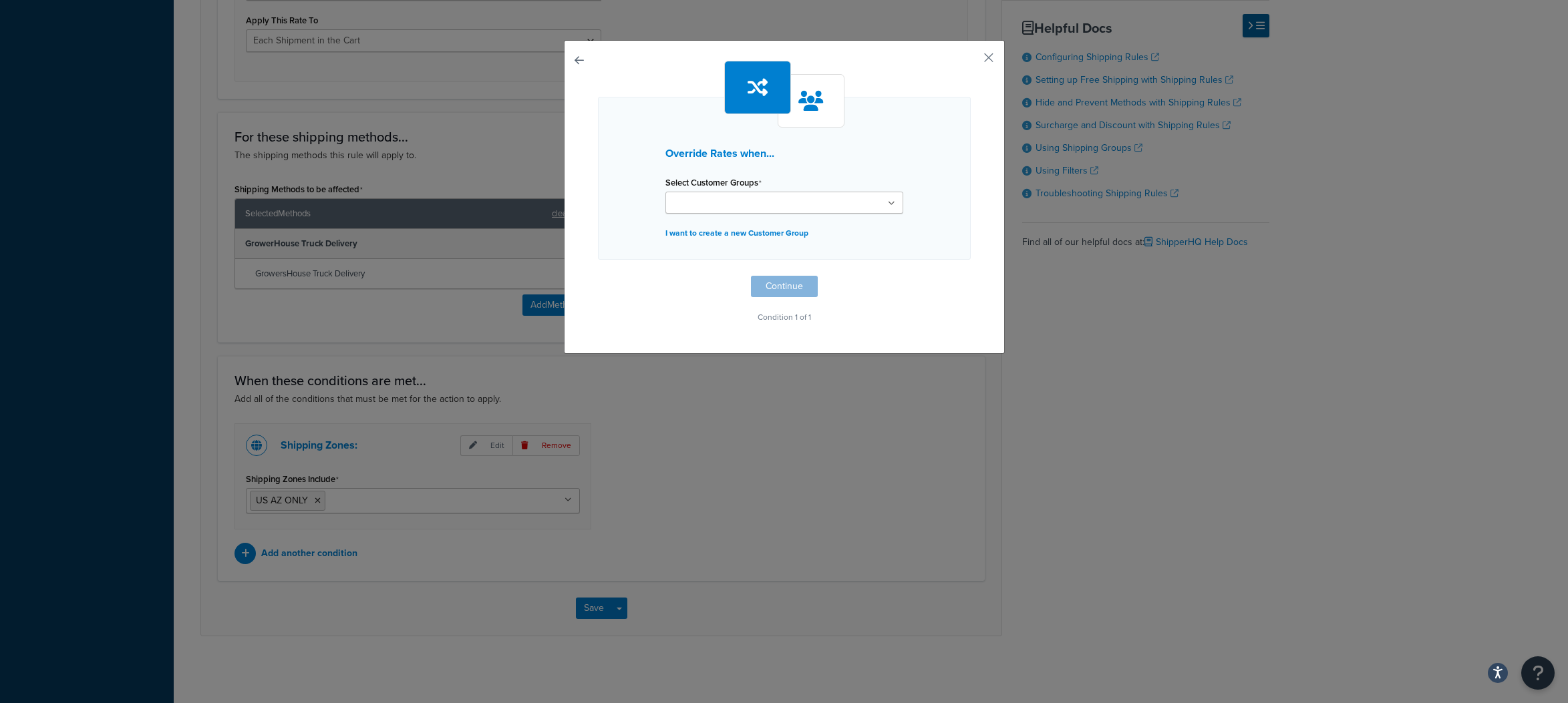
click at [744, 208] on input "Select Customer Groups" at bounding box center [728, 203] width 118 height 15
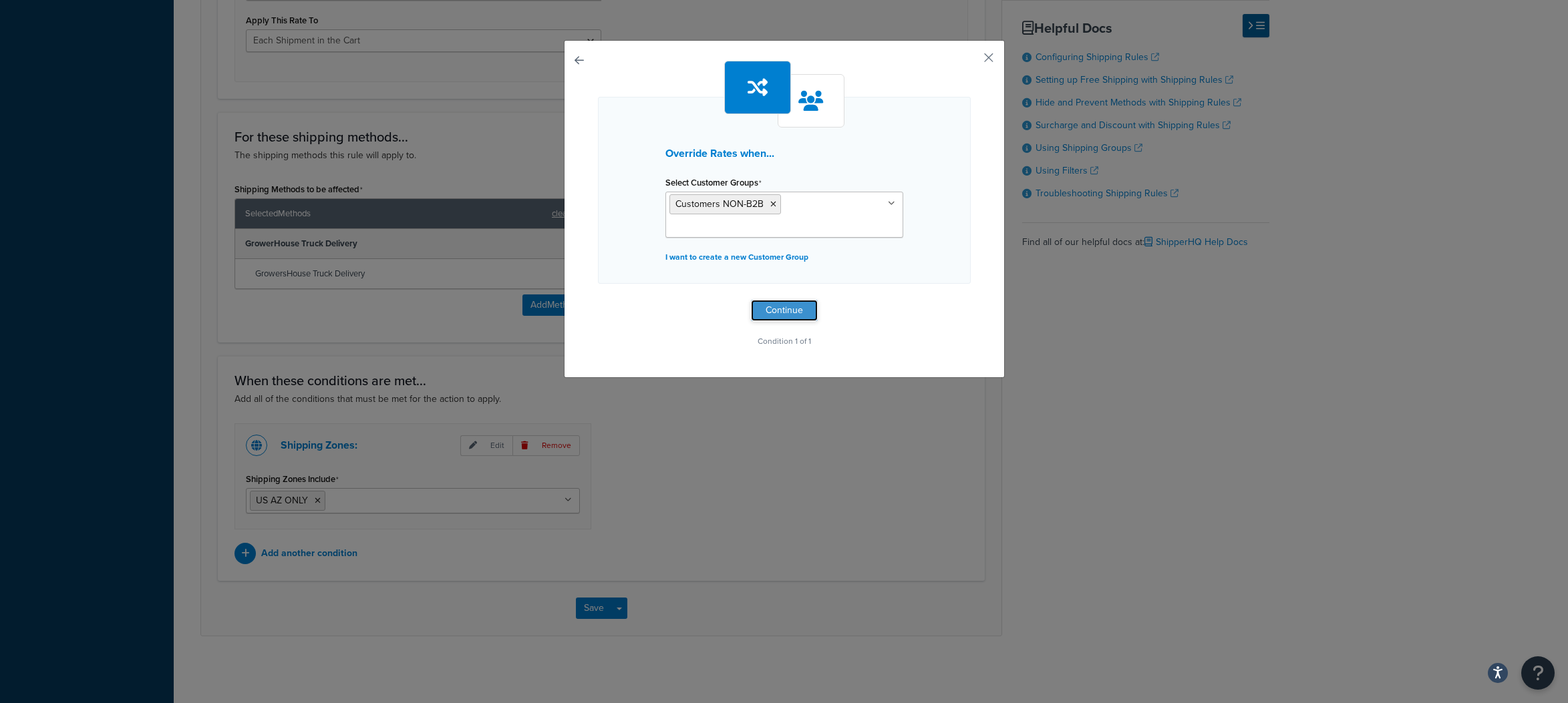
click at [779, 308] on button "Continue" at bounding box center [784, 311] width 67 height 21
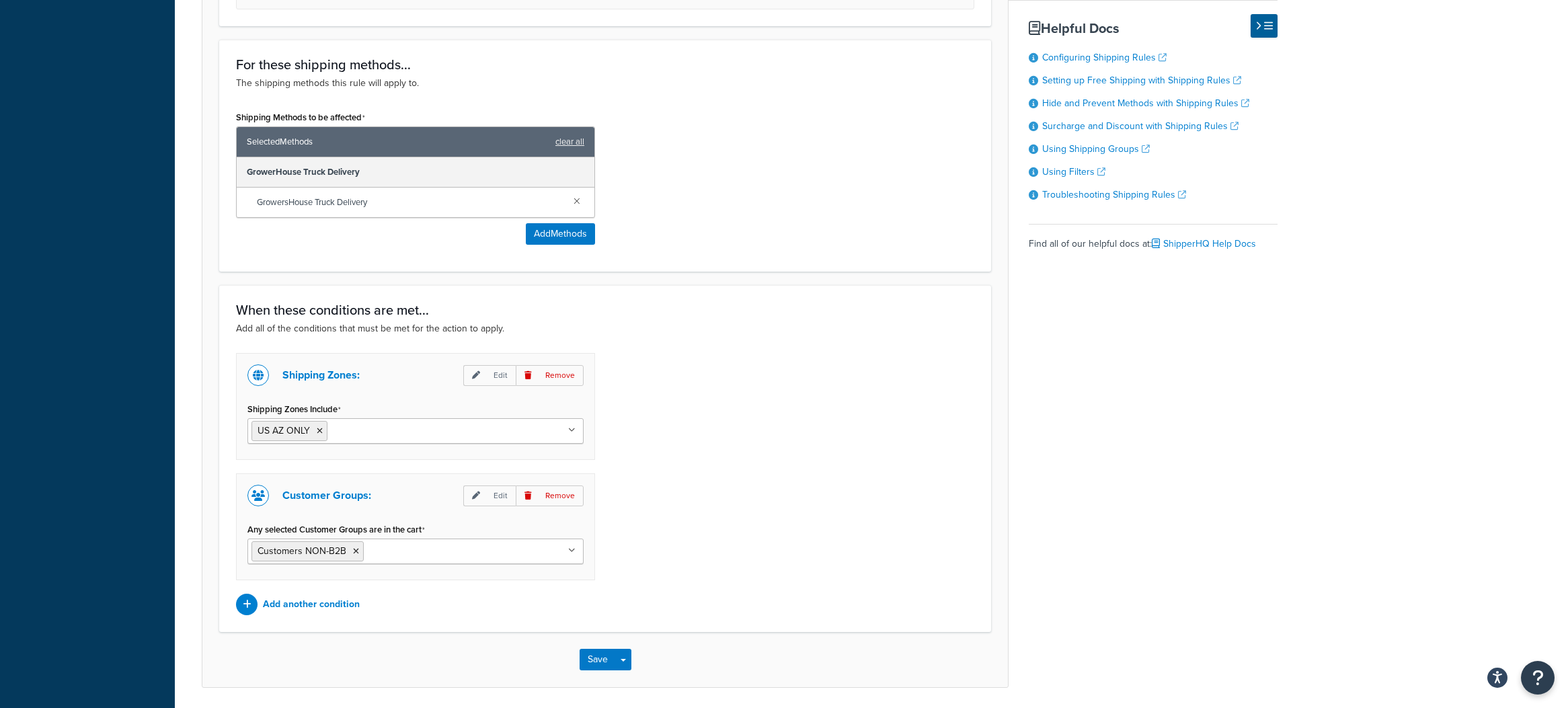
scroll to position [738, 0]
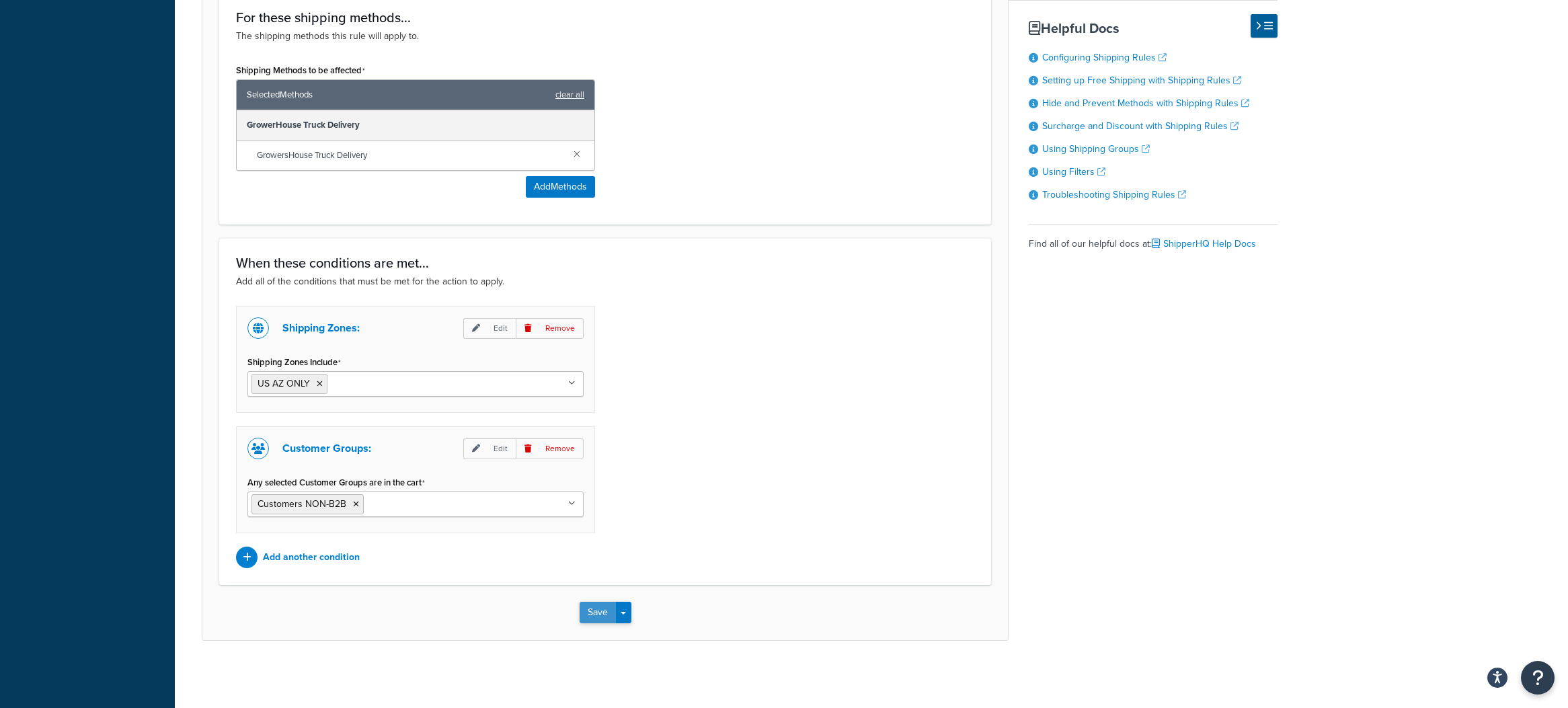
click at [604, 609] on button "Save" at bounding box center [597, 613] width 37 height 21
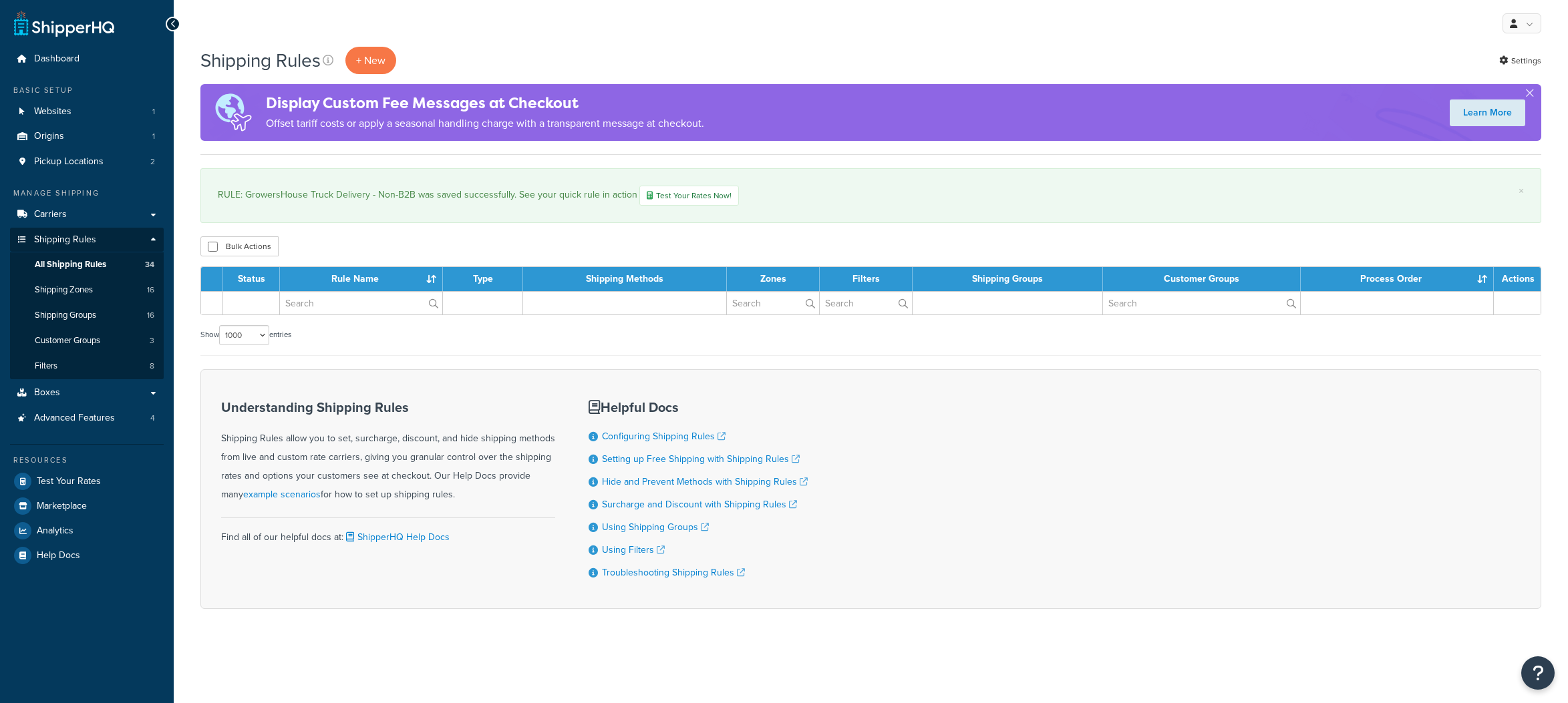
select select "1000"
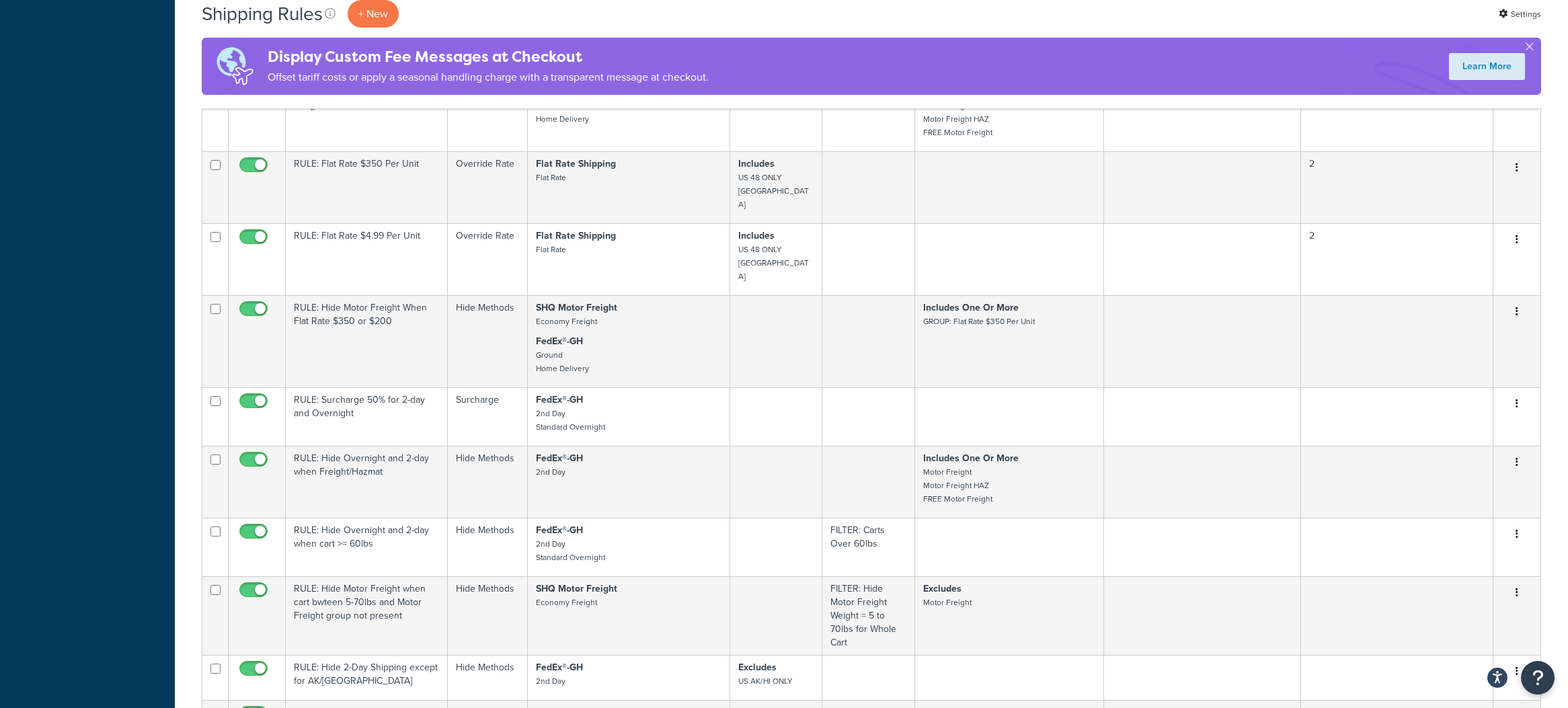
scroll to position [2482, 0]
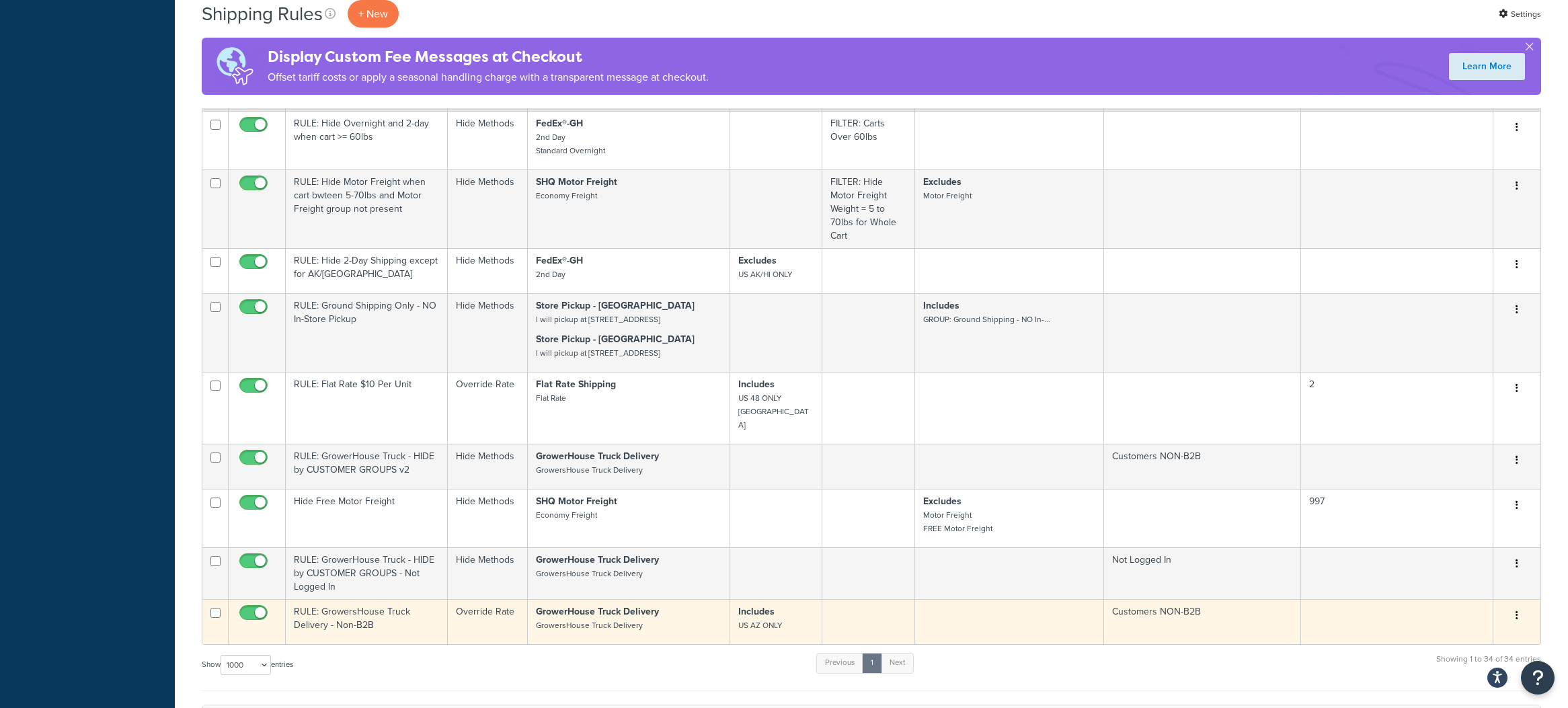
click at [247, 608] on input "checkbox" at bounding box center [255, 616] width 37 height 17
checkbox input "false"
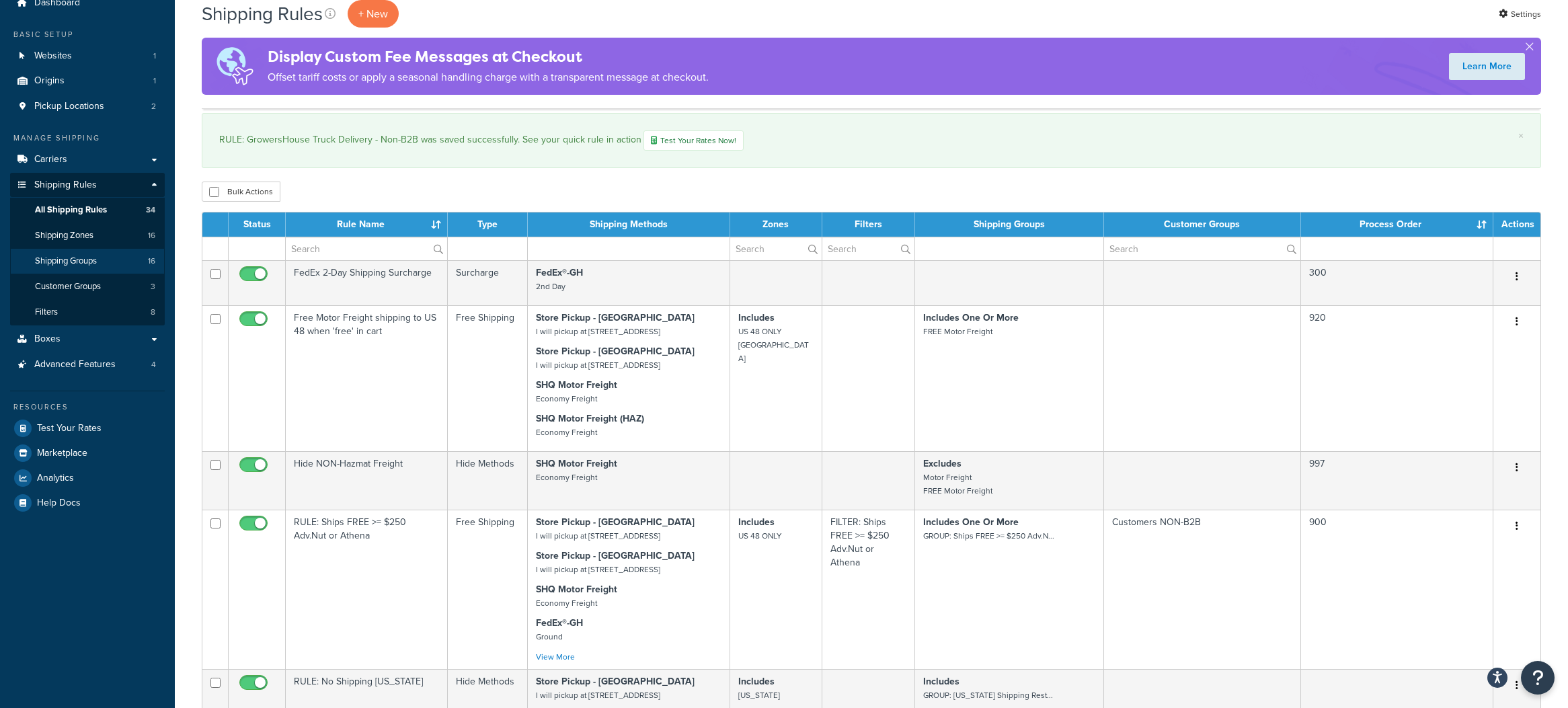
scroll to position [56, 0]
click at [98, 289] on span "Customer Groups" at bounding box center [67, 288] width 66 height 11
